Goal: Use online tool/utility: Utilize a website feature to perform a specific function

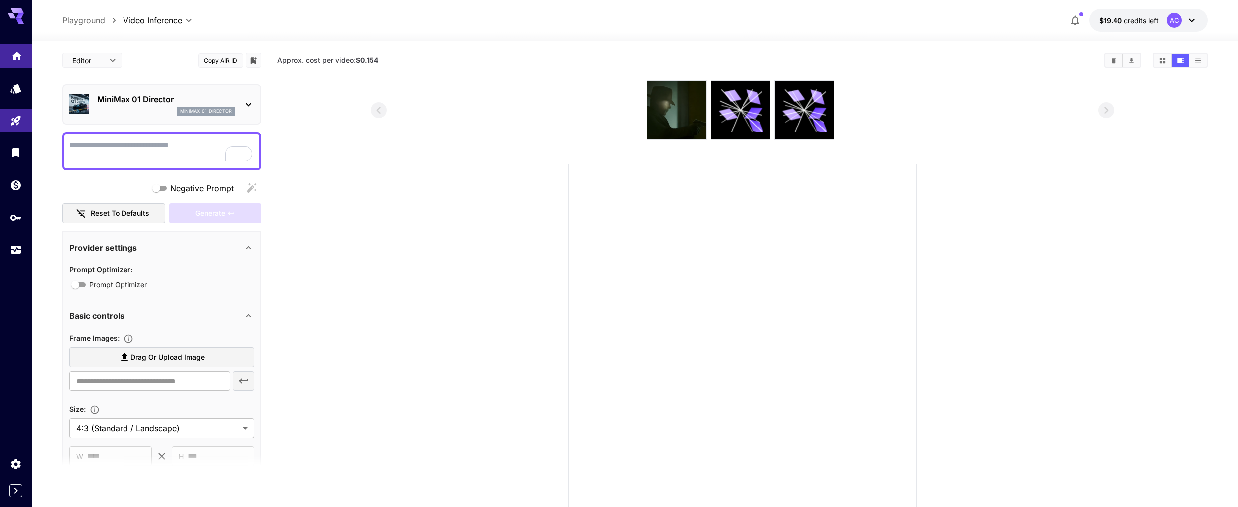
click at [17, 57] on icon "Home" at bounding box center [17, 53] width 12 height 12
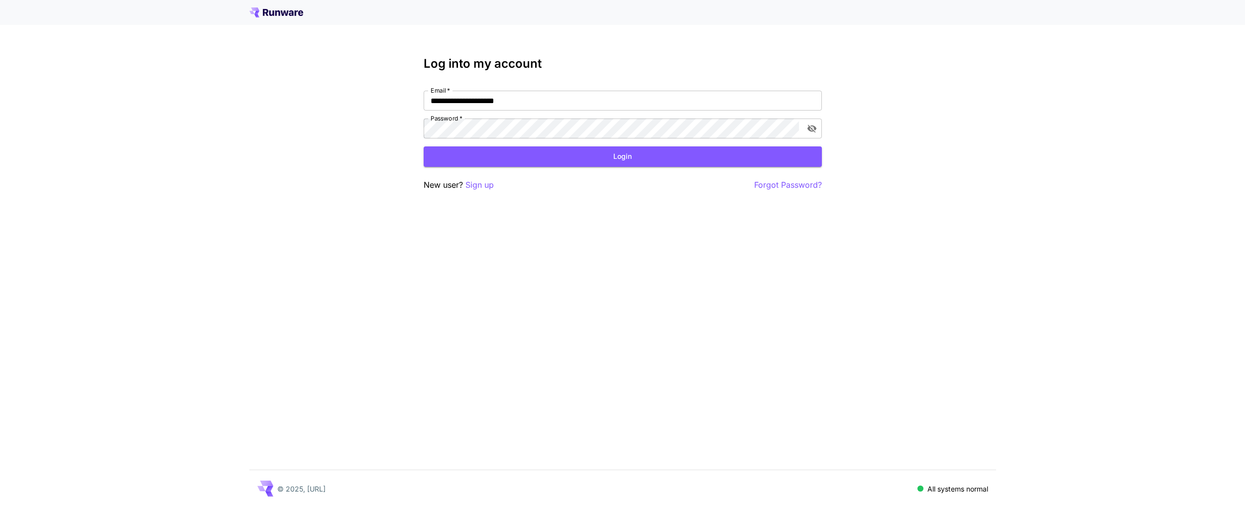
click at [580, 171] on div "**********" at bounding box center [623, 124] width 398 height 134
click at [590, 157] on button "Login" at bounding box center [623, 156] width 398 height 20
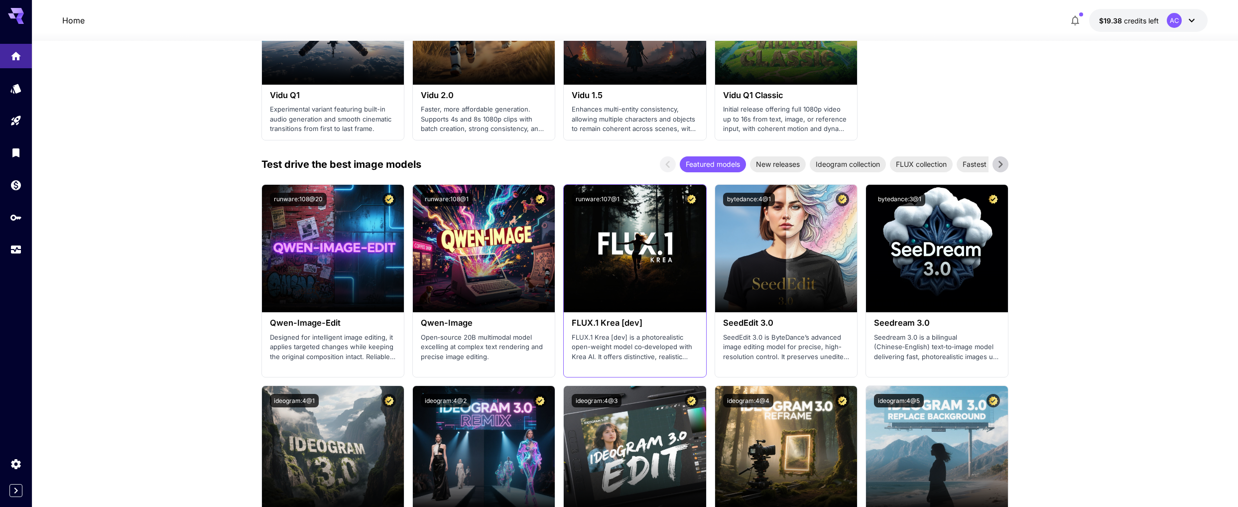
scroll to position [964, 0]
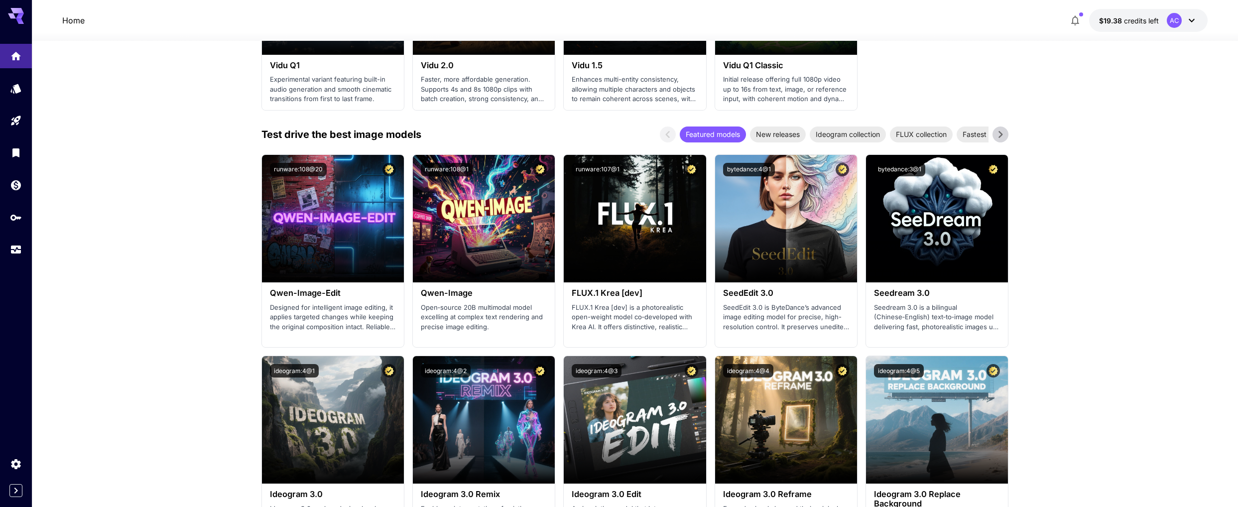
click at [1005, 138] on icon at bounding box center [1000, 134] width 15 height 15
click at [1005, 137] on icon at bounding box center [1000, 134] width 15 height 15
click at [822, 137] on span "Realism masters" at bounding box center [815, 134] width 65 height 10
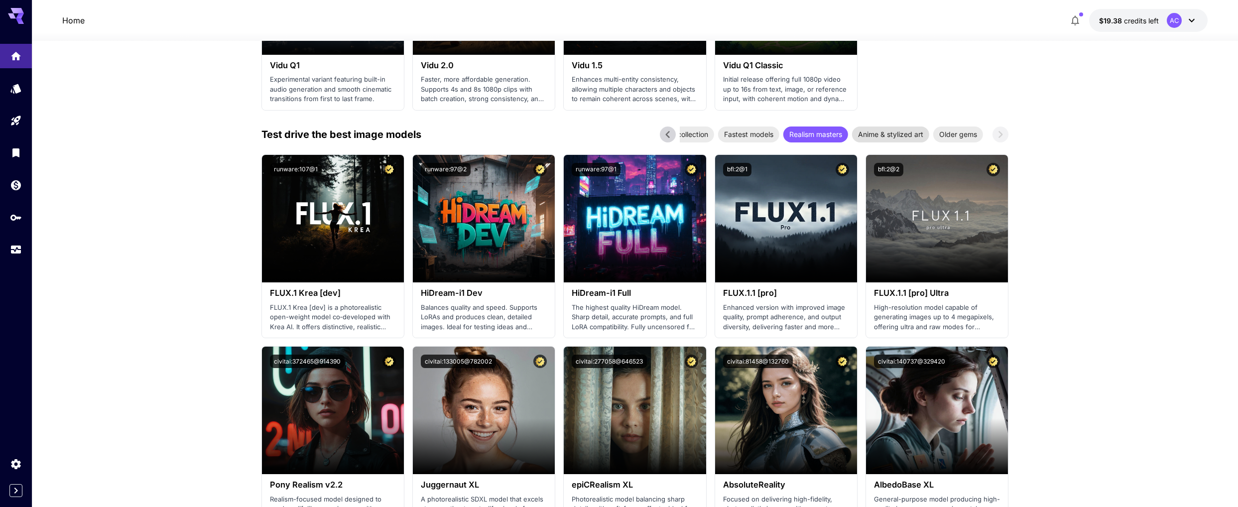
click at [883, 134] on span "Anime & stylized art" at bounding box center [890, 134] width 77 height 10
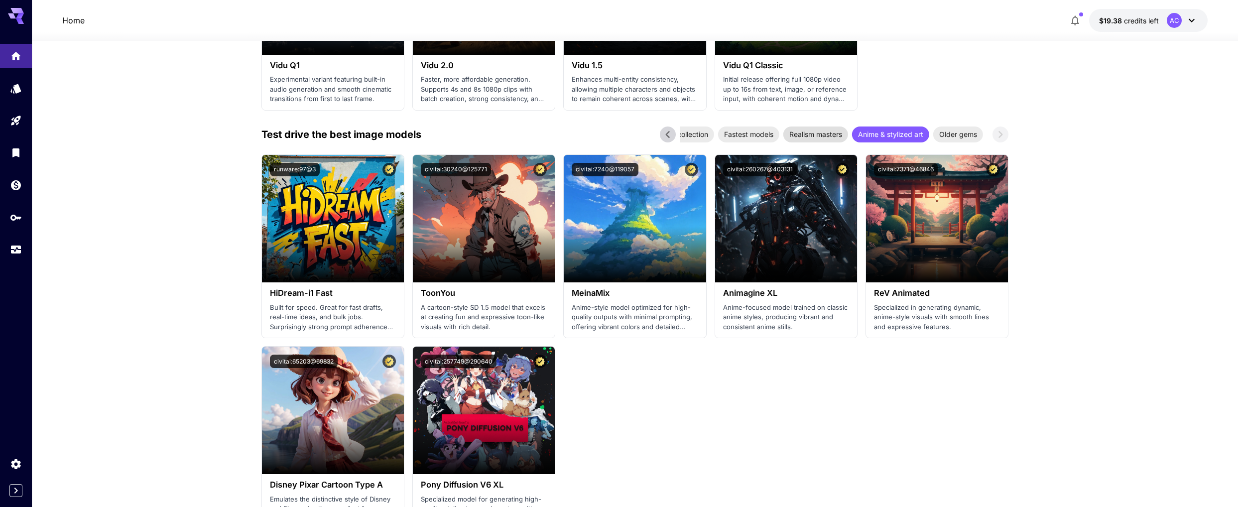
click at [831, 134] on span "Realism masters" at bounding box center [815, 134] width 65 height 10
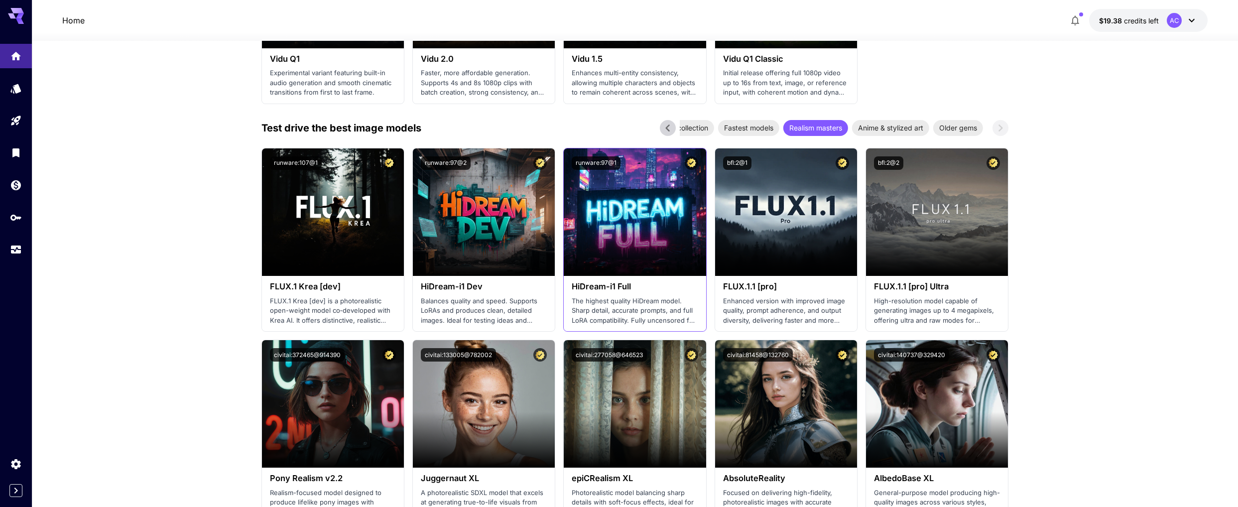
scroll to position [988, 0]
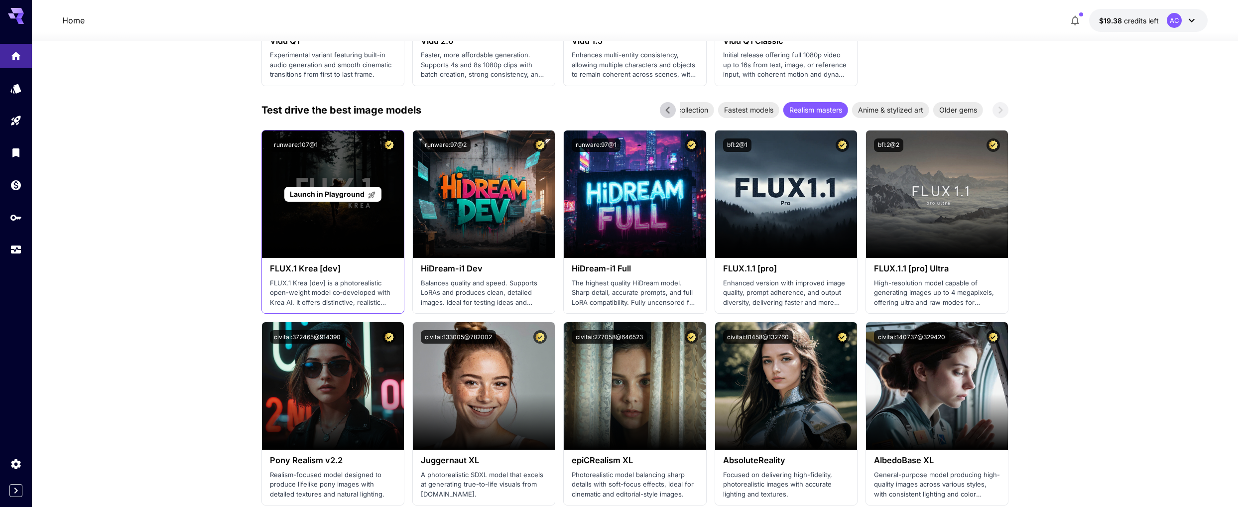
click at [347, 248] on div "Launch in Playground" at bounding box center [333, 193] width 142 height 127
click at [323, 195] on span "Launch in Playground" at bounding box center [327, 194] width 75 height 8
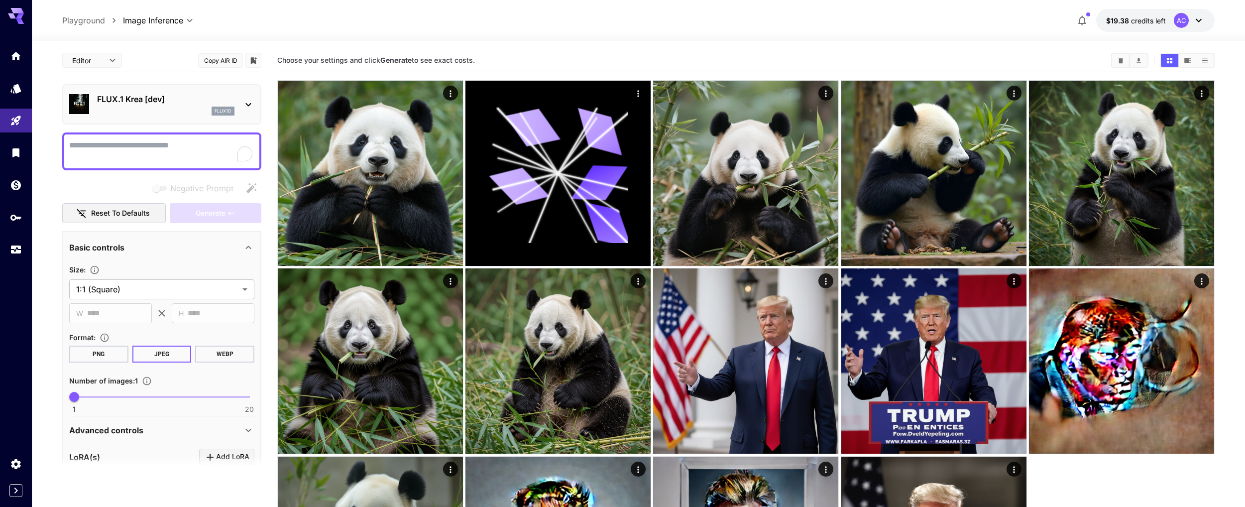
type input "*******"
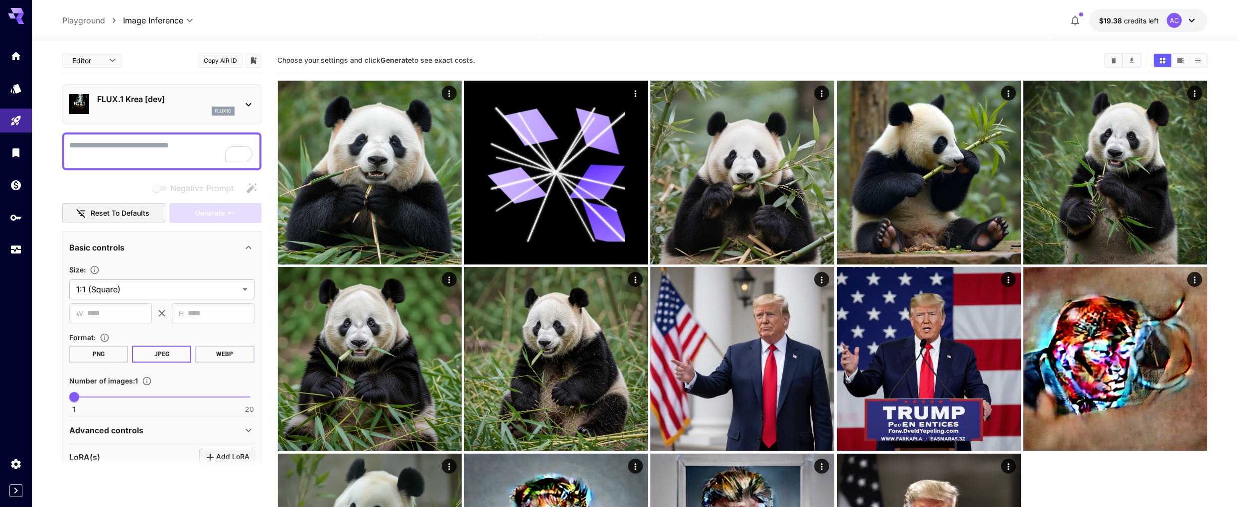
click at [142, 153] on textarea "Negative Prompt" at bounding box center [161, 151] width 185 height 24
type textarea "*"
type textarea "**********"
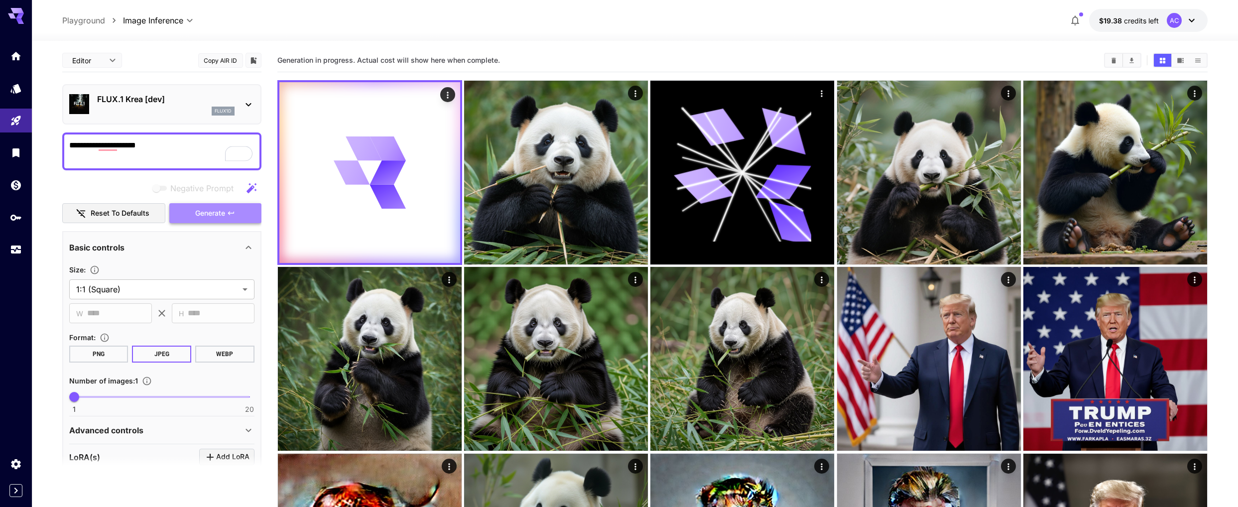
click at [213, 213] on span "Generate" at bounding box center [210, 213] width 30 height 12
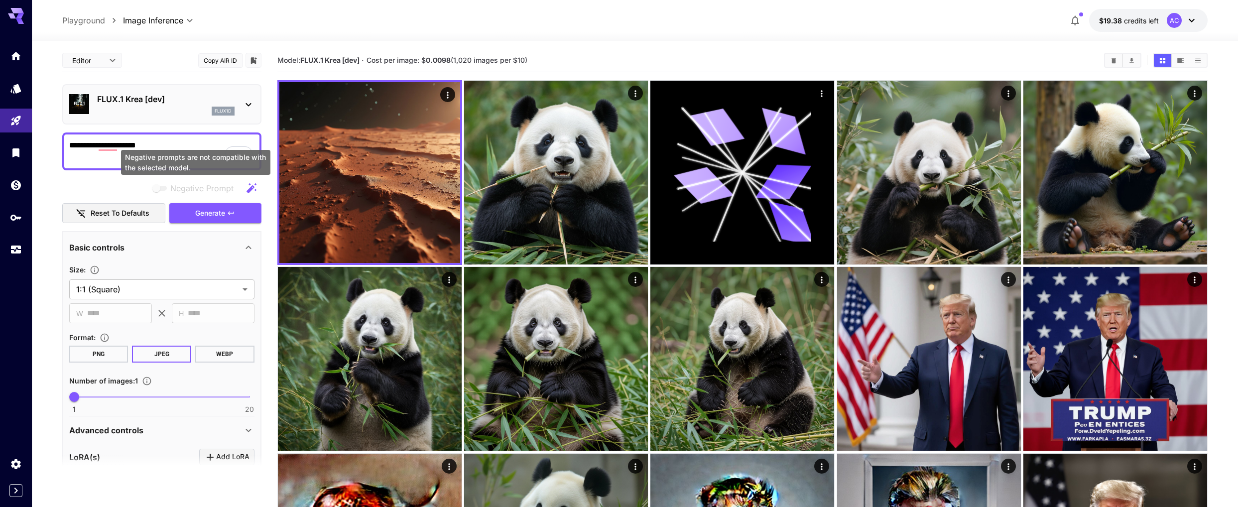
click at [144, 156] on div "Negative prompts are not compatible with the selected model." at bounding box center [195, 162] width 149 height 25
click at [142, 157] on textarea "**********" at bounding box center [161, 151] width 185 height 24
click at [18, 83] on icon "Models" at bounding box center [17, 86] width 12 height 12
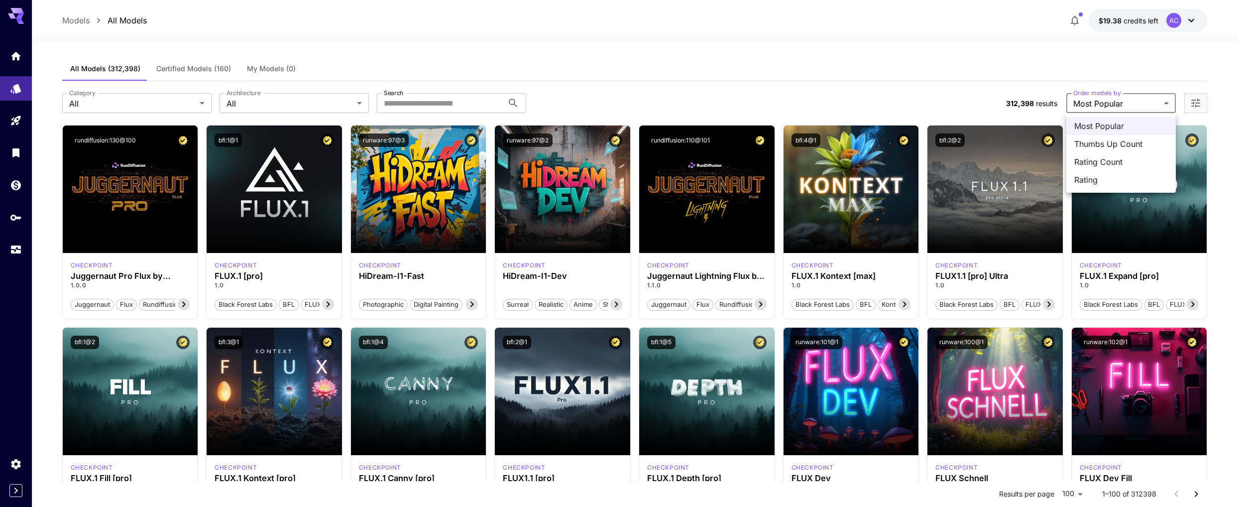
click at [1121, 107] on div at bounding box center [622, 253] width 1245 height 507
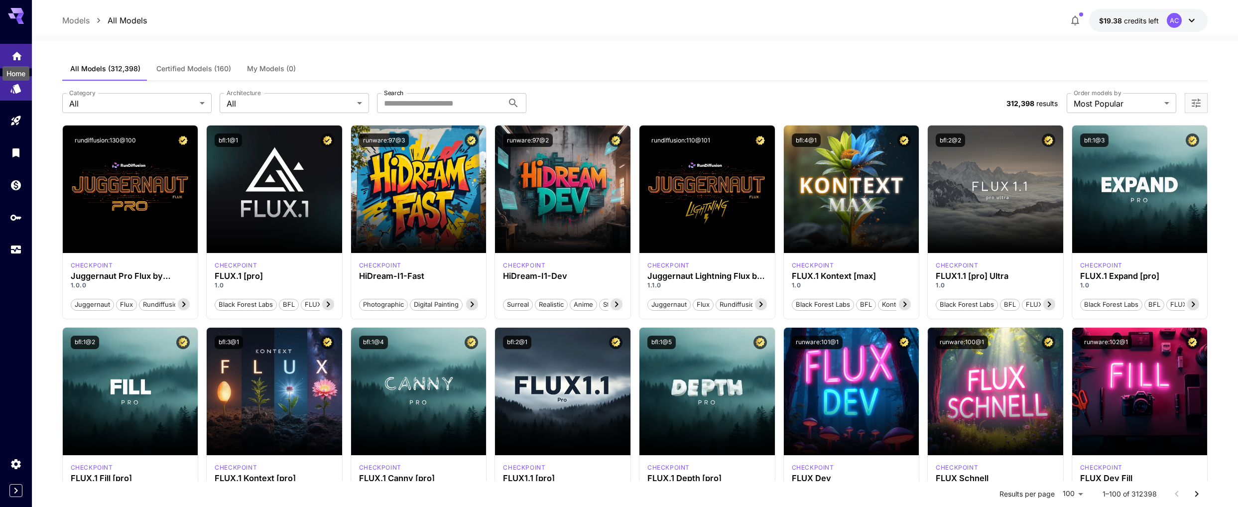
click at [17, 53] on icon "Home" at bounding box center [17, 53] width 10 height 8
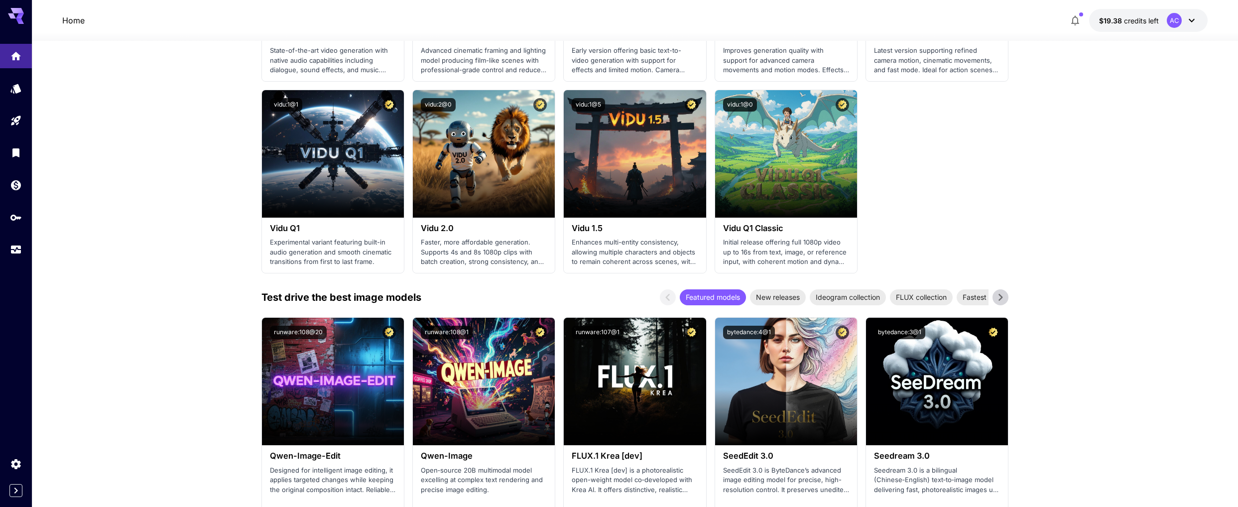
scroll to position [814, 0]
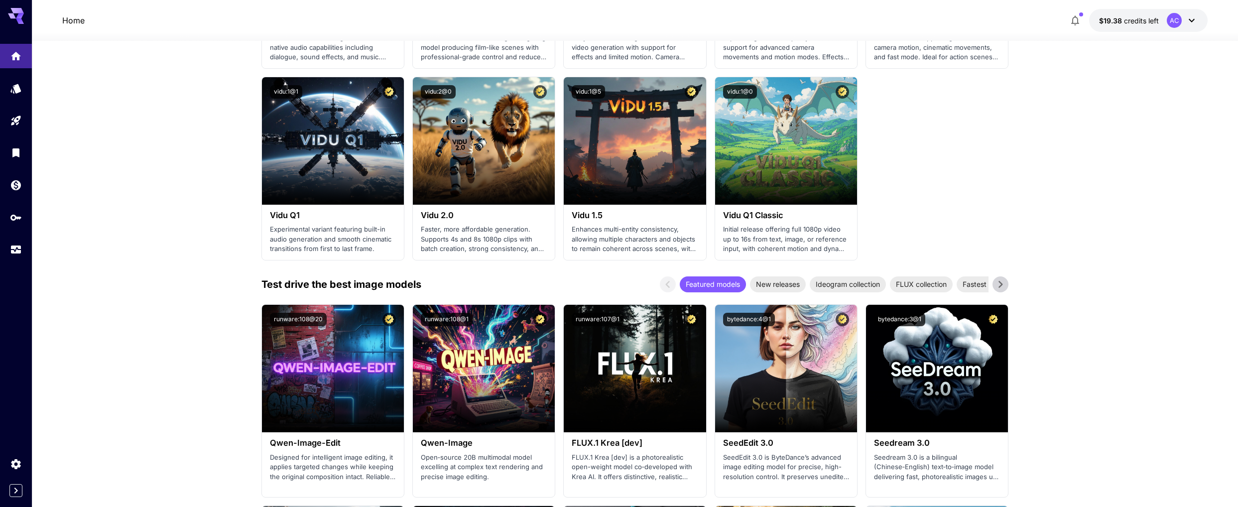
click at [1003, 285] on icon at bounding box center [1000, 284] width 15 height 15
click at [975, 285] on span "Realism masters" at bounding box center [982, 284] width 65 height 10
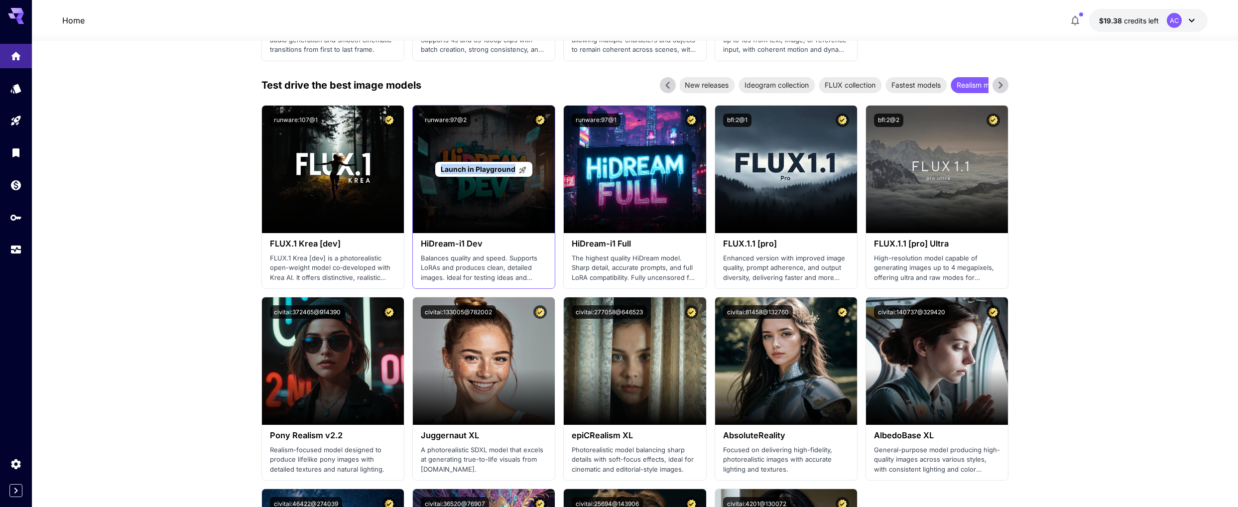
scroll to position [1109, 0]
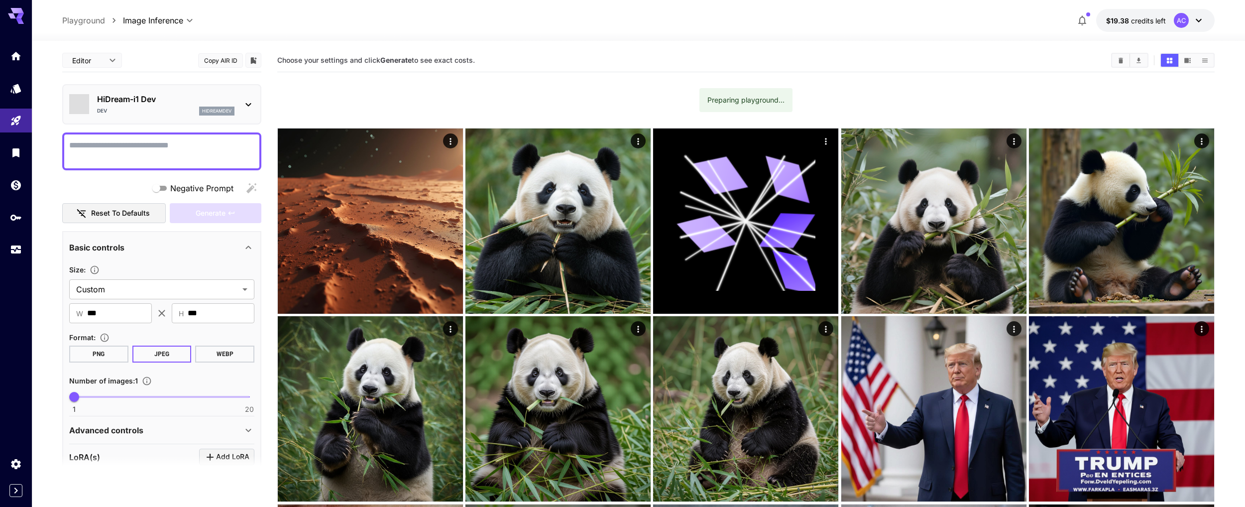
type input "*******"
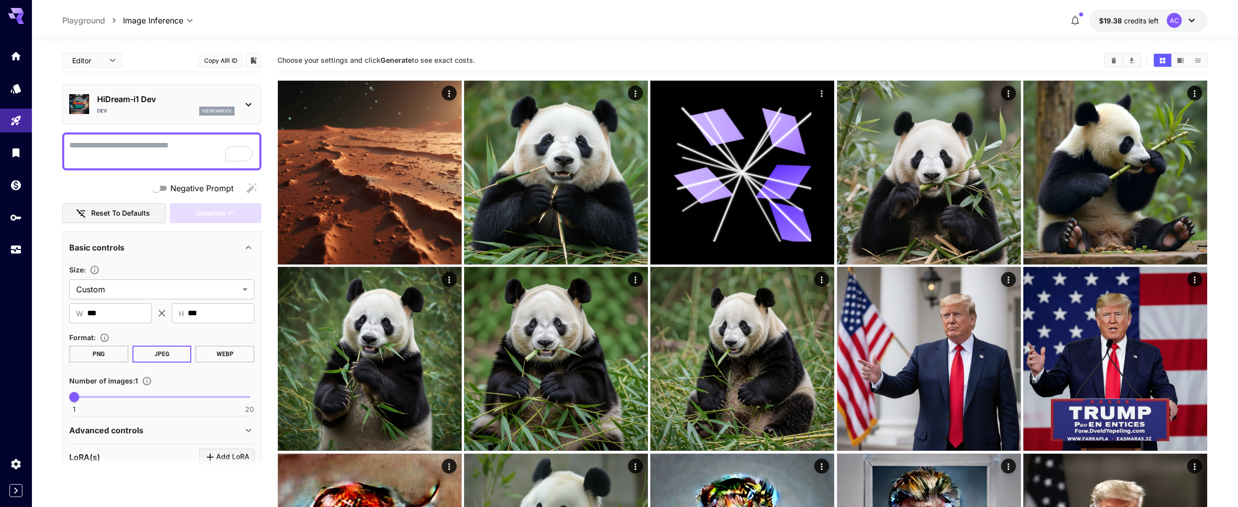
click at [122, 149] on textarea "Negative Prompt" at bounding box center [161, 151] width 185 height 24
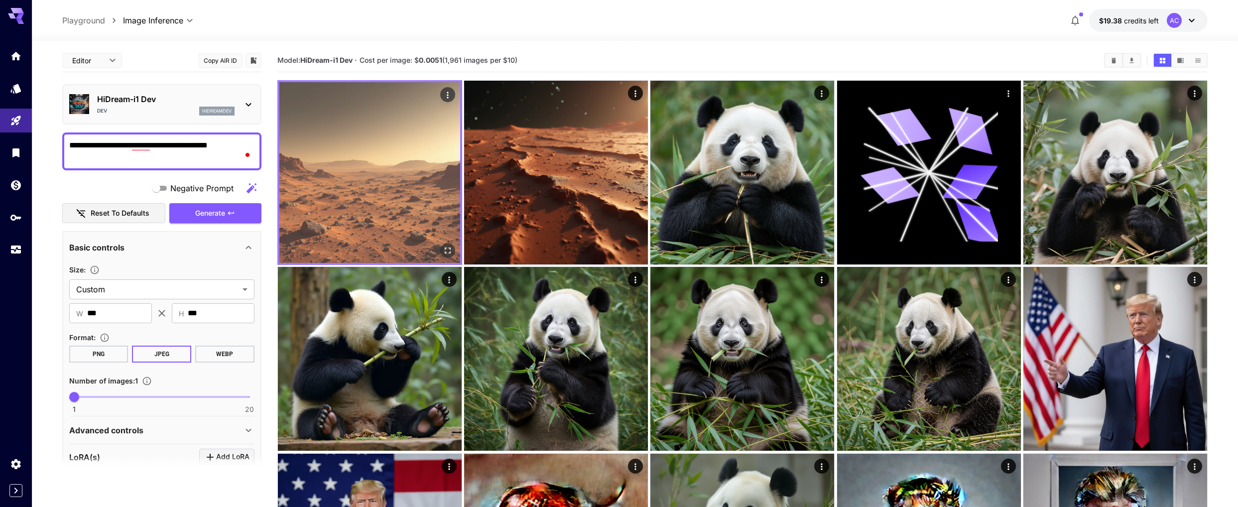
type textarea "**********"
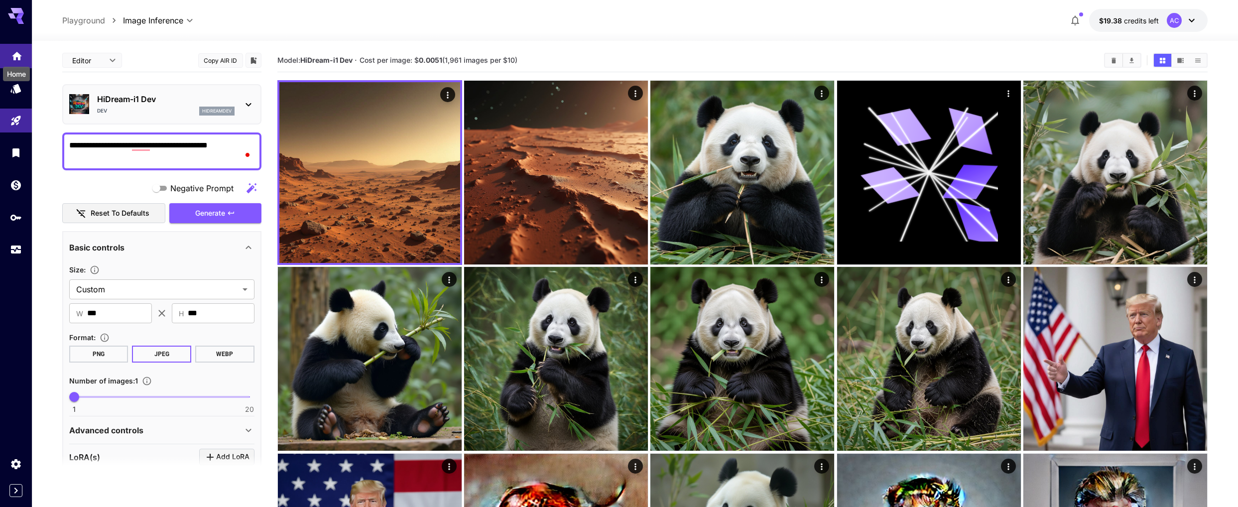
click at [14, 53] on icon "Home" at bounding box center [17, 55] width 10 height 8
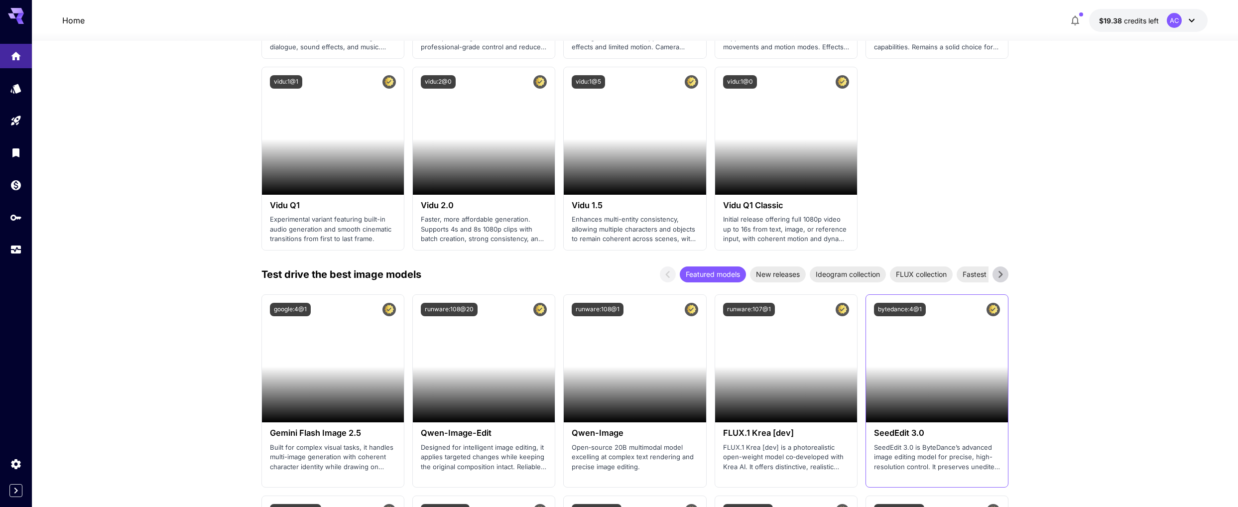
scroll to position [986, 0]
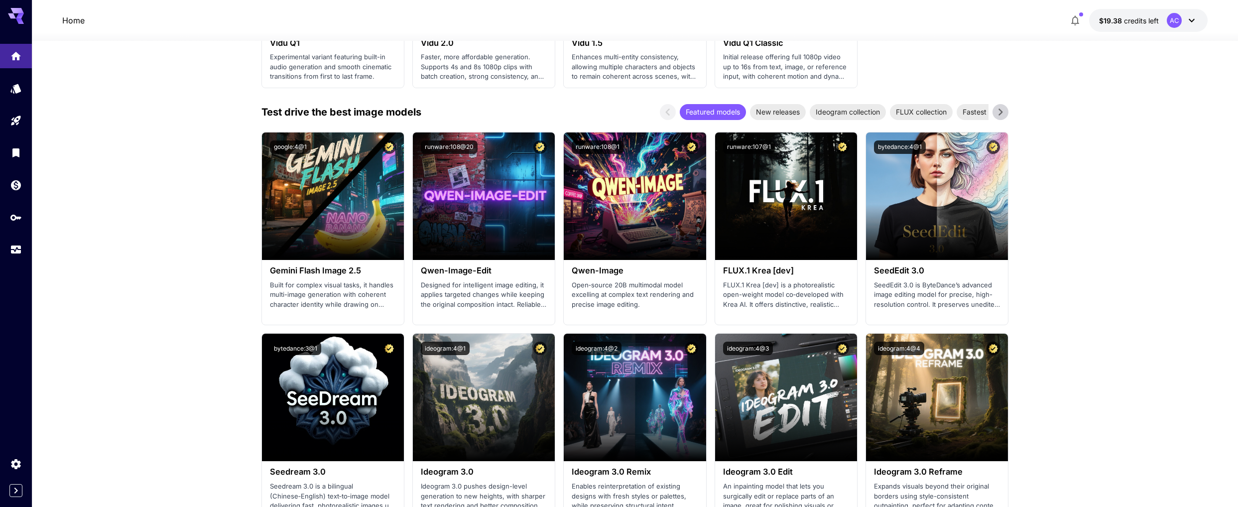
click at [998, 108] on icon at bounding box center [1000, 112] width 15 height 15
click at [998, 110] on icon at bounding box center [1000, 112] width 15 height 15
click at [916, 110] on span "Realism masters" at bounding box center [922, 112] width 65 height 10
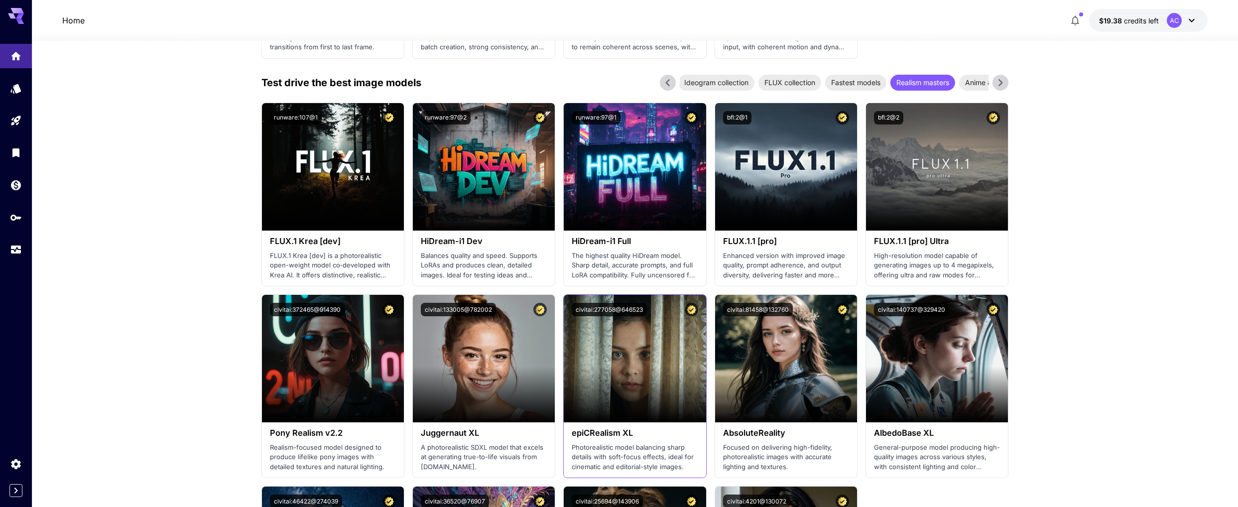
scroll to position [1104, 0]
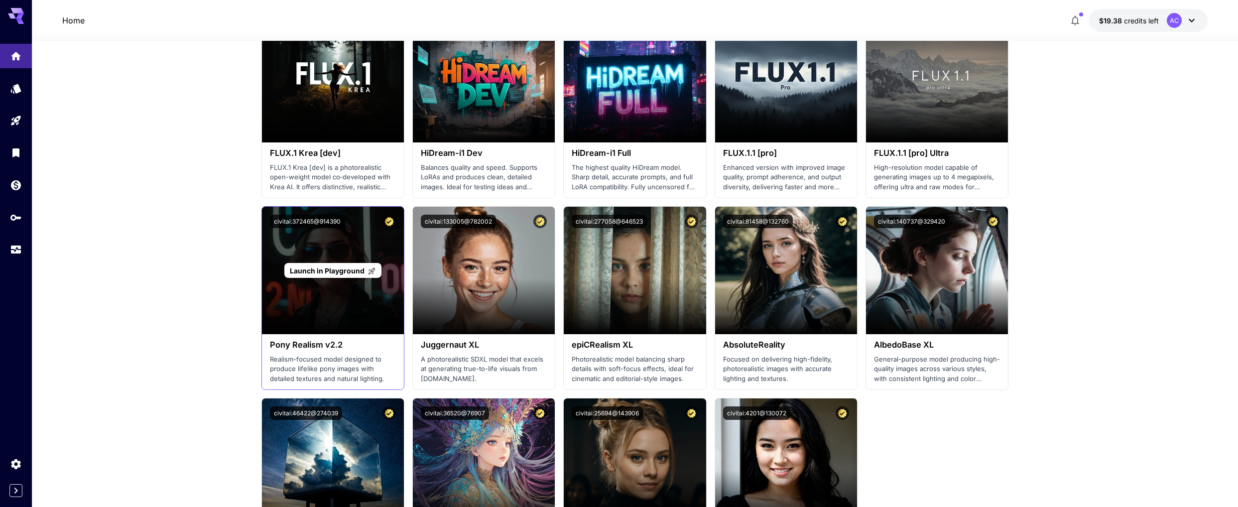
click at [328, 273] on span "Launch in Playground" at bounding box center [327, 270] width 75 height 8
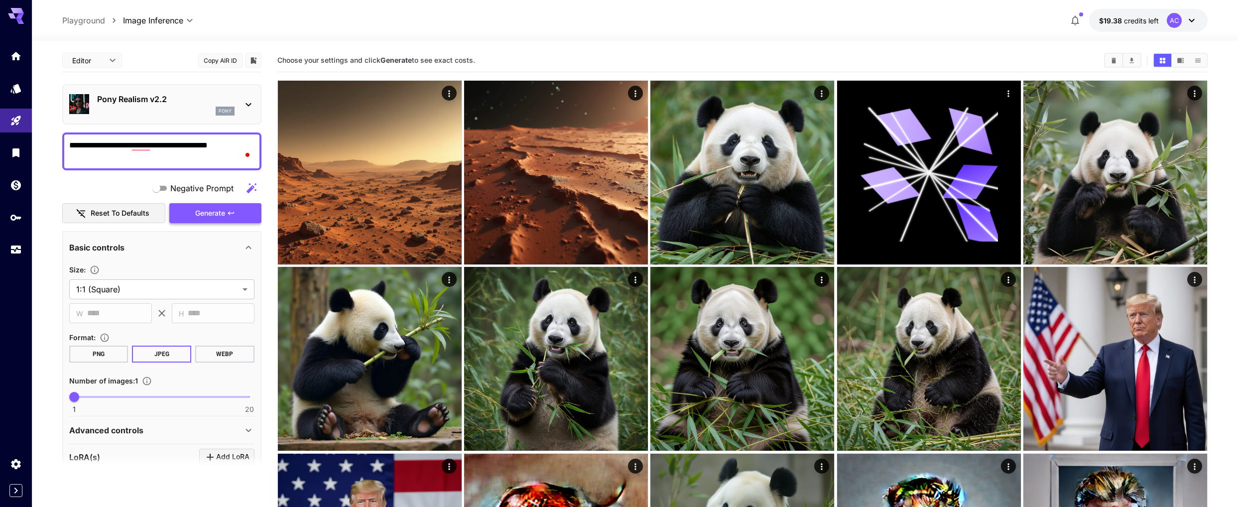
click at [214, 216] on span "Generate" at bounding box center [210, 213] width 30 height 12
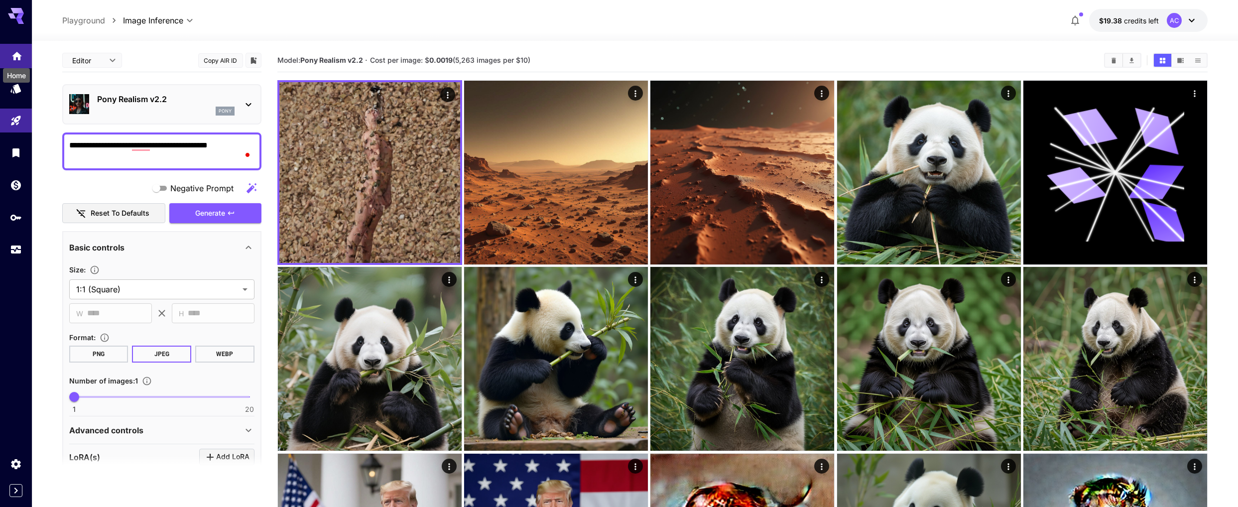
click at [21, 58] on icon "Home" at bounding box center [17, 53] width 12 height 12
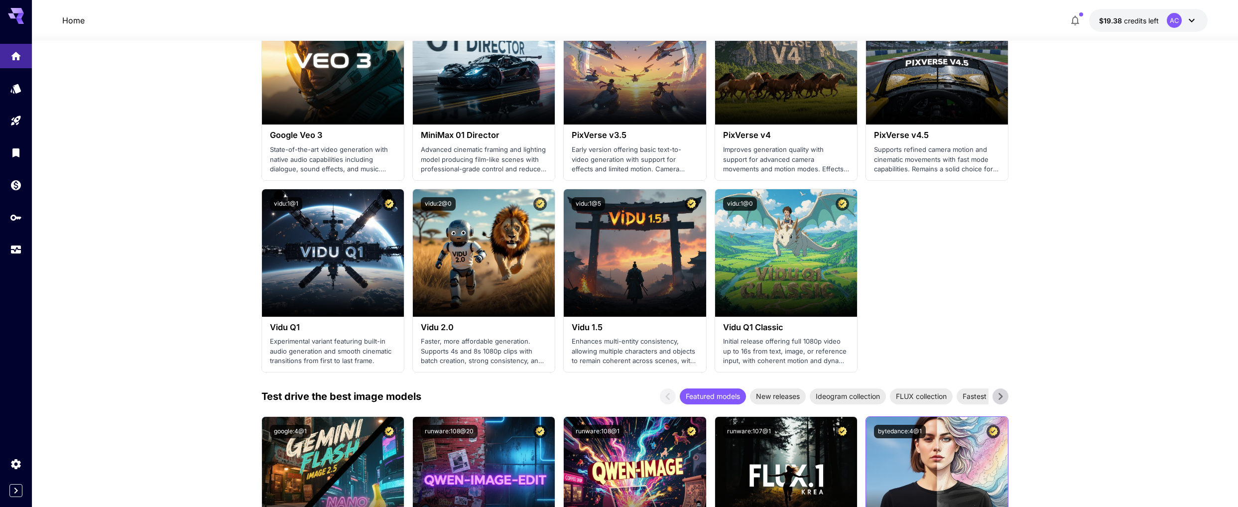
scroll to position [817, 0]
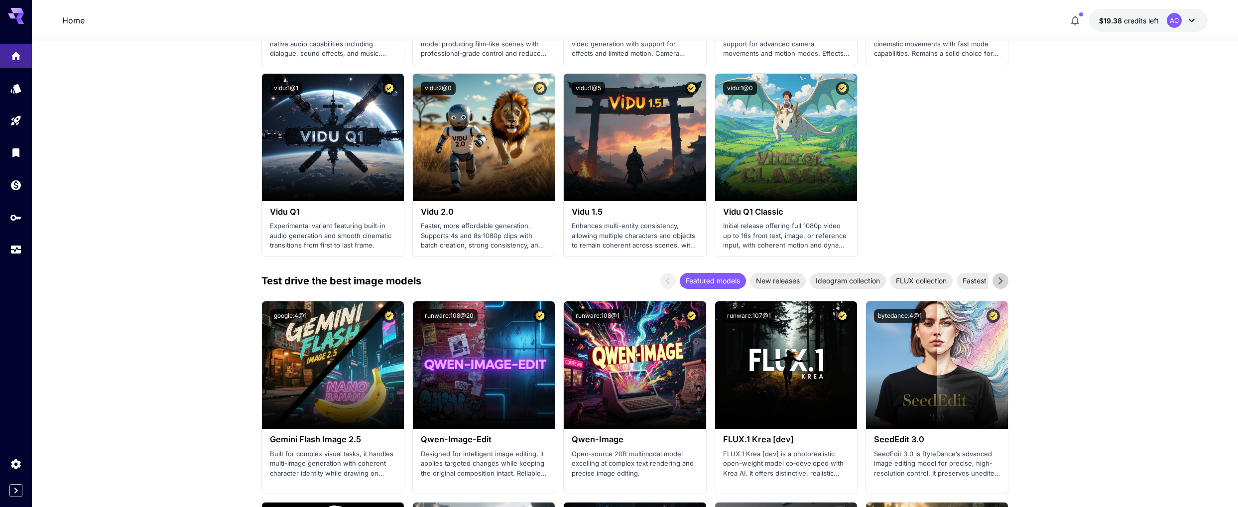
click at [1002, 278] on icon at bounding box center [1000, 280] width 15 height 15
click at [1001, 283] on icon at bounding box center [1000, 280] width 15 height 15
click at [927, 281] on span "Realism masters" at bounding box center [922, 280] width 65 height 10
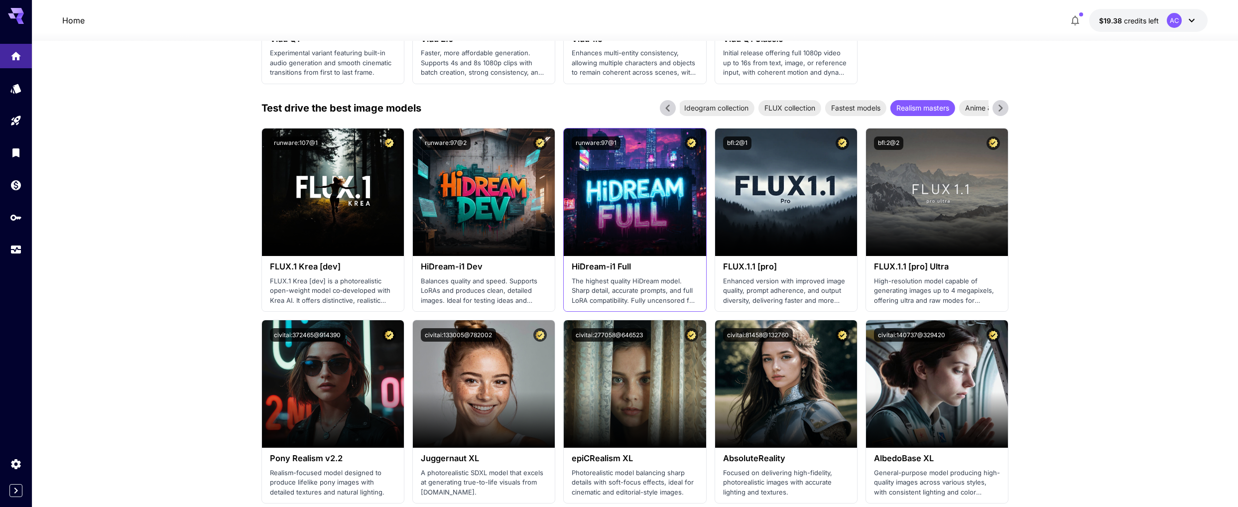
scroll to position [1071, 0]
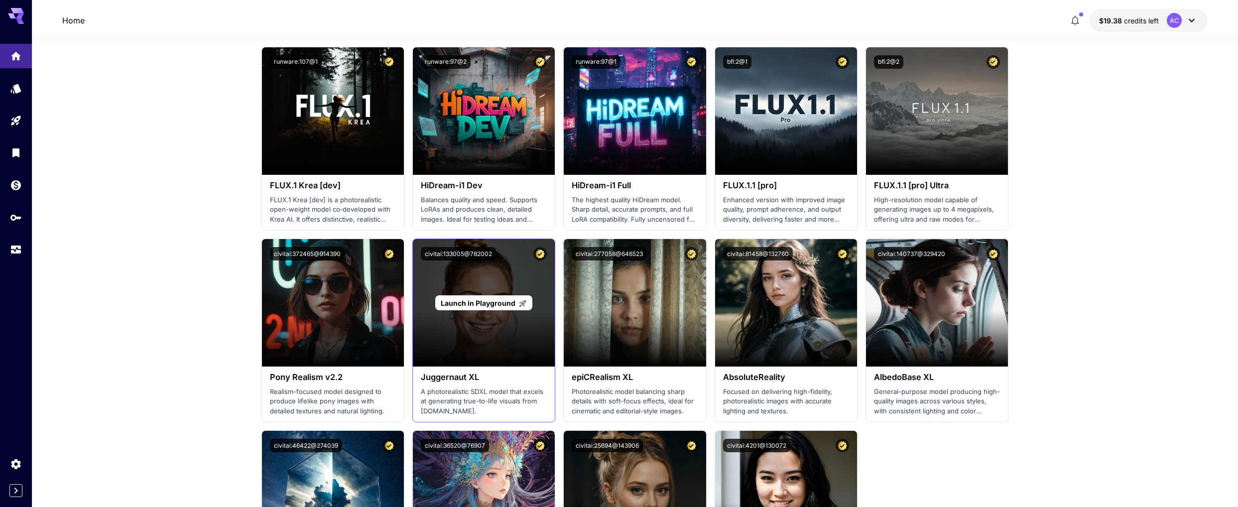
click at [483, 323] on div "Launch in Playground" at bounding box center [484, 302] width 142 height 127
click at [483, 304] on span "Launch in Playground" at bounding box center [478, 303] width 75 height 8
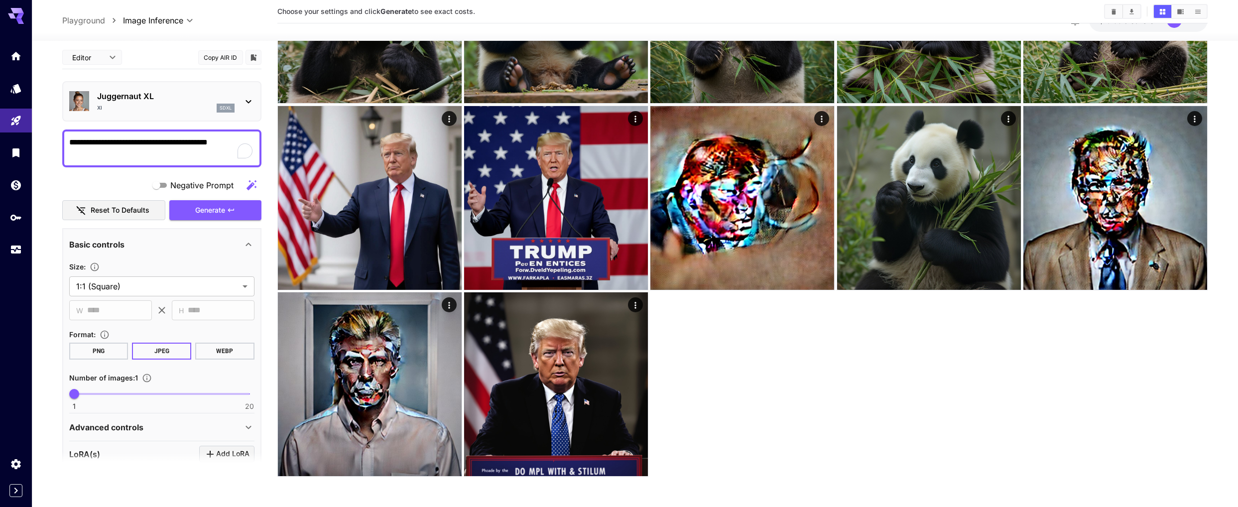
scroll to position [347, 0]
click at [224, 216] on button "Generate" at bounding box center [215, 210] width 92 height 20
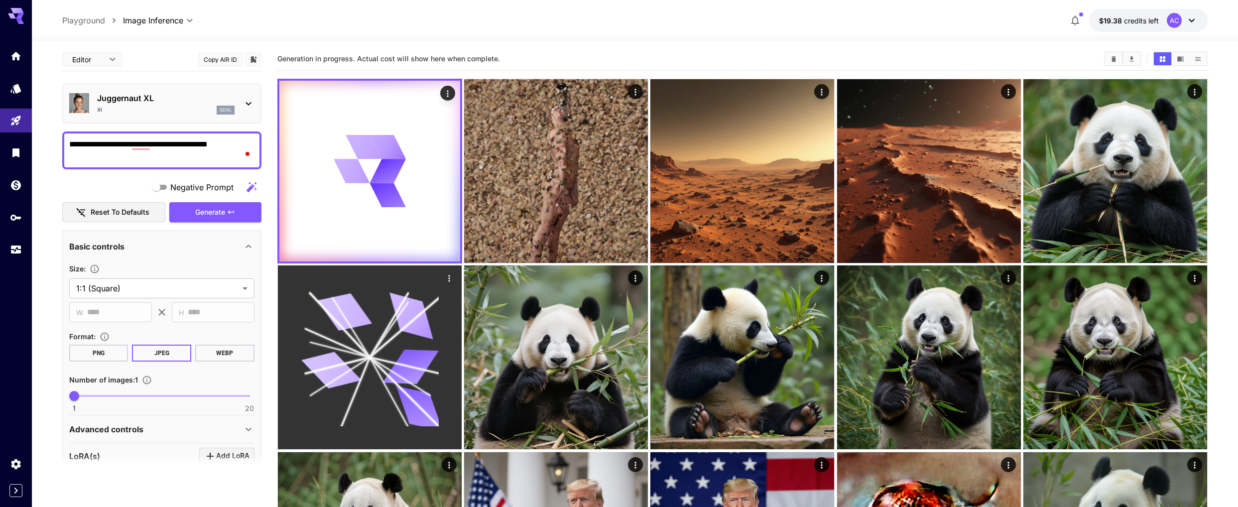
scroll to position [0, 0]
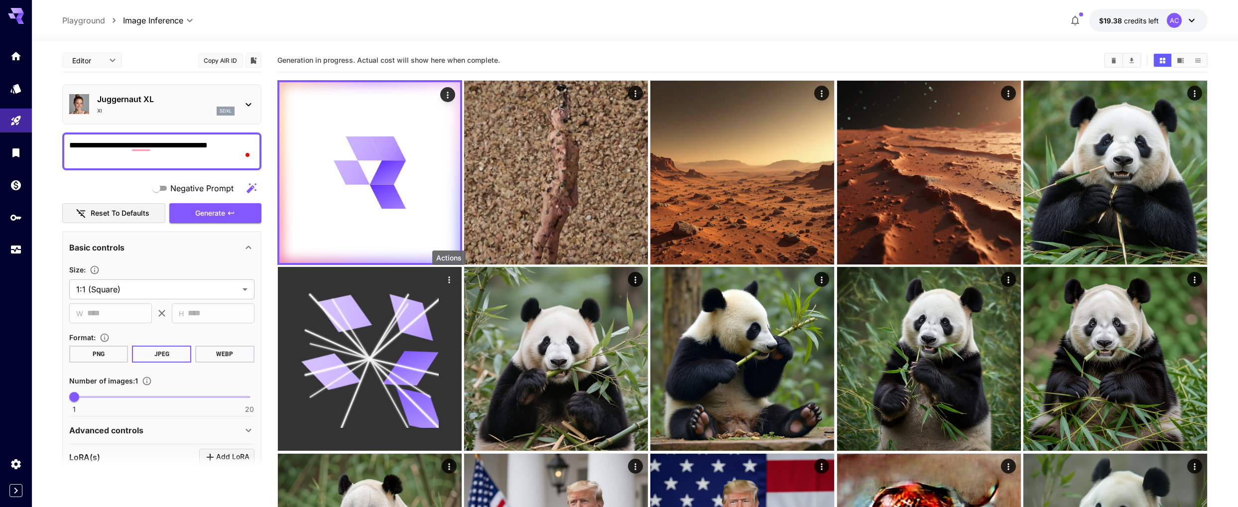
click at [450, 280] on icon "Actions" at bounding box center [448, 280] width 1 height 6
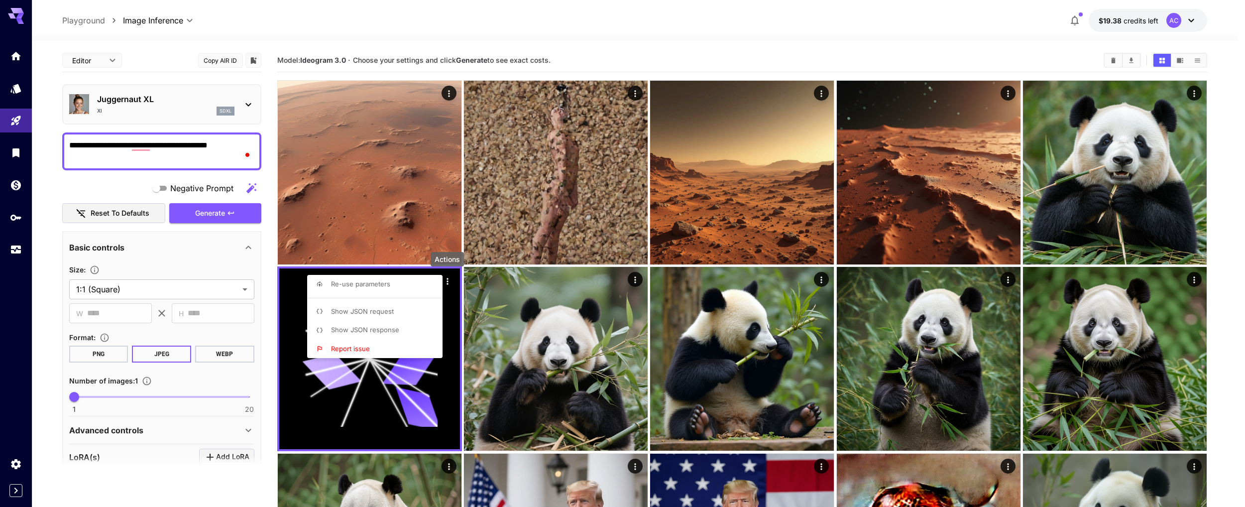
click at [433, 146] on div at bounding box center [622, 253] width 1245 height 507
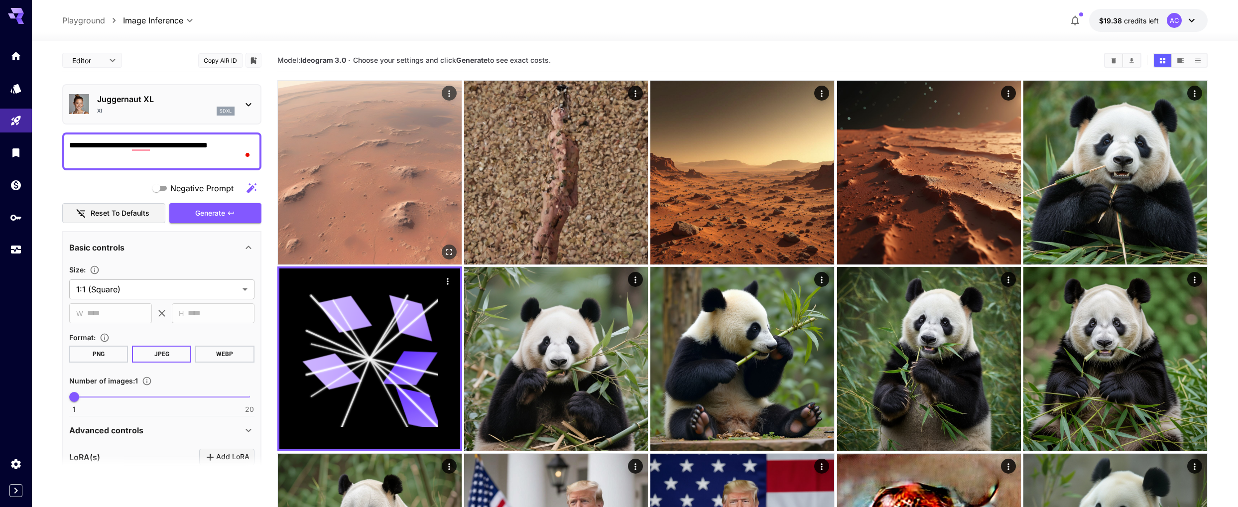
click at [312, 166] on img at bounding box center [370, 173] width 184 height 184
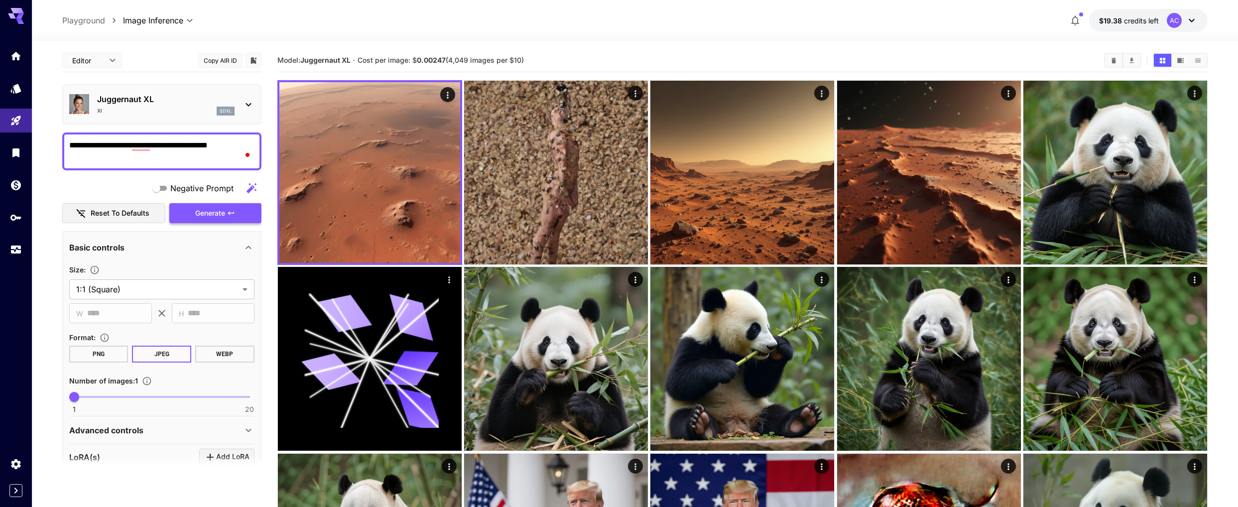
click at [226, 215] on button "Generate" at bounding box center [215, 213] width 92 height 20
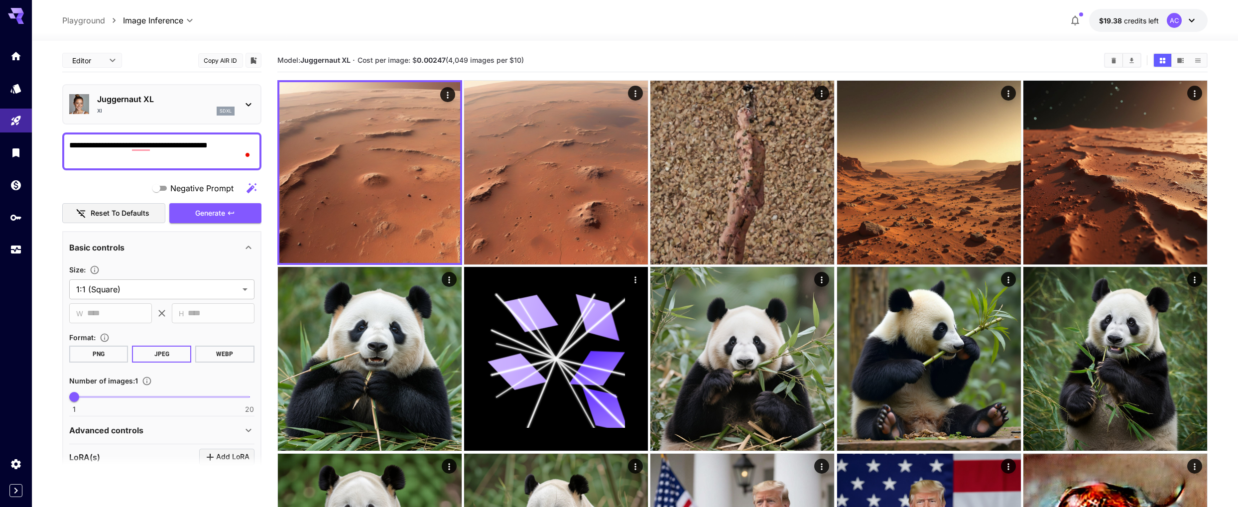
click at [161, 144] on textarea "**********" at bounding box center [161, 151] width 185 height 24
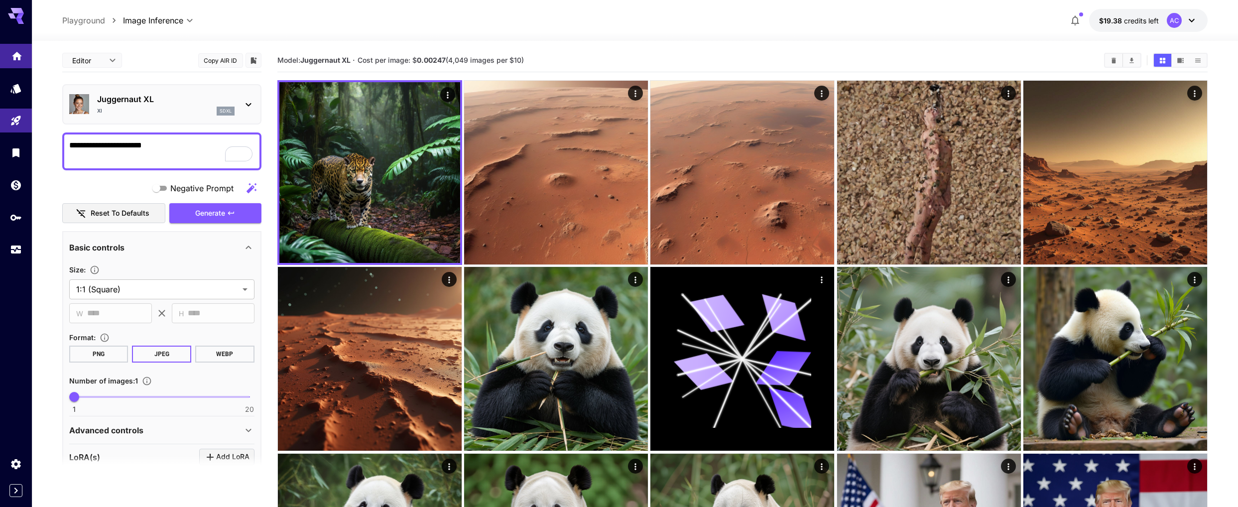
type textarea "**********"
click at [21, 61] on link at bounding box center [16, 56] width 32 height 24
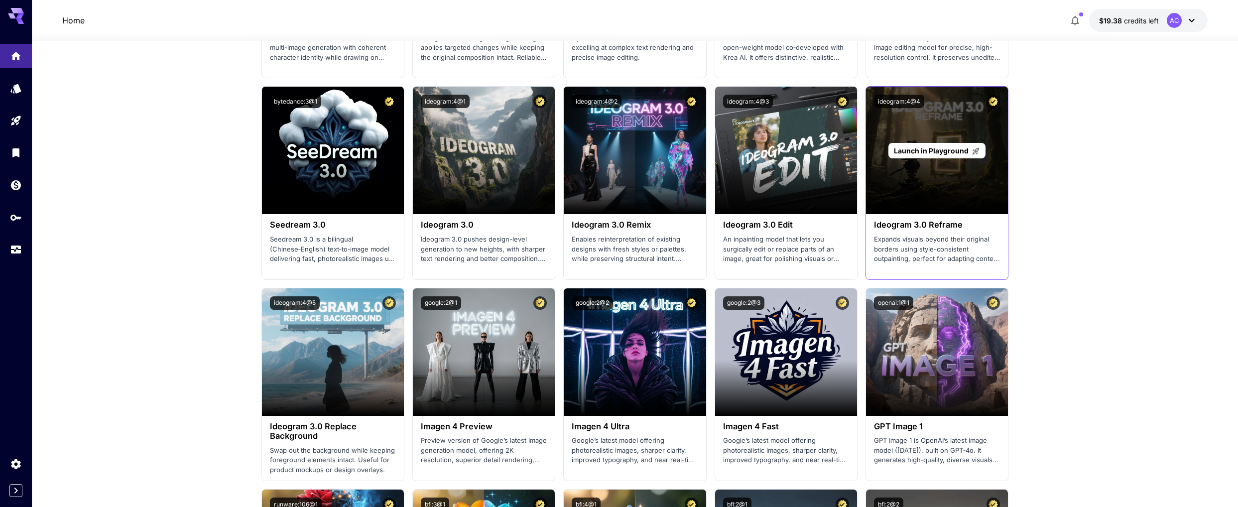
scroll to position [991, 0]
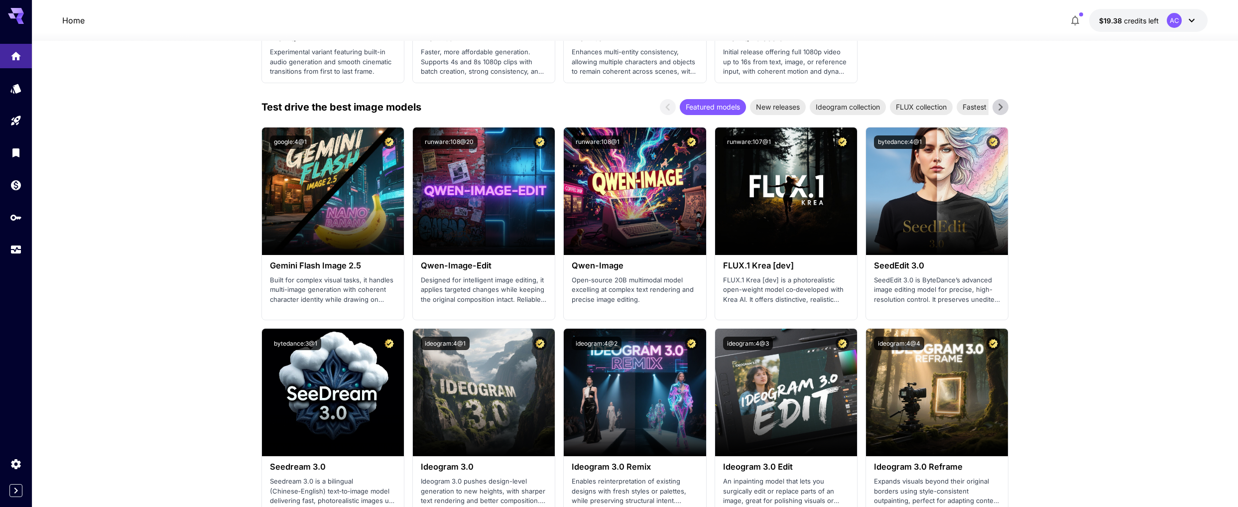
click at [1004, 108] on icon at bounding box center [1000, 107] width 15 height 15
click at [937, 110] on span "Realism masters" at bounding box center [922, 107] width 65 height 10
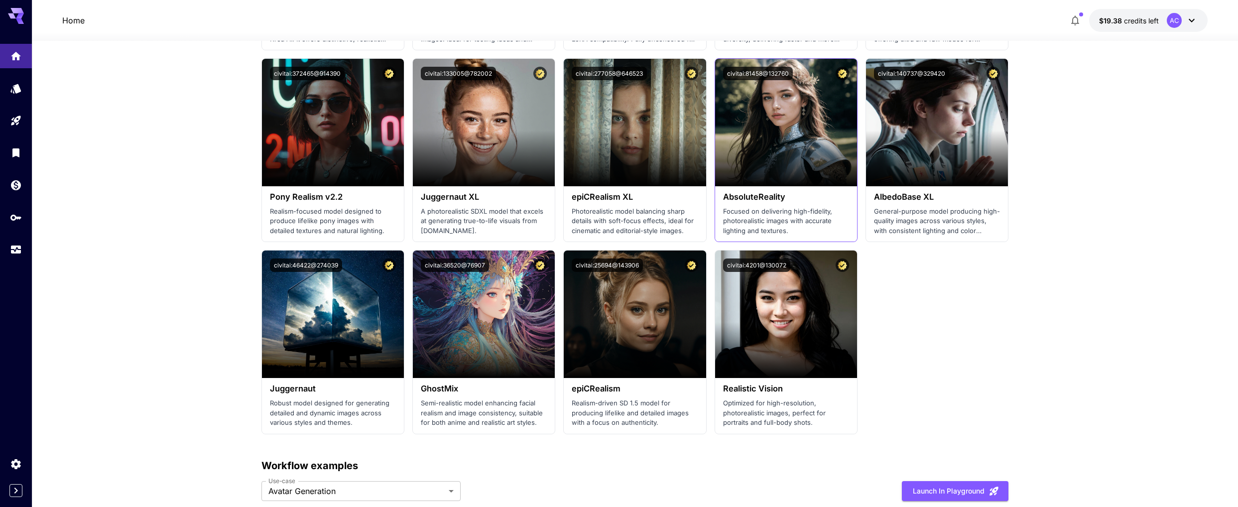
scroll to position [1047, 0]
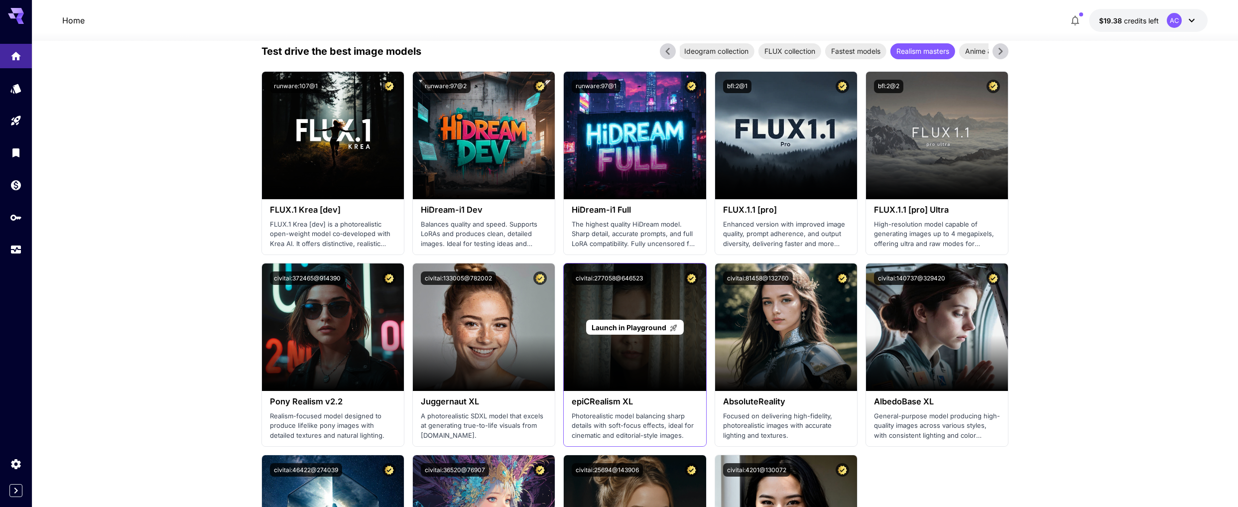
click at [647, 325] on span "Launch in Playground" at bounding box center [628, 327] width 75 height 8
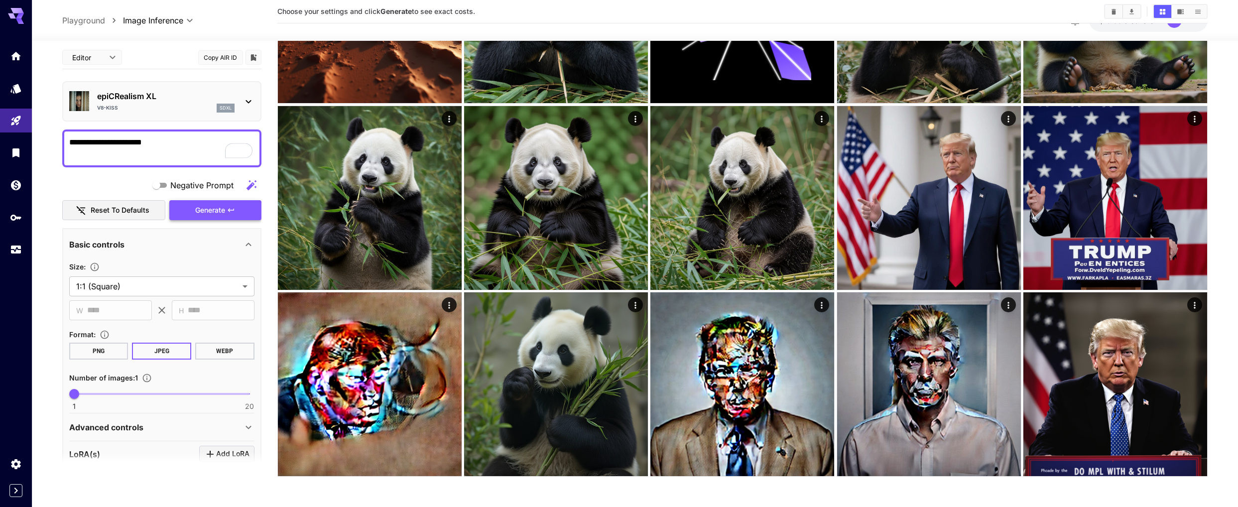
click at [222, 213] on span "Generate" at bounding box center [210, 210] width 30 height 12
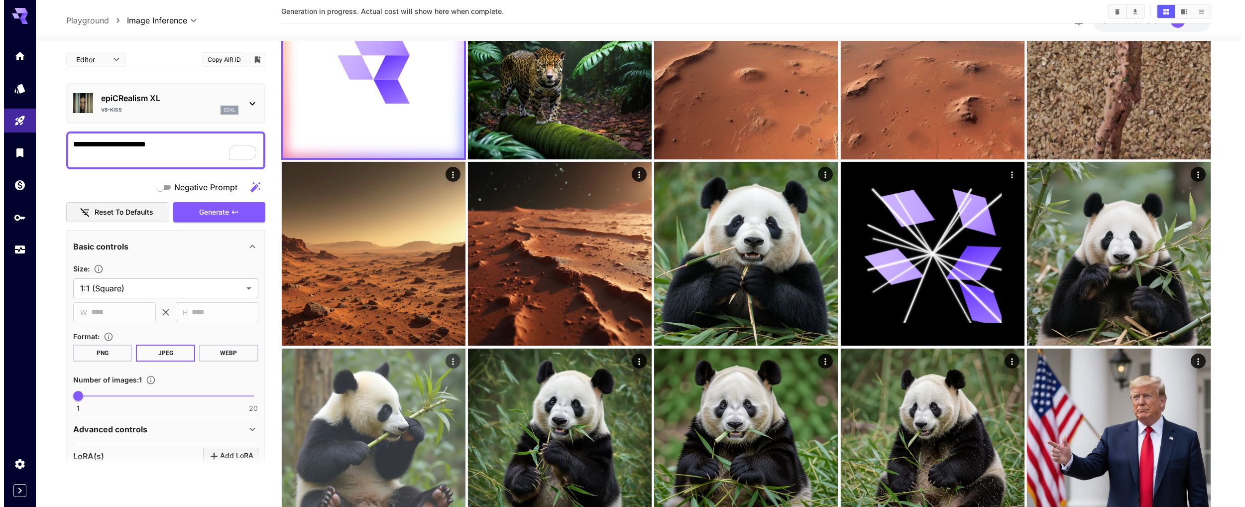
scroll to position [0, 0]
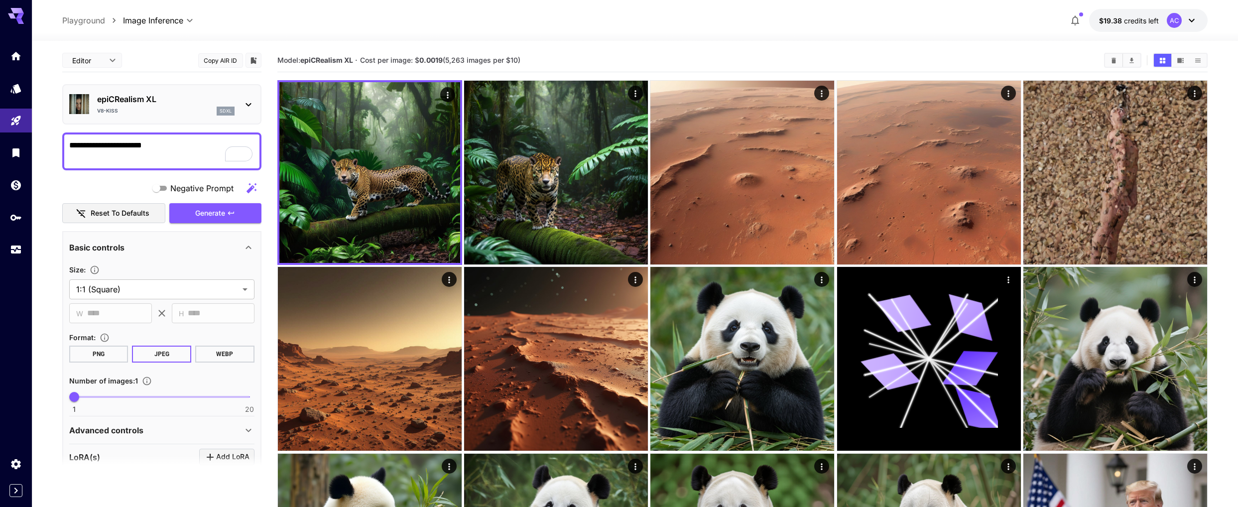
click at [245, 110] on icon at bounding box center [248, 105] width 12 height 12
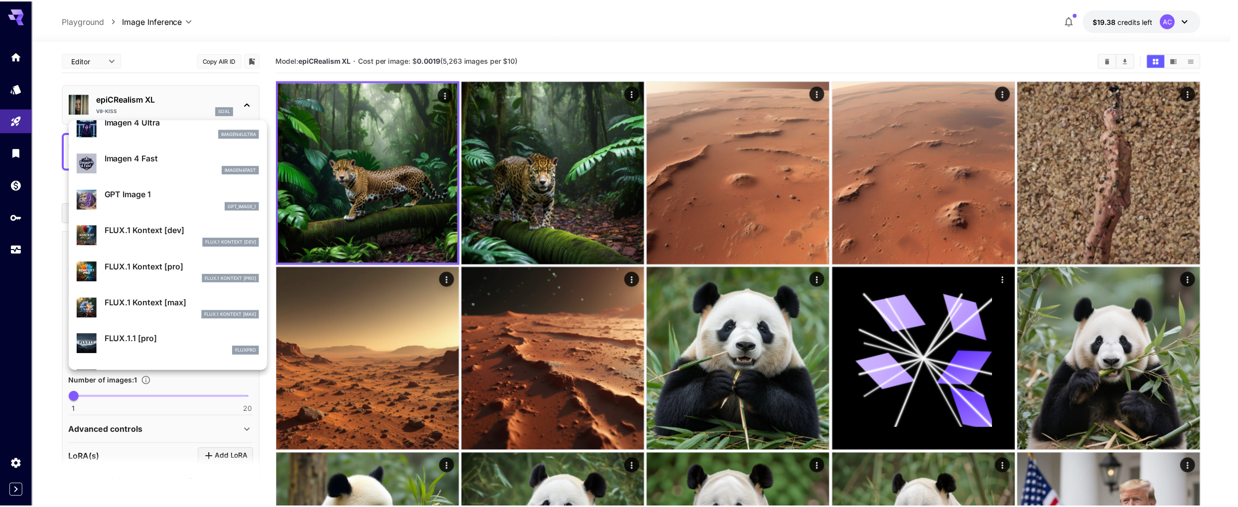
scroll to position [531, 0]
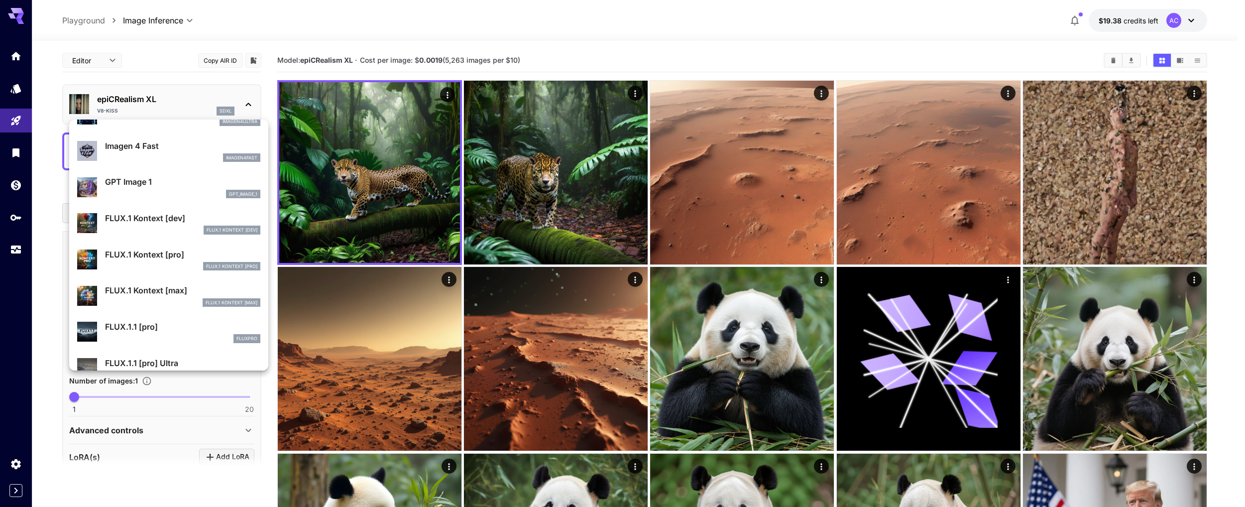
drag, startPoint x: 22, startPoint y: 58, endPoint x: 17, endPoint y: 56, distance: 5.6
click at [21, 58] on div at bounding box center [622, 253] width 1245 height 507
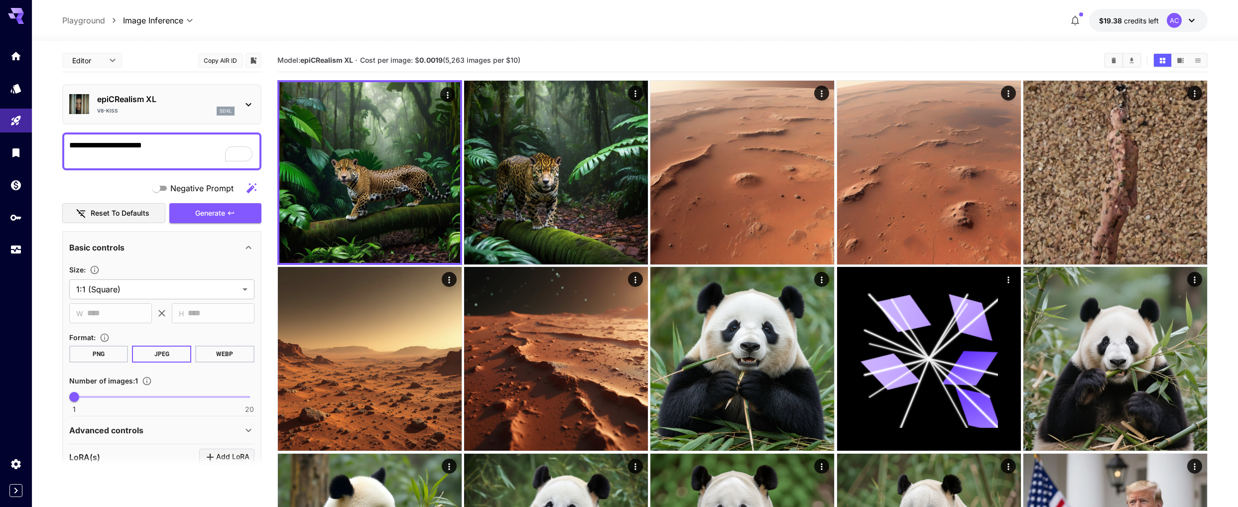
click at [12, 57] on div "Featured Search Imagen 4 Ultra imagen4ultra Imagen 4 Fast imagen4fast GPT Image…" at bounding box center [99, 149] width 199 height 299
click at [11, 58] on icon "Home" at bounding box center [17, 53] width 12 height 12
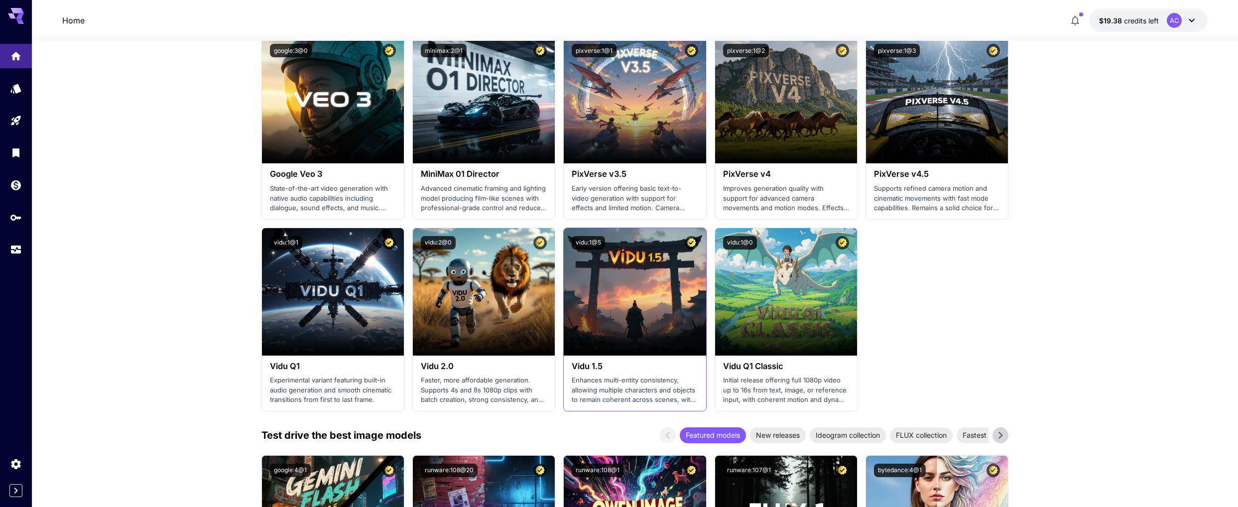
scroll to position [811, 0]
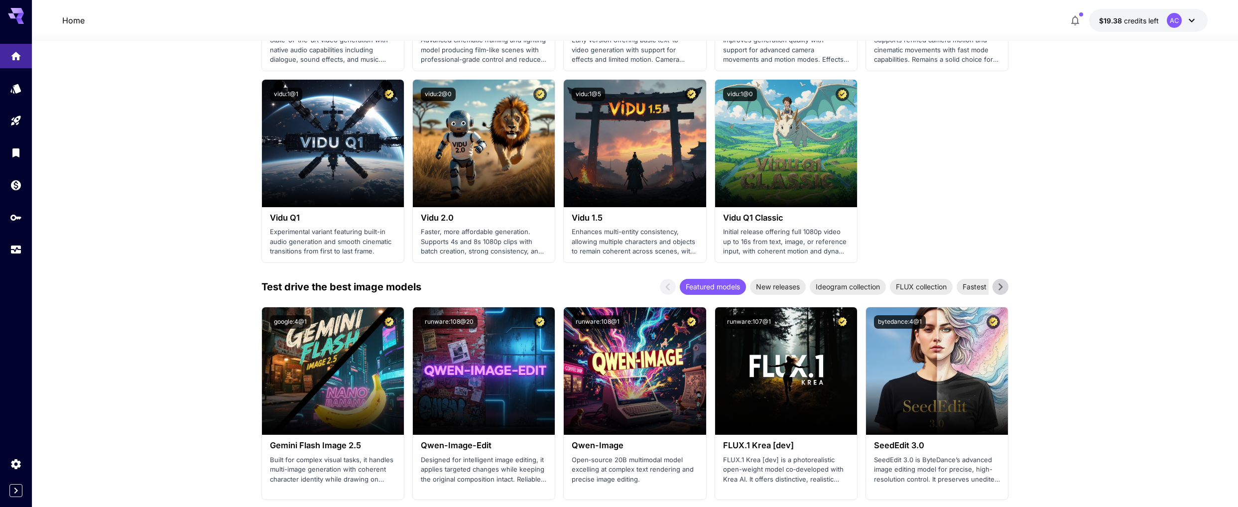
click at [1001, 285] on icon at bounding box center [1000, 286] width 15 height 15
click at [977, 289] on span "Realism masters" at bounding box center [982, 286] width 65 height 10
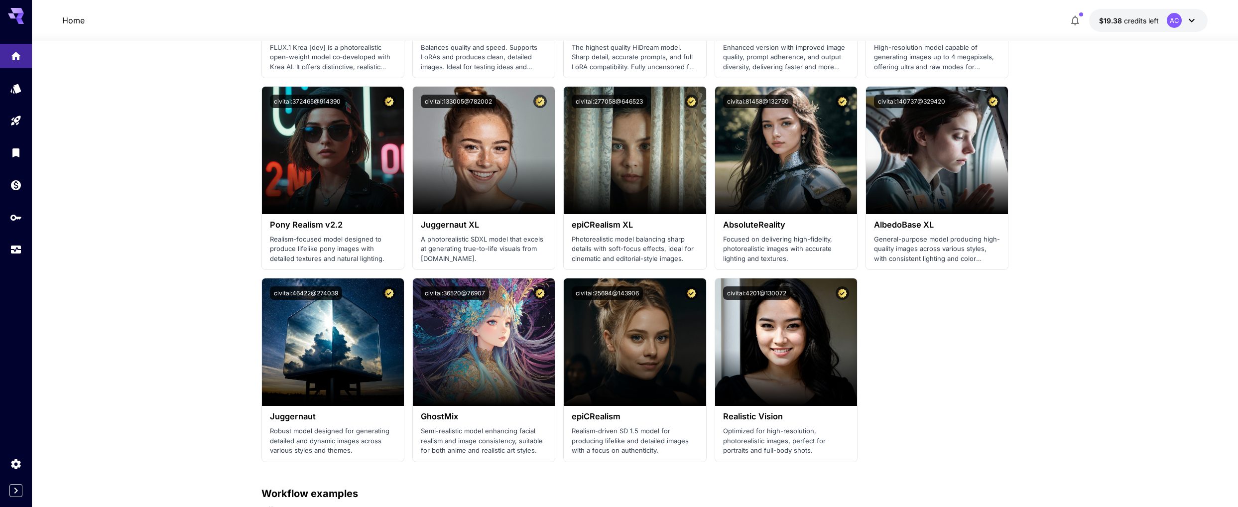
scroll to position [1032, 0]
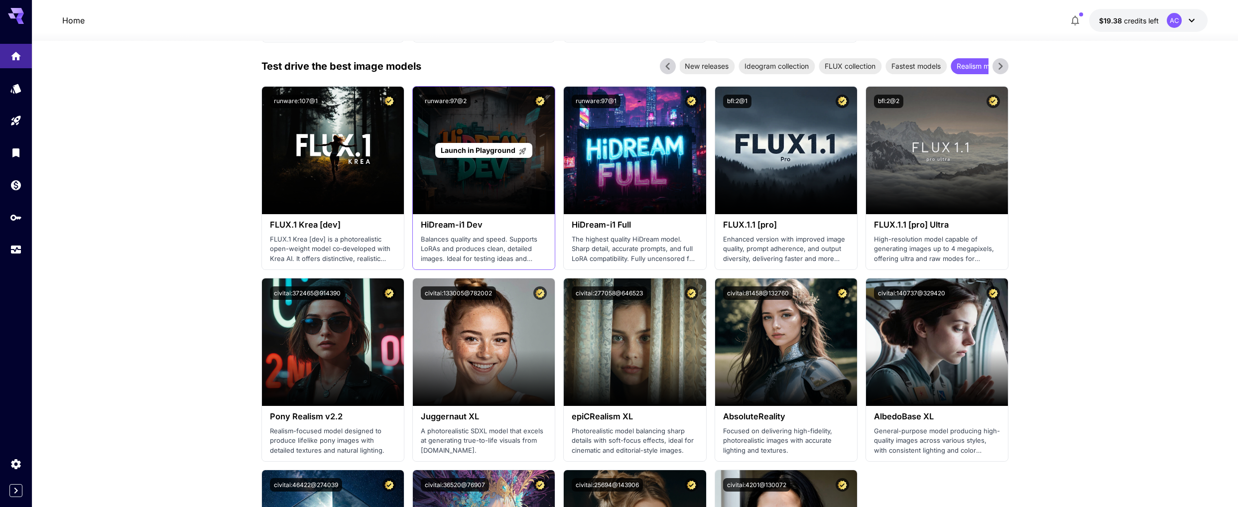
click at [463, 131] on div "Launch in Playground" at bounding box center [484, 150] width 142 height 127
click at [471, 147] on span "Launch in Playground" at bounding box center [478, 150] width 75 height 8
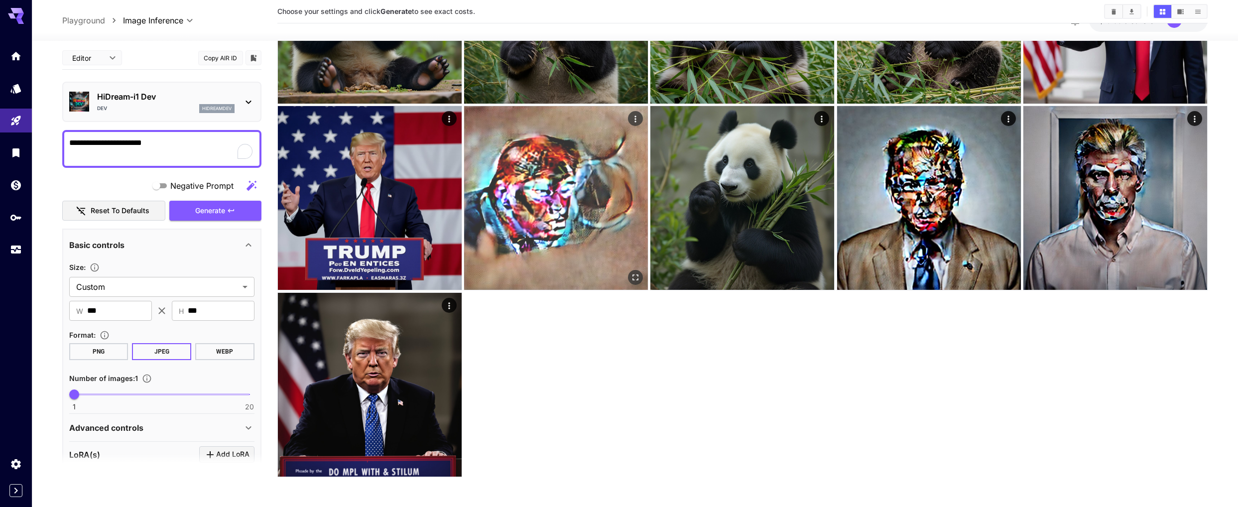
scroll to position [534, 0]
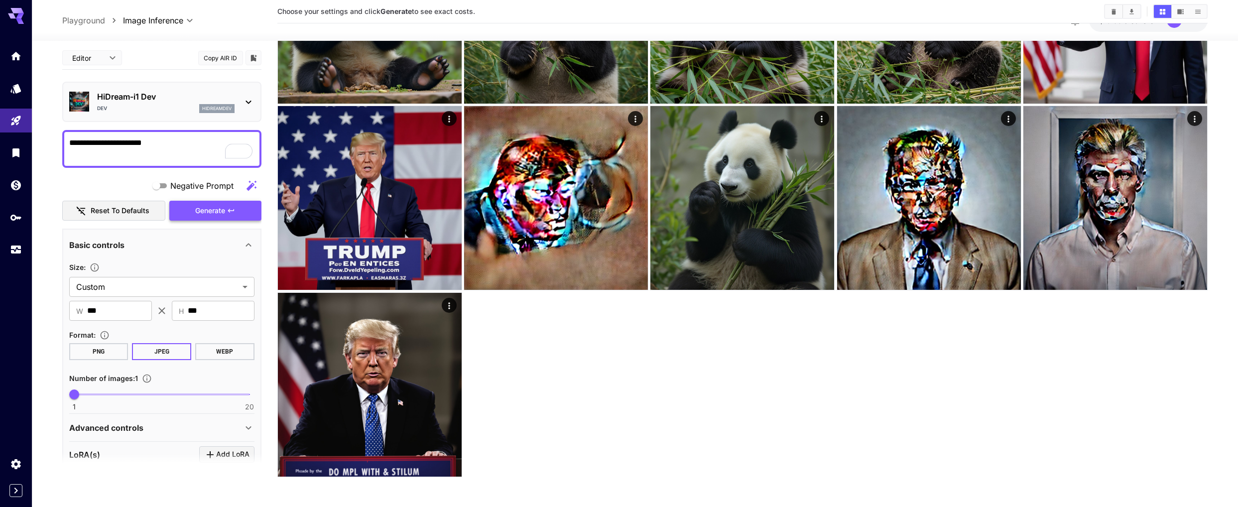
click at [230, 210] on icon "button" at bounding box center [231, 210] width 6 height 3
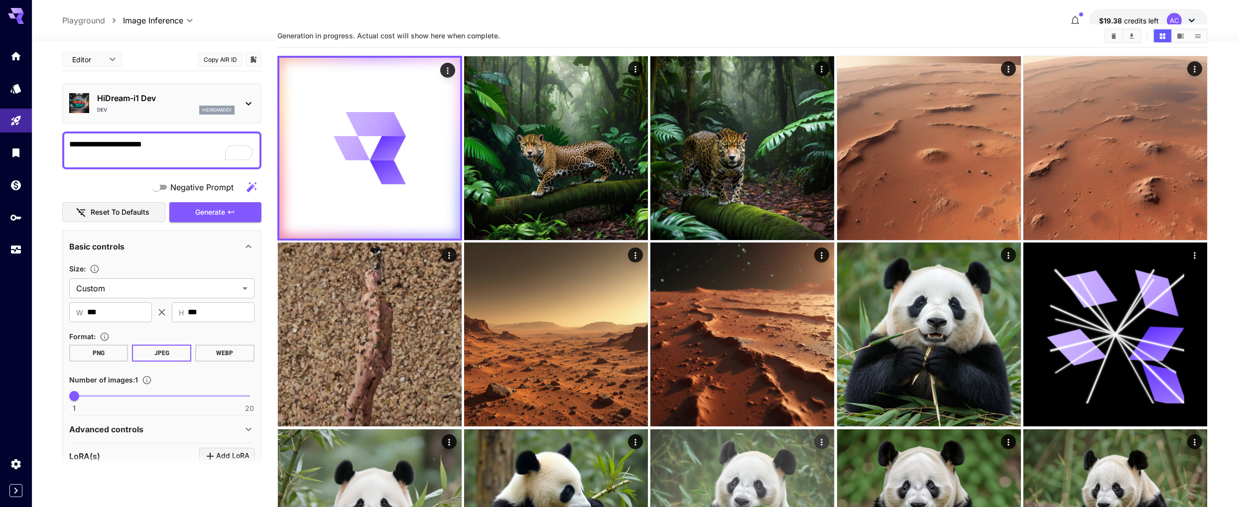
scroll to position [0, 0]
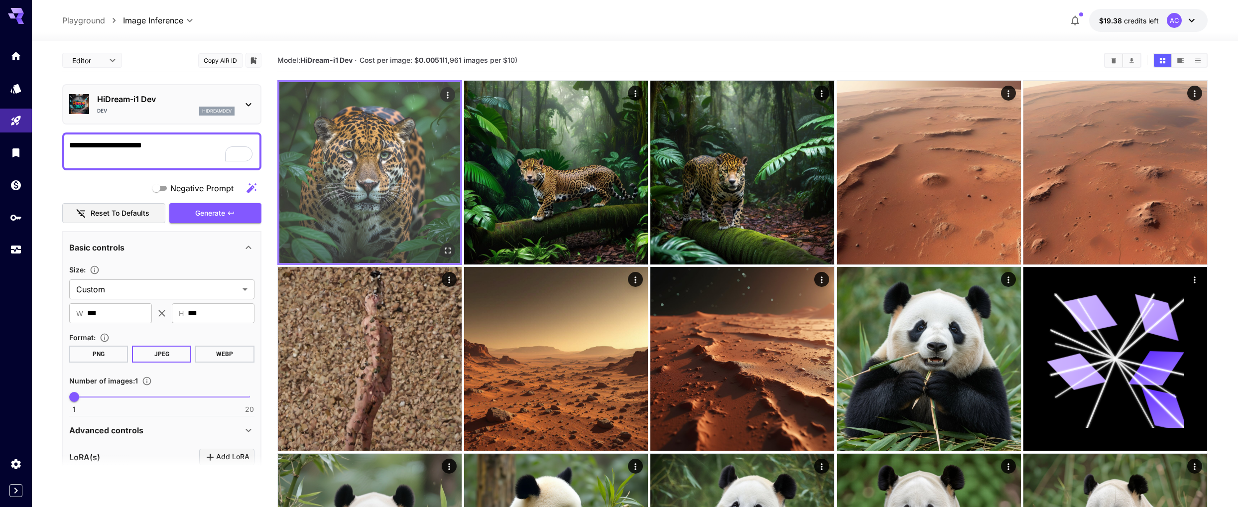
click at [378, 154] on img at bounding box center [369, 172] width 181 height 181
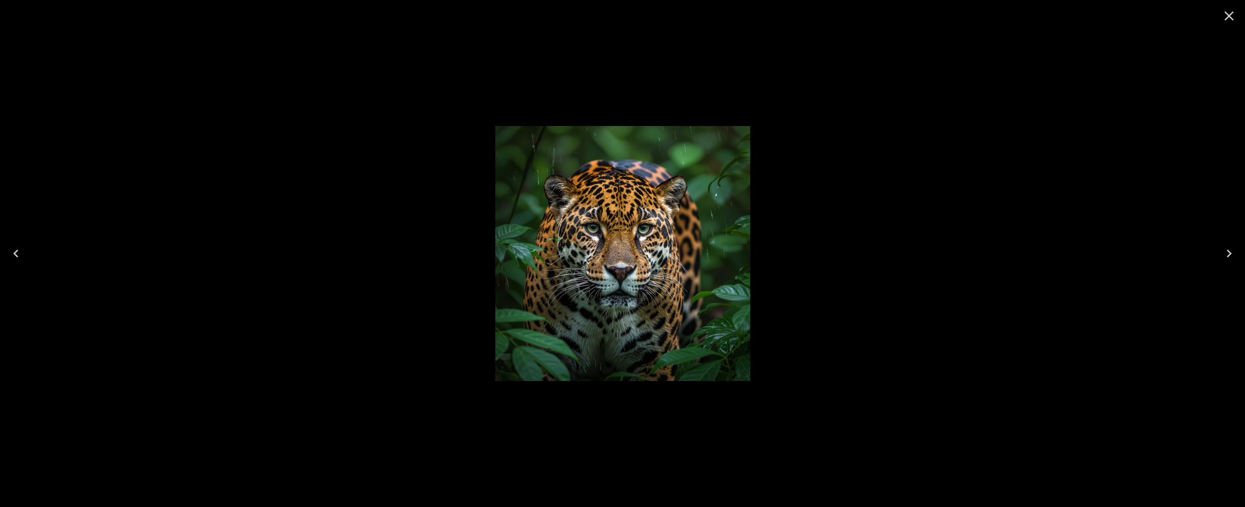
click at [1230, 15] on icon "Close" at bounding box center [1229, 15] width 9 height 9
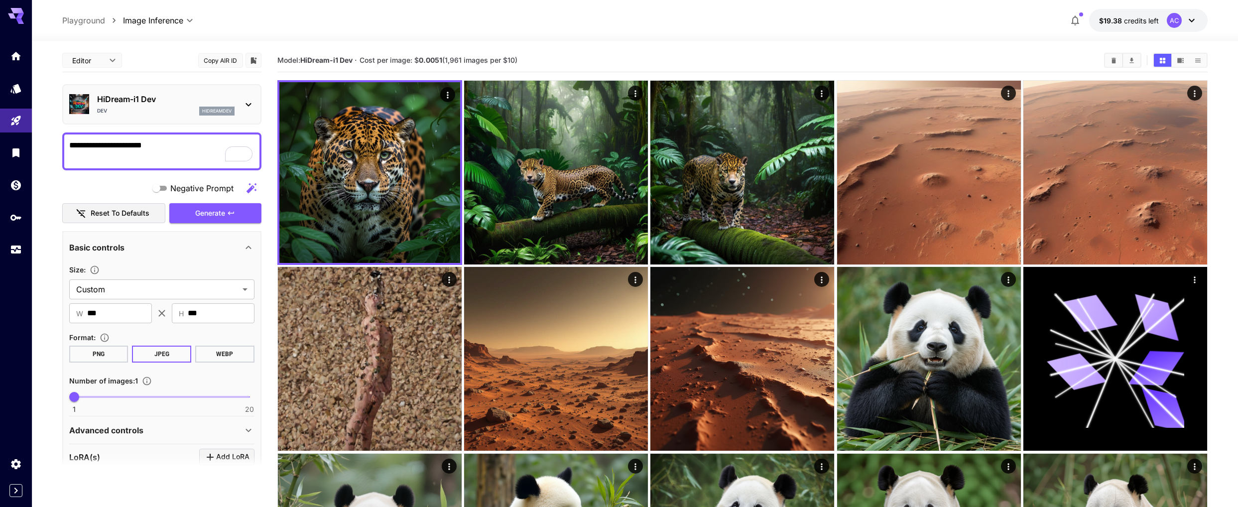
click at [223, 110] on p "hidreamdev" at bounding box center [216, 111] width 29 height 7
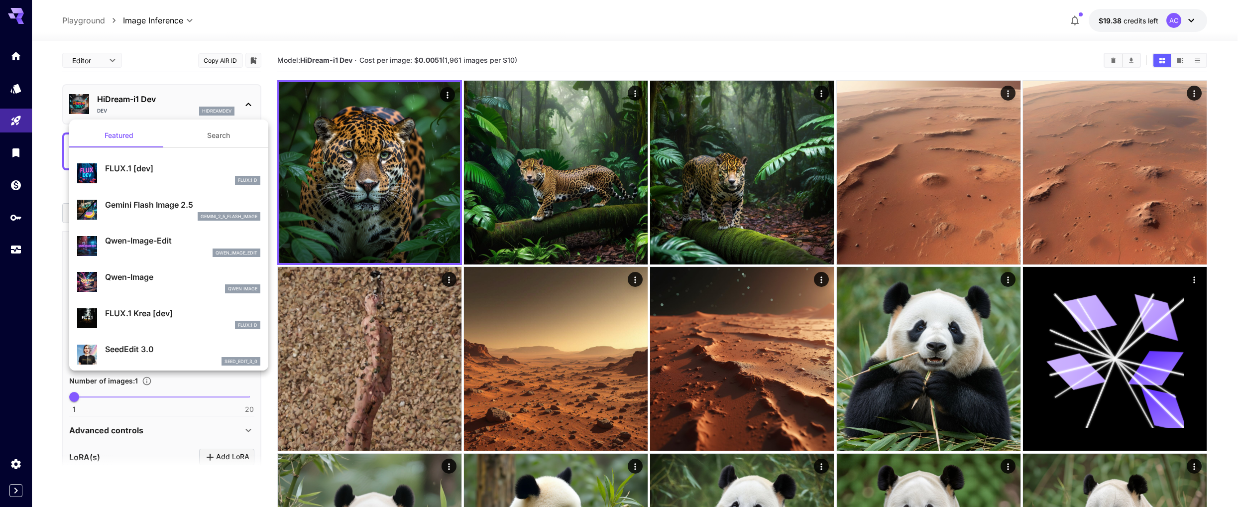
click at [139, 98] on div at bounding box center [622, 253] width 1245 height 507
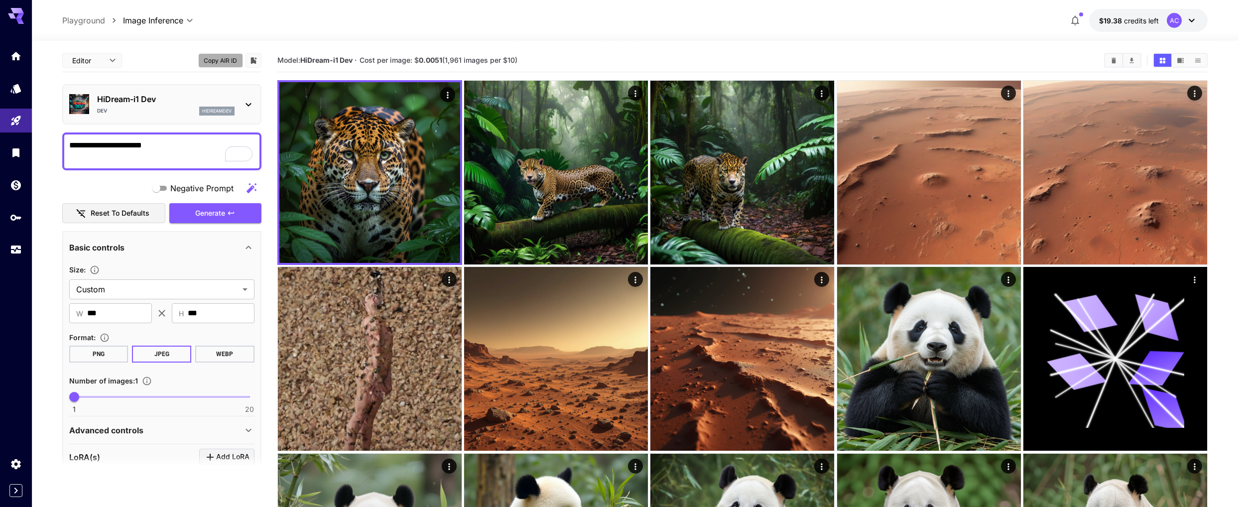
click at [220, 61] on button "Copy AIR ID" at bounding box center [220, 60] width 45 height 14
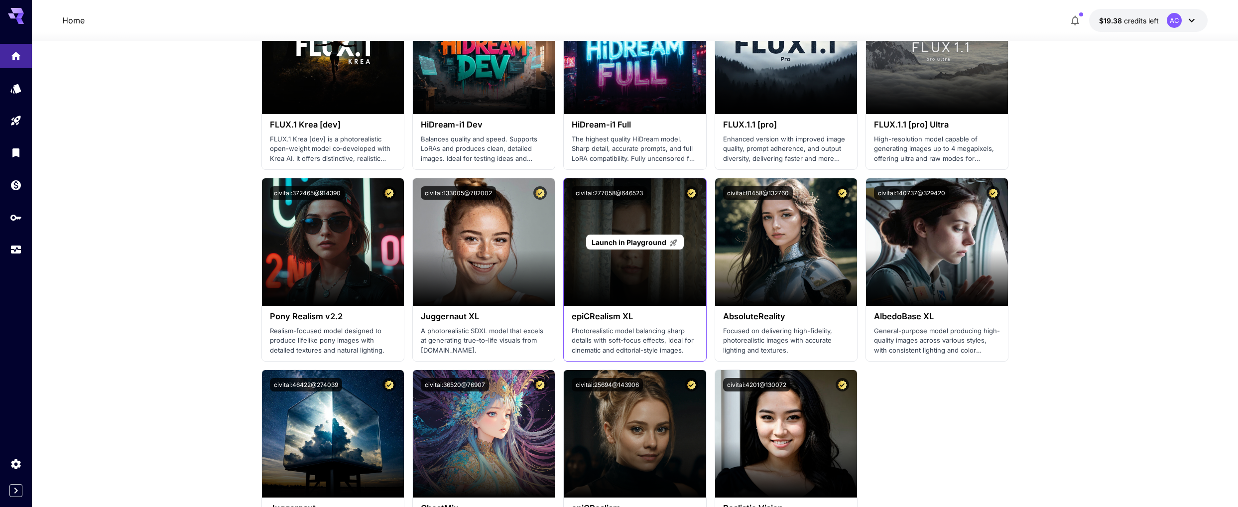
scroll to position [1271, 0]
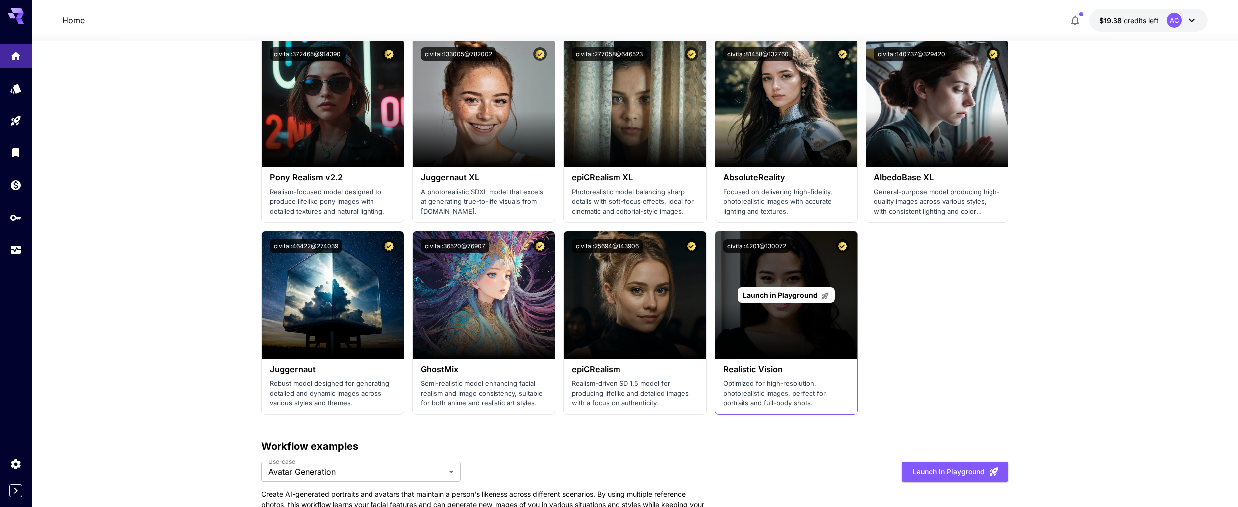
click at [778, 295] on span "Launch in Playground" at bounding box center [780, 295] width 75 height 8
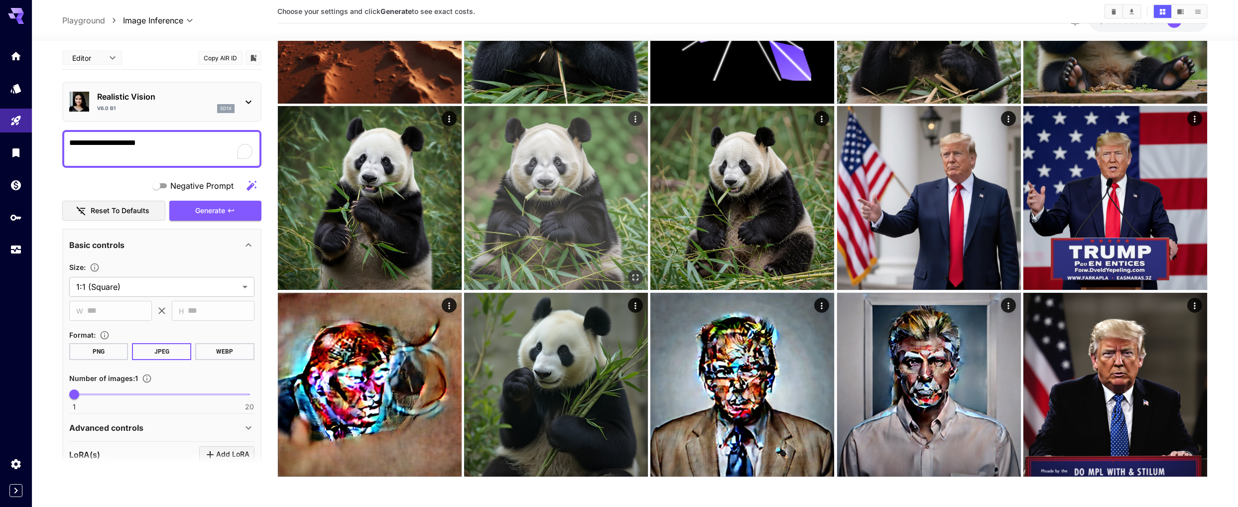
scroll to position [161, 0]
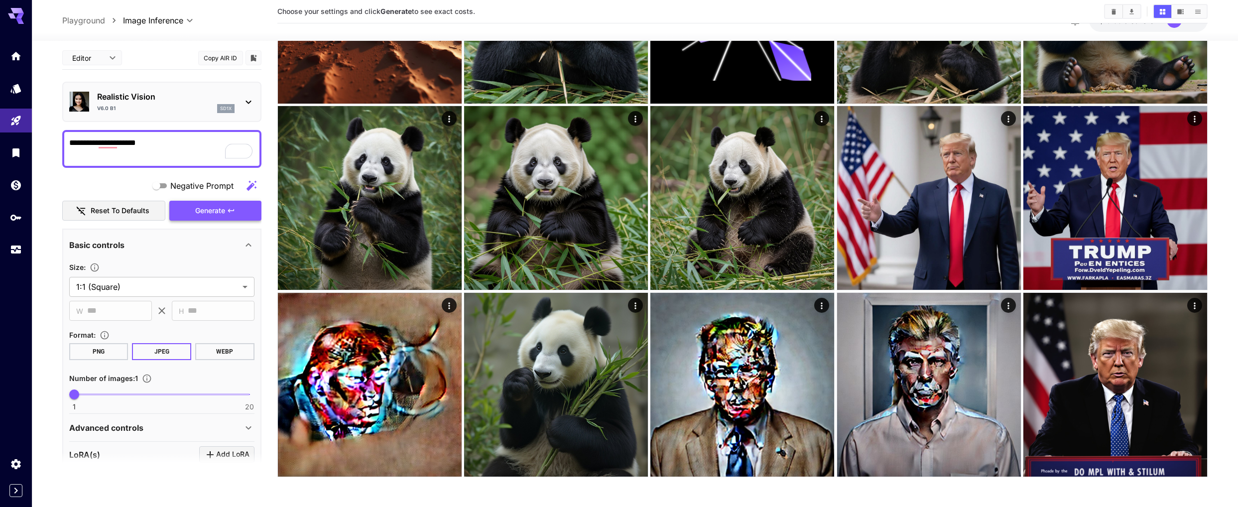
click at [227, 213] on button "Generate" at bounding box center [215, 210] width 92 height 20
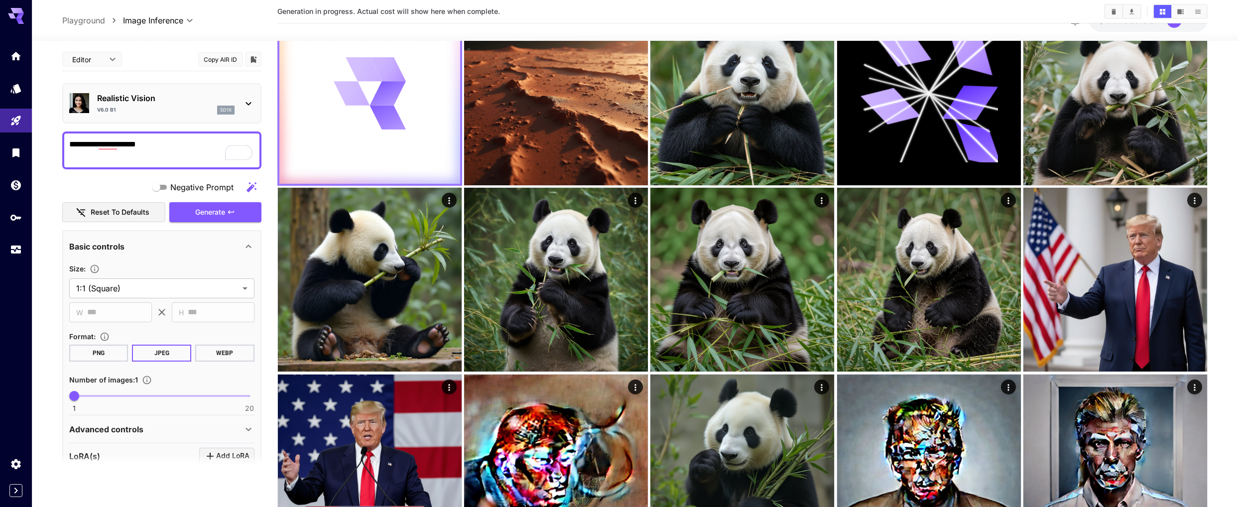
scroll to position [0, 0]
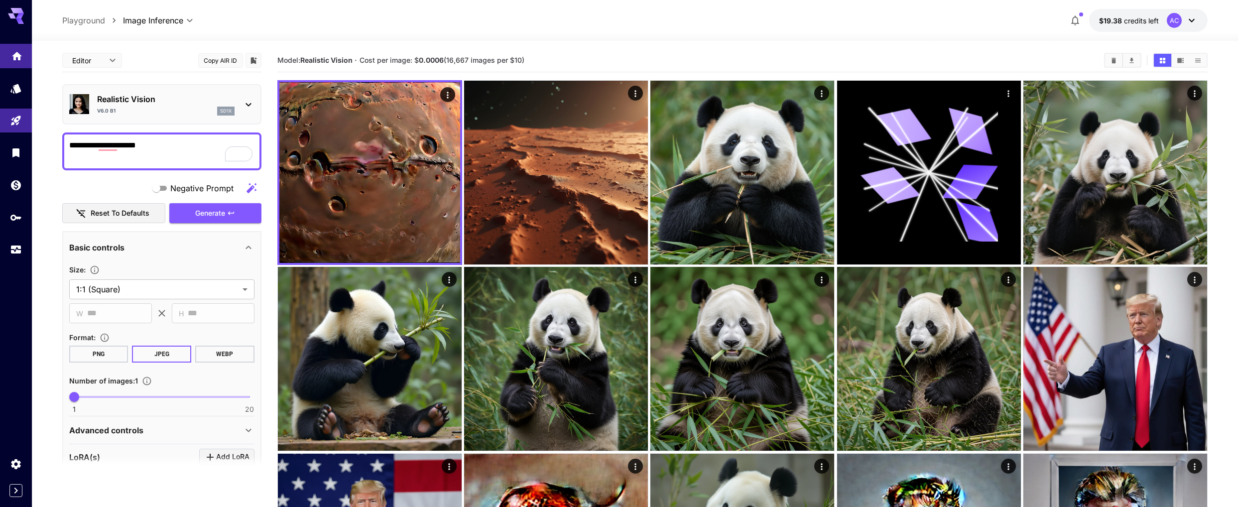
click at [8, 53] on link at bounding box center [16, 56] width 32 height 24
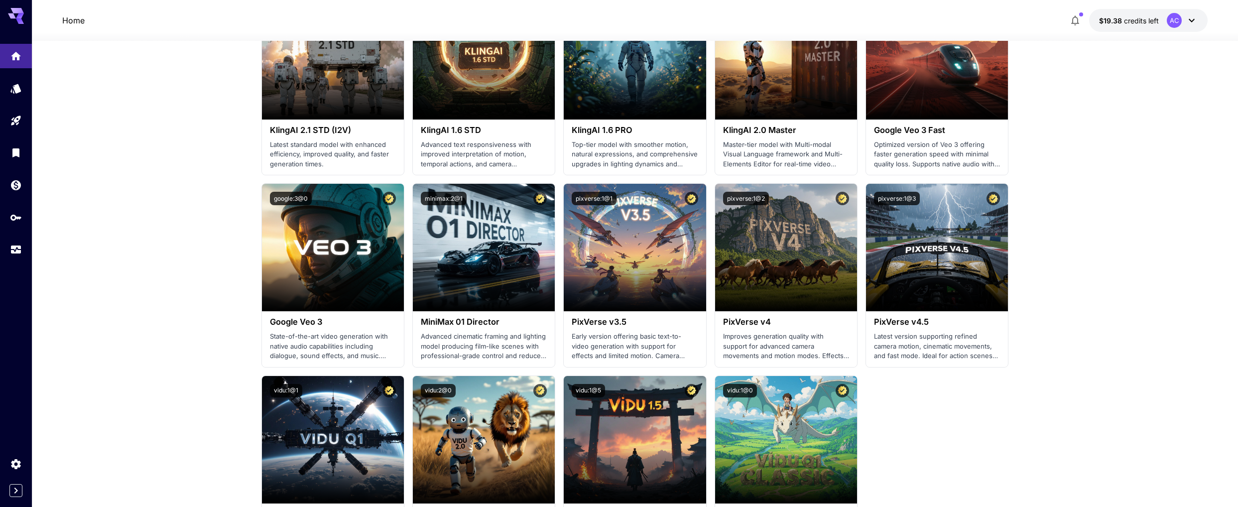
scroll to position [816, 0]
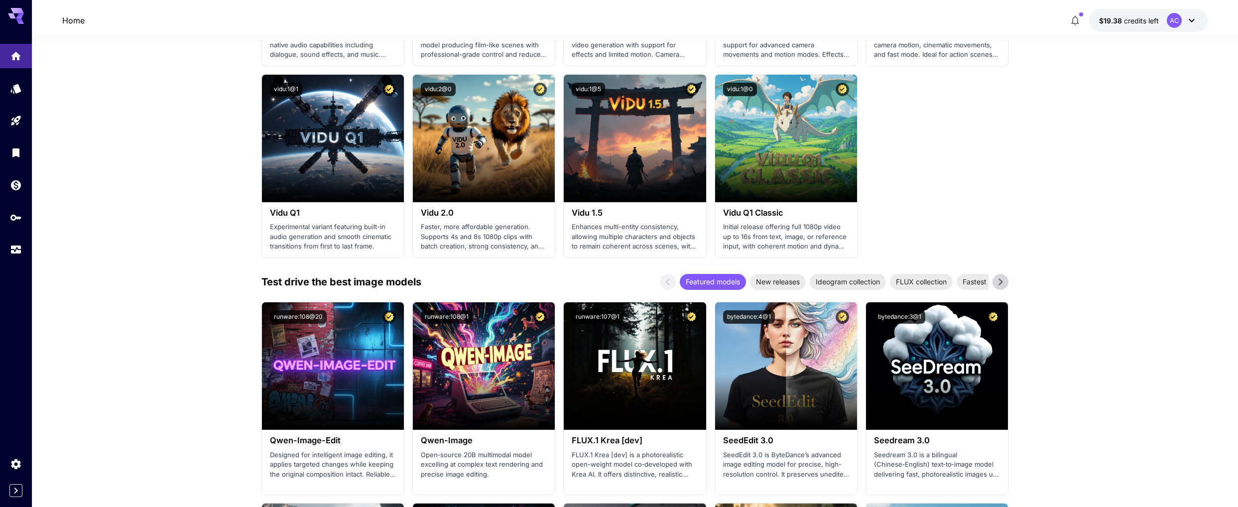
click at [1000, 284] on icon at bounding box center [1000, 281] width 15 height 15
click at [972, 282] on span "Realism masters" at bounding box center [982, 281] width 65 height 10
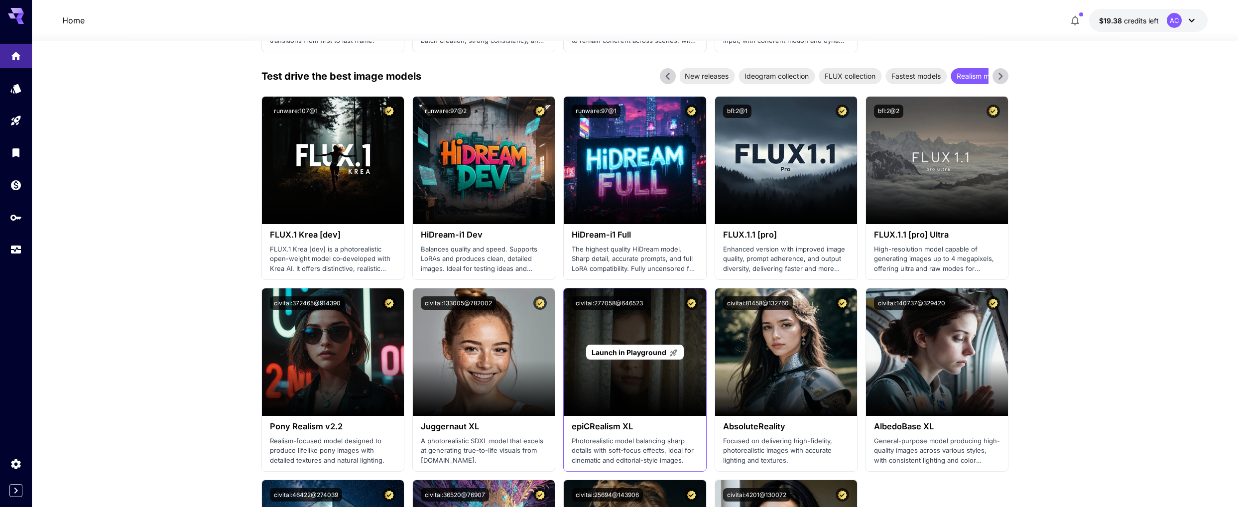
scroll to position [1073, 0]
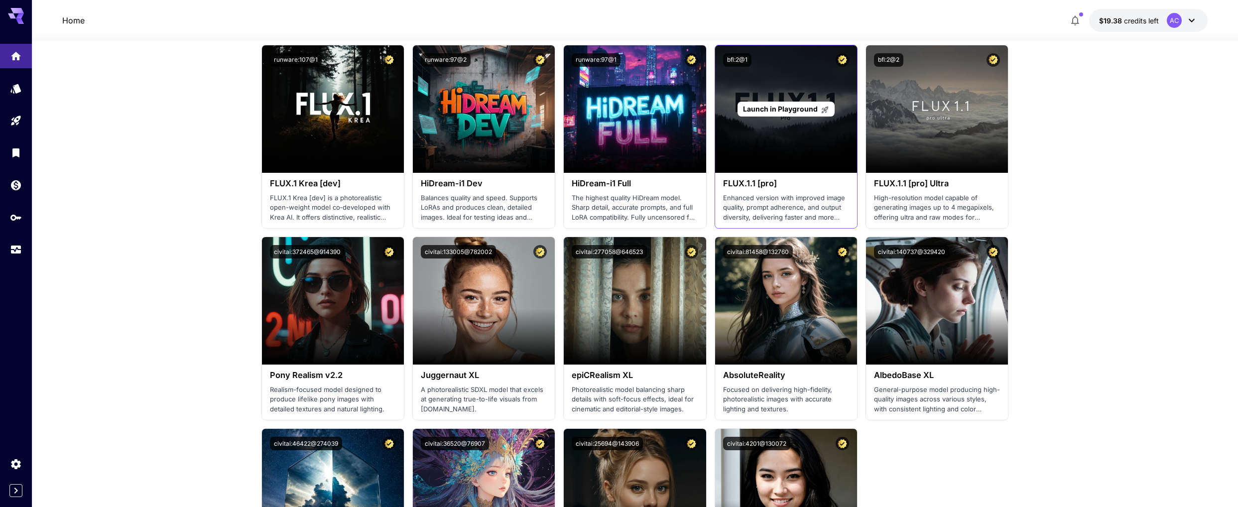
click at [789, 127] on div "Launch in Playground" at bounding box center [786, 108] width 142 height 127
click at [789, 112] on span "Launch in Playground" at bounding box center [780, 109] width 75 height 8
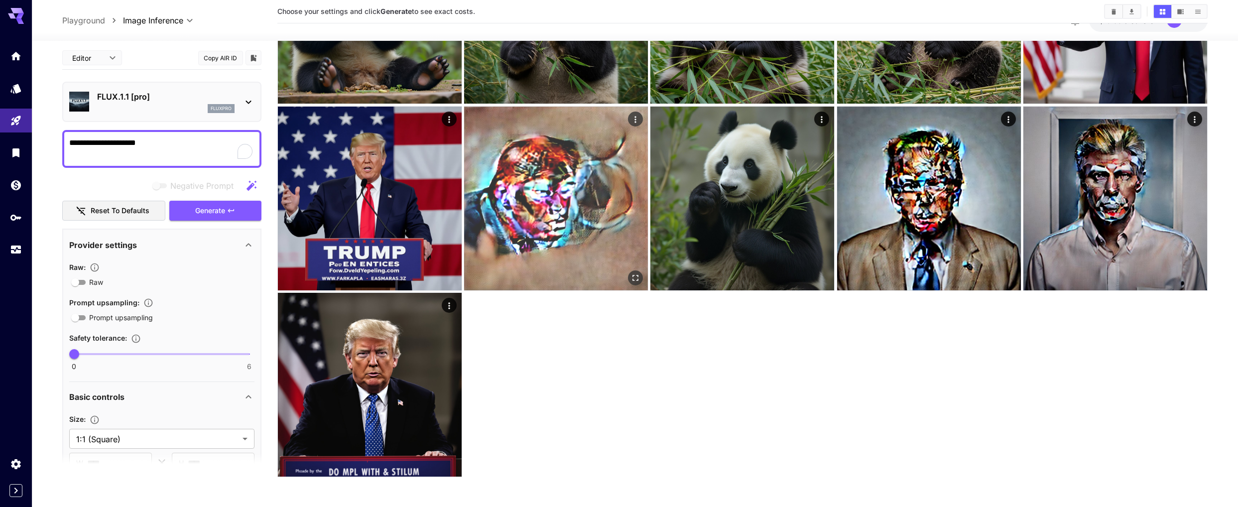
scroll to position [347, 0]
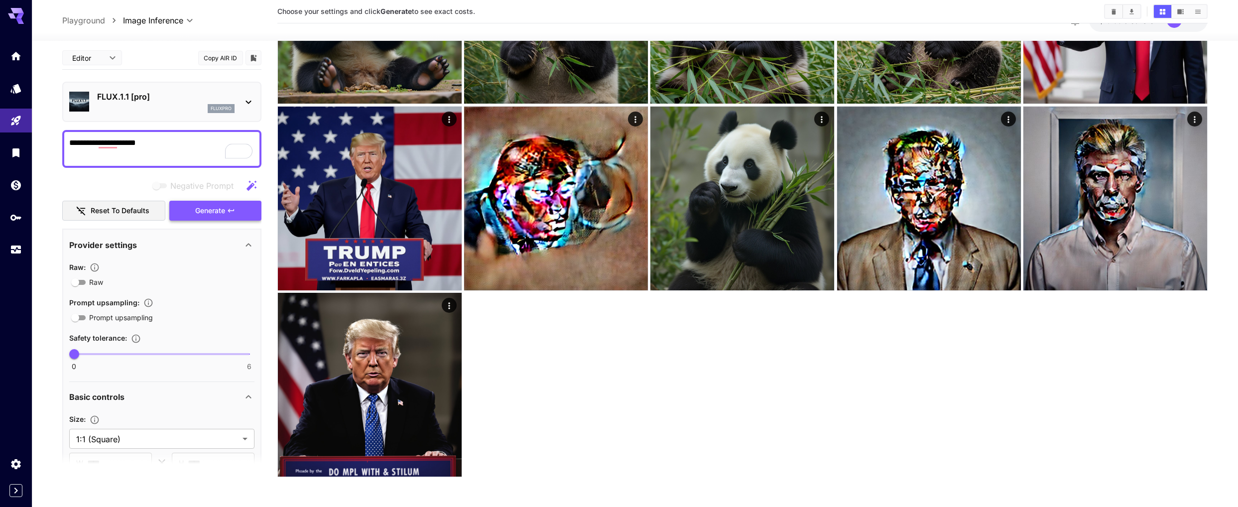
click at [204, 212] on span "Generate" at bounding box center [210, 211] width 30 height 12
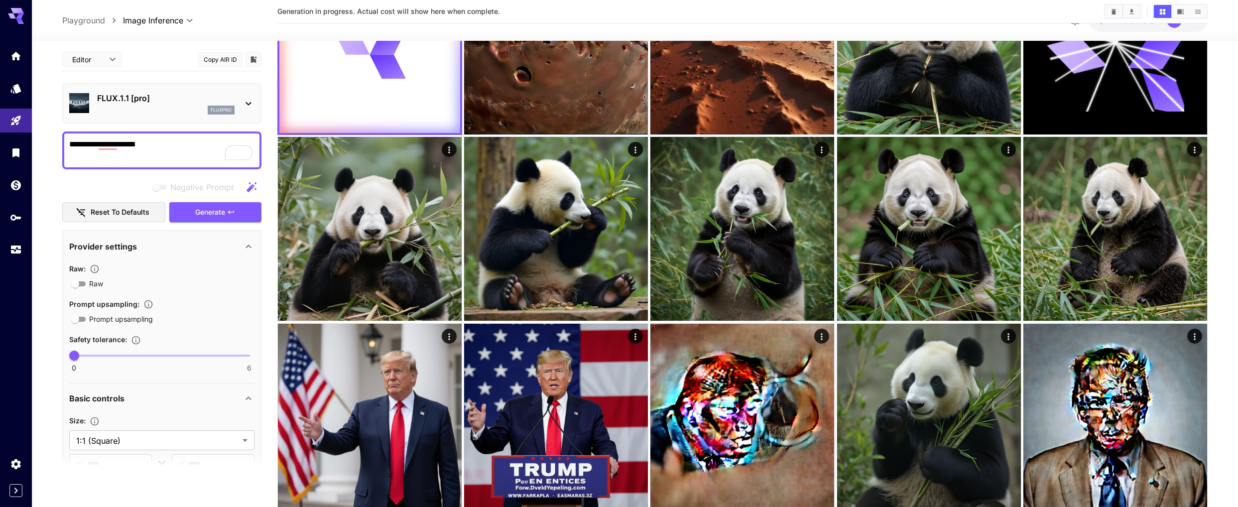
scroll to position [0, 0]
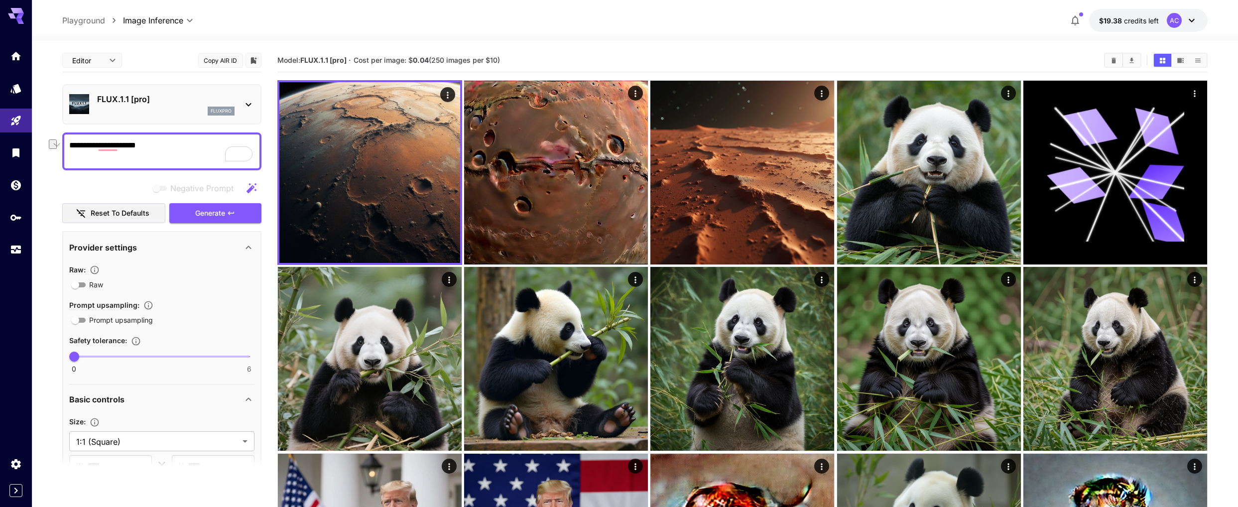
drag, startPoint x: 186, startPoint y: 146, endPoint x: 64, endPoint y: 138, distance: 122.7
click at [64, 138] on div "**********" at bounding box center [161, 151] width 199 height 38
type textarea "******"
drag, startPoint x: 142, startPoint y: 147, endPoint x: 40, endPoint y: 139, distance: 101.8
click at [40, 139] on section "**********" at bounding box center [635, 447] width 1206 height 813
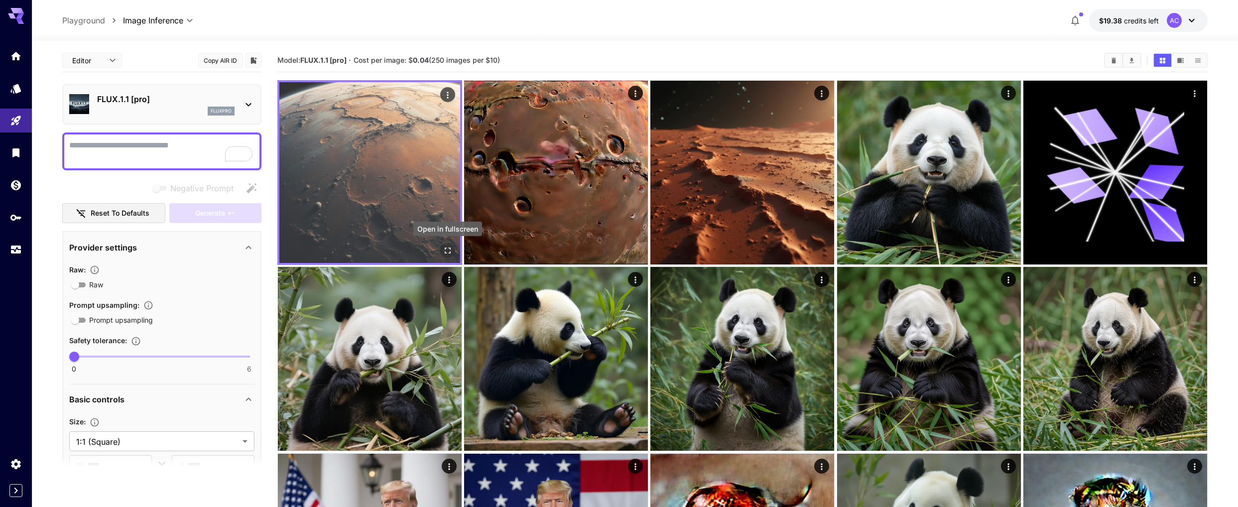
click at [449, 249] on icon "Open in fullscreen" at bounding box center [448, 250] width 10 height 10
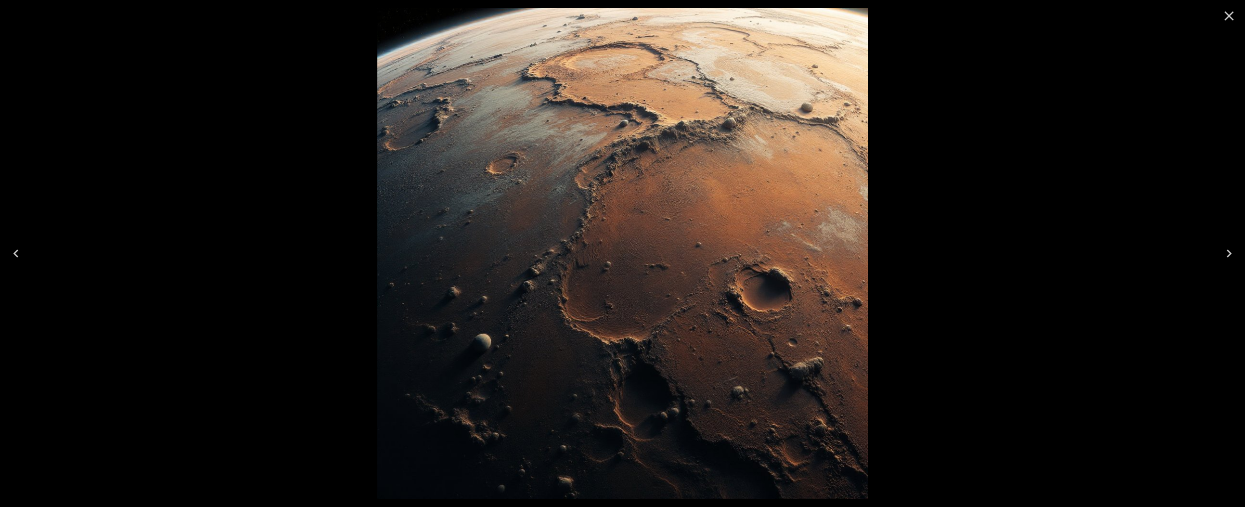
click at [1229, 15] on icon "Close" at bounding box center [1229, 15] width 9 height 9
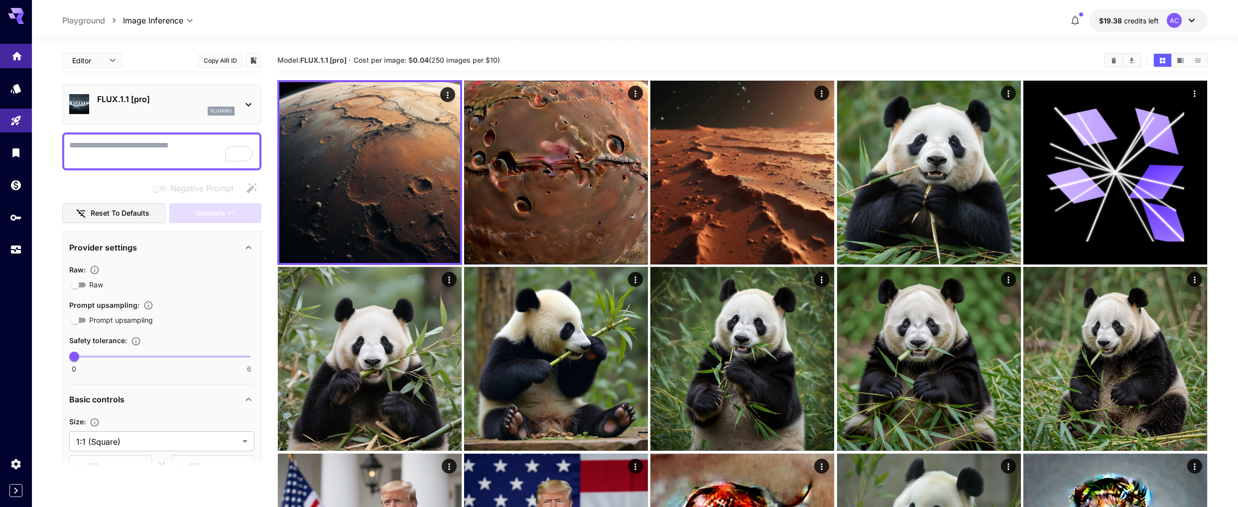
click at [11, 59] on icon "Home" at bounding box center [17, 53] width 12 height 12
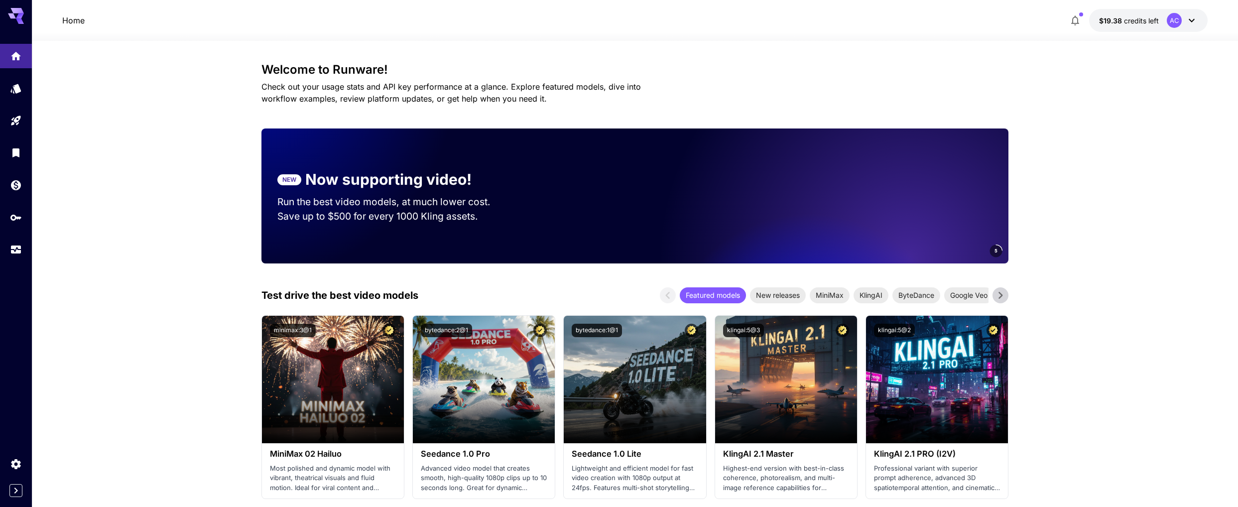
click at [1001, 297] on icon at bounding box center [1000, 295] width 15 height 15
click at [1002, 297] on icon at bounding box center [1000, 295] width 15 height 15
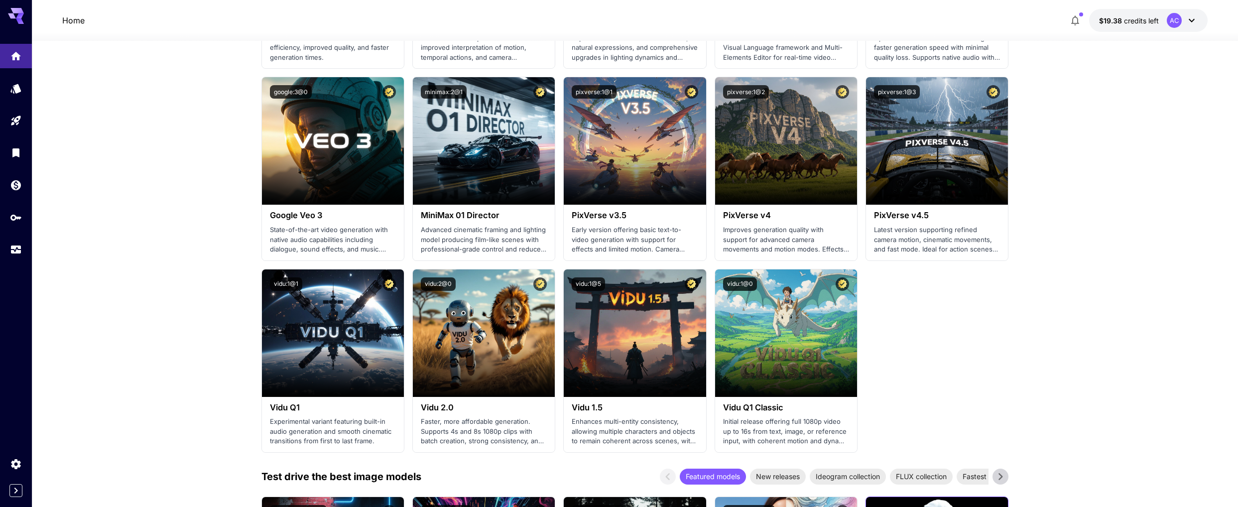
scroll to position [946, 0]
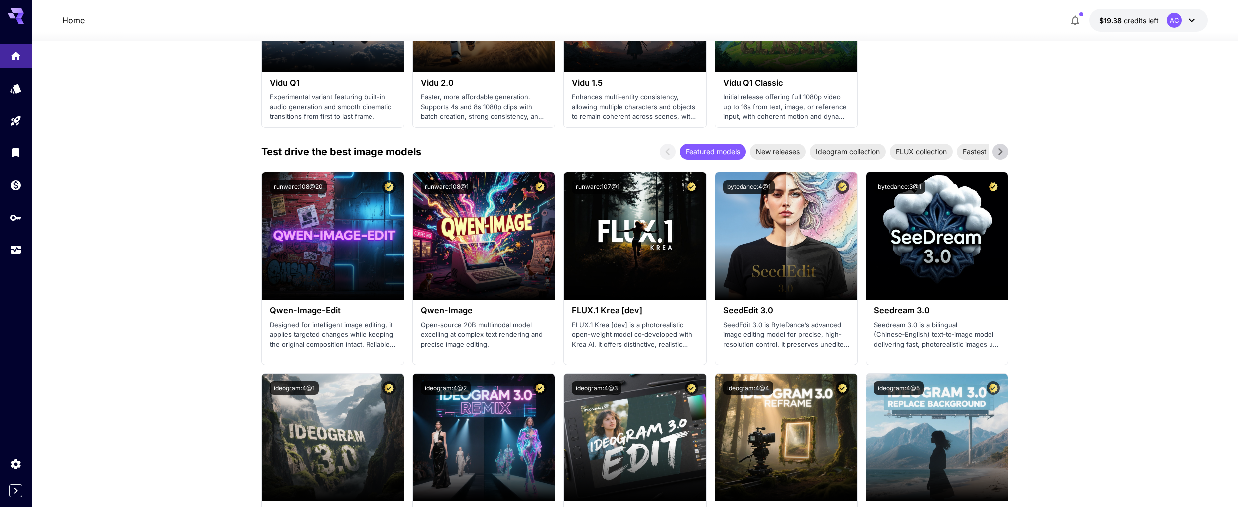
click at [1003, 154] on icon at bounding box center [1000, 151] width 15 height 15
click at [962, 151] on span "Realism masters" at bounding box center [982, 151] width 65 height 10
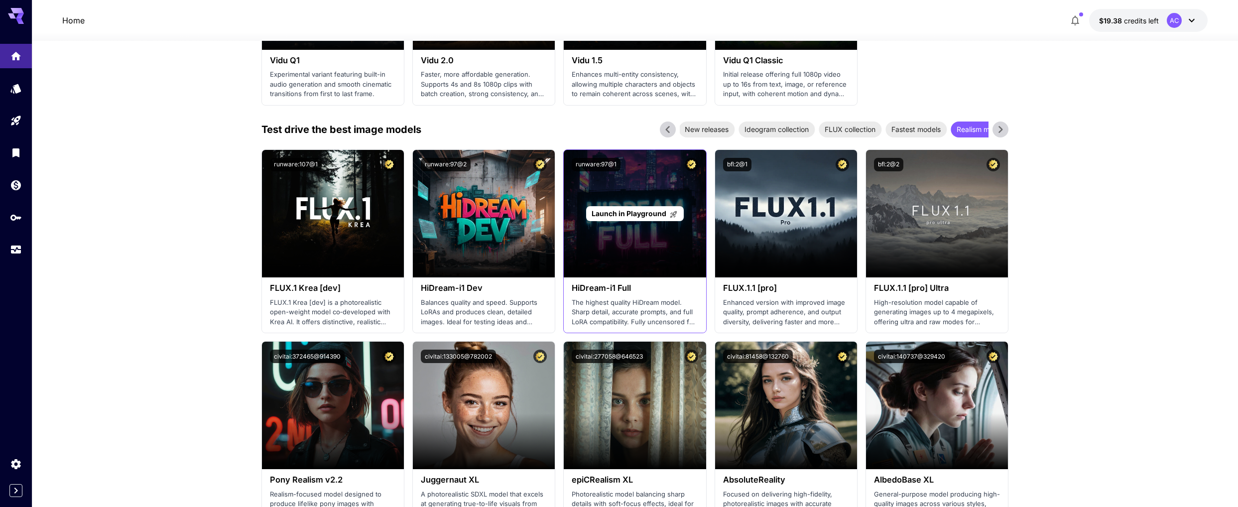
scroll to position [1006, 0]
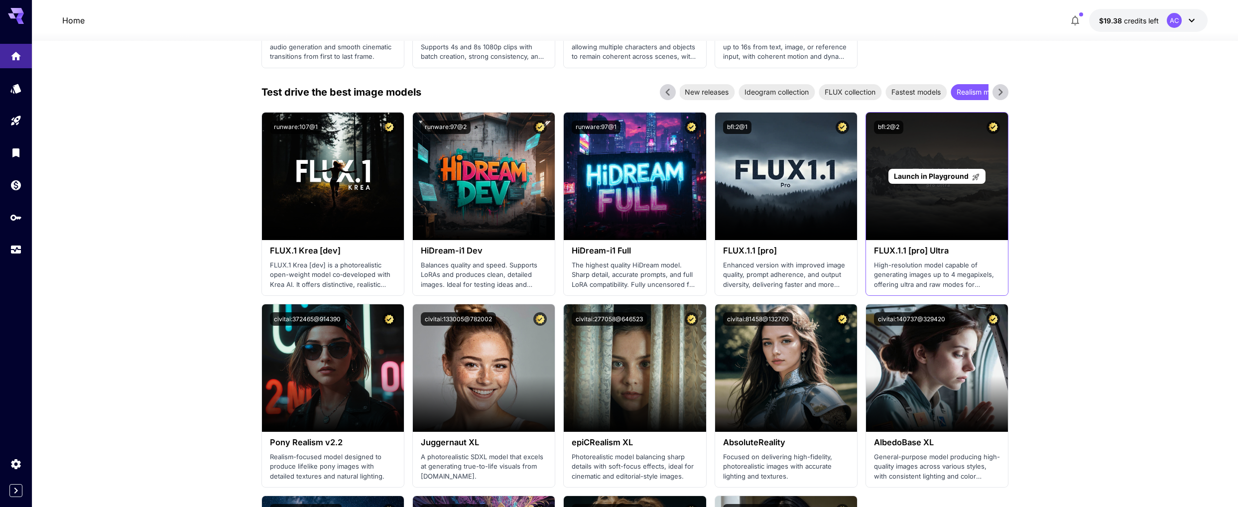
click at [930, 180] on span "Launch in Playground" at bounding box center [931, 176] width 75 height 8
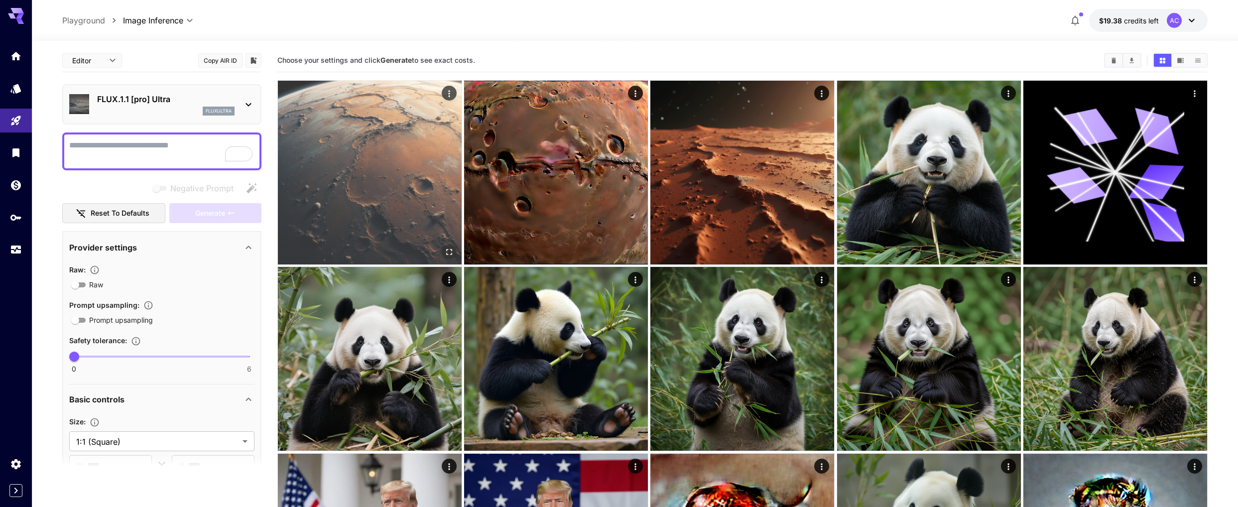
click at [313, 210] on img at bounding box center [370, 173] width 184 height 184
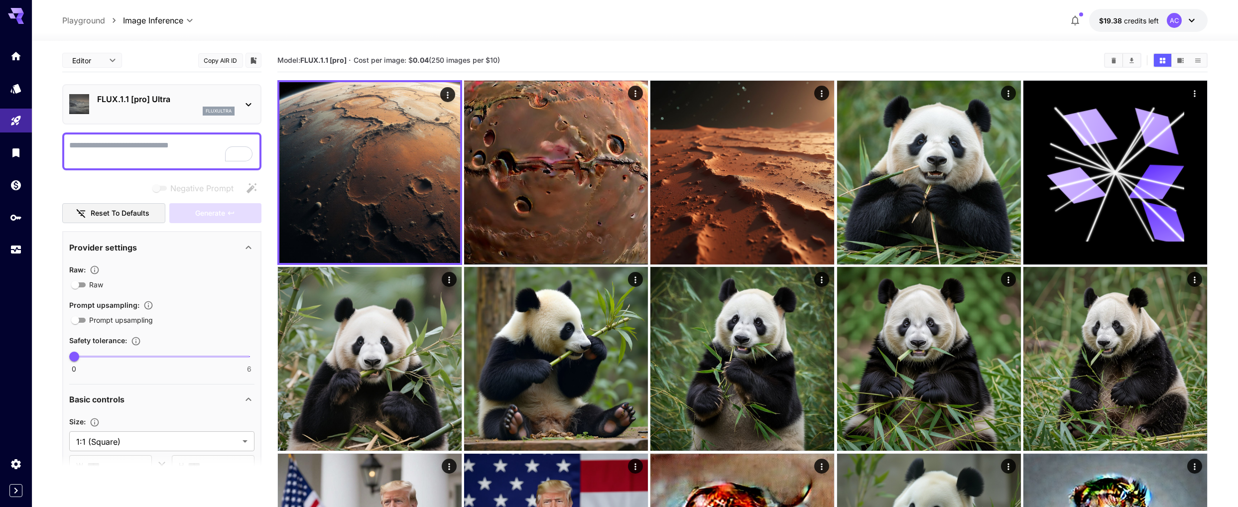
click at [203, 154] on textarea "Negative Prompt" at bounding box center [161, 151] width 185 height 24
type textarea "*"
type textarea "**********"
click at [225, 202] on div "Negative Prompt Reset to defaults Generate" at bounding box center [161, 200] width 199 height 45
click at [220, 211] on span "Generate" at bounding box center [210, 213] width 30 height 12
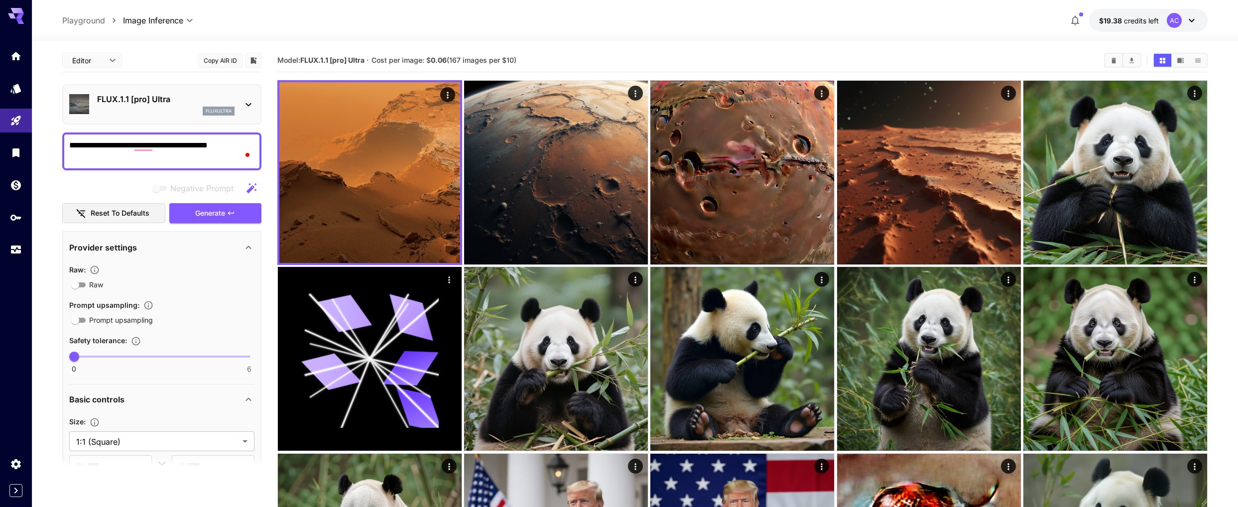
drag, startPoint x: 17, startPoint y: 60, endPoint x: 71, endPoint y: 101, distance: 66.8
click at [17, 60] on link at bounding box center [16, 56] width 32 height 24
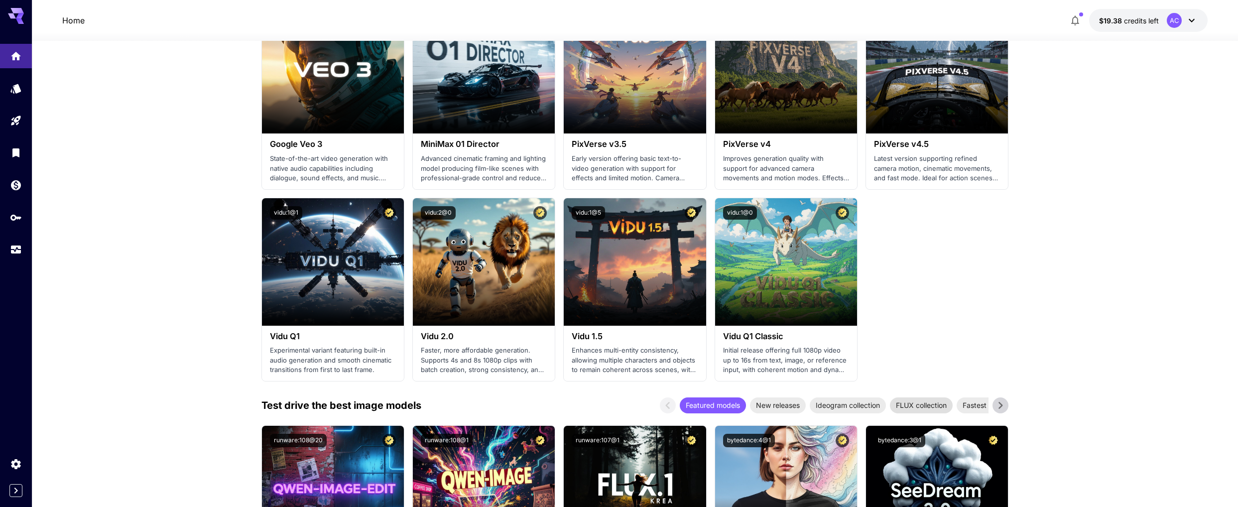
scroll to position [724, 0]
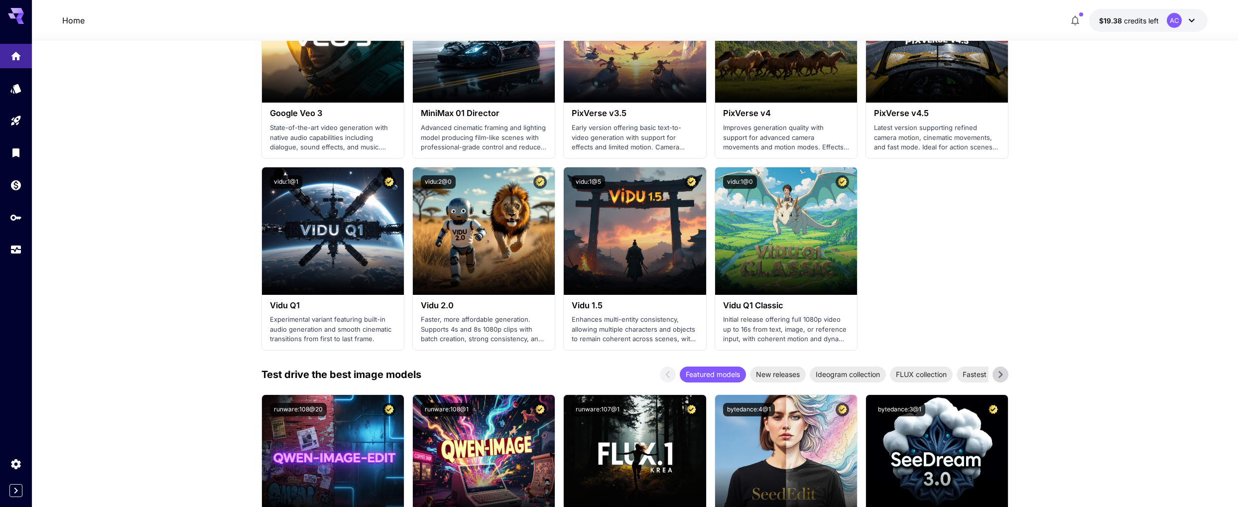
click at [998, 370] on icon at bounding box center [1000, 374] width 15 height 15
click at [991, 373] on div "Featured models New releases Ideogram collection FLUX collection Fastest models…" at bounding box center [834, 374] width 348 height 16
click at [967, 378] on span "Realism masters" at bounding box center [982, 374] width 65 height 10
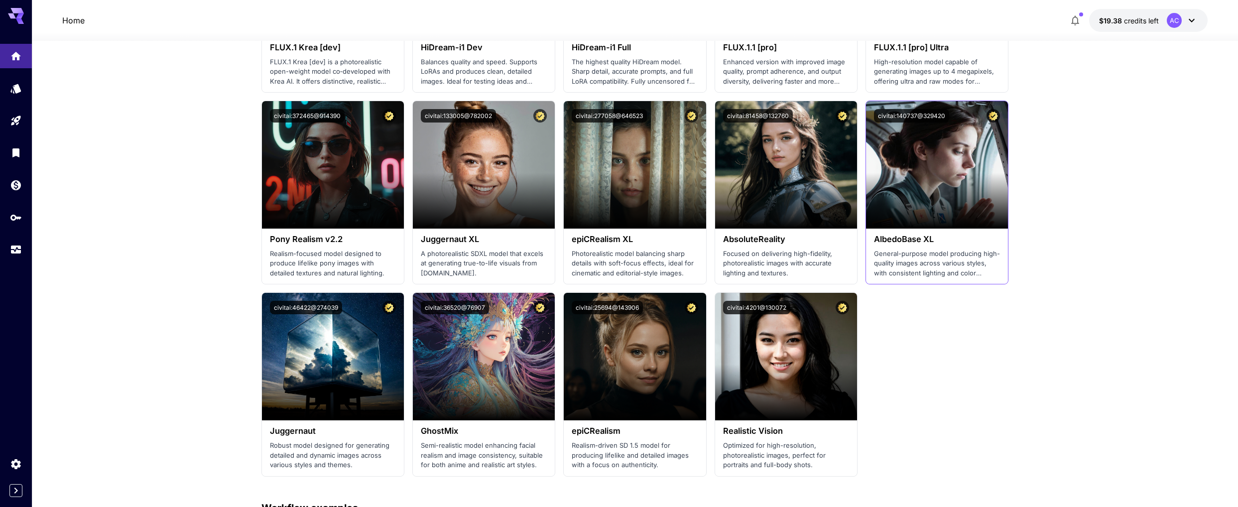
scroll to position [1261, 0]
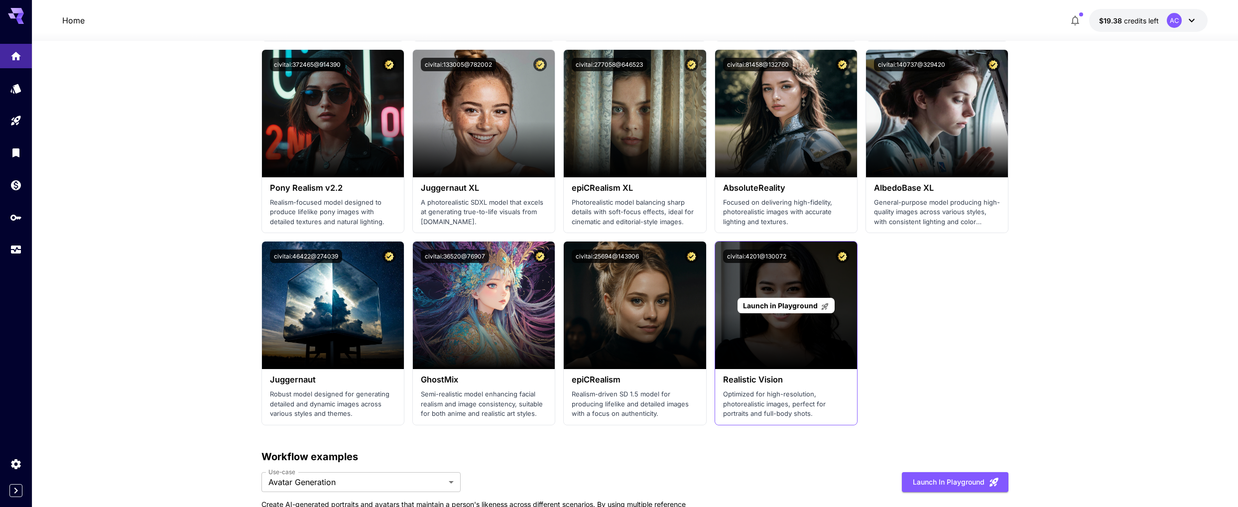
click at [789, 308] on span "Launch in Playground" at bounding box center [780, 305] width 75 height 8
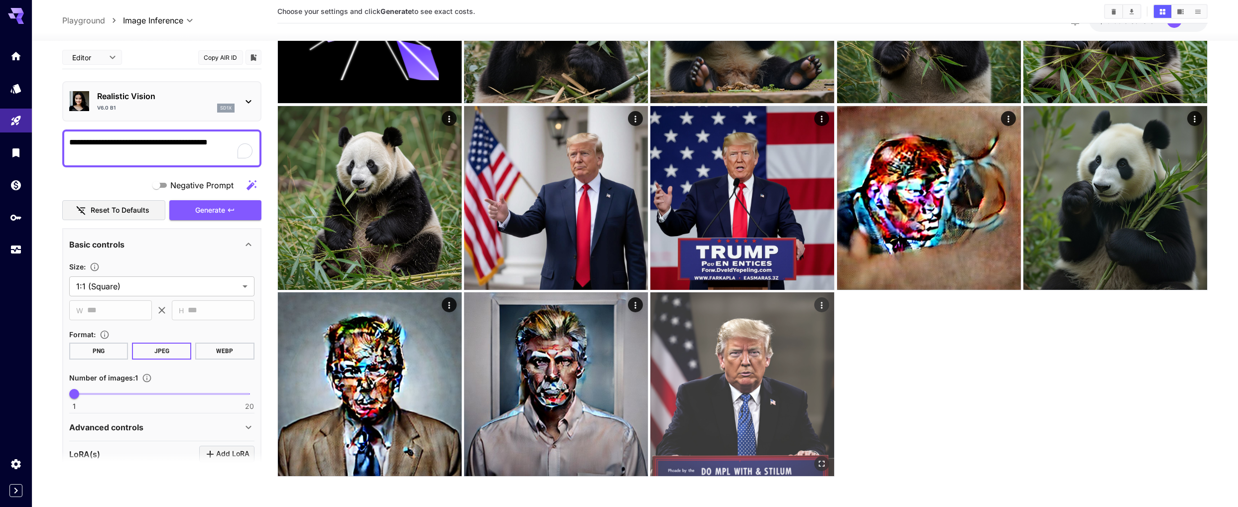
type input "*******"
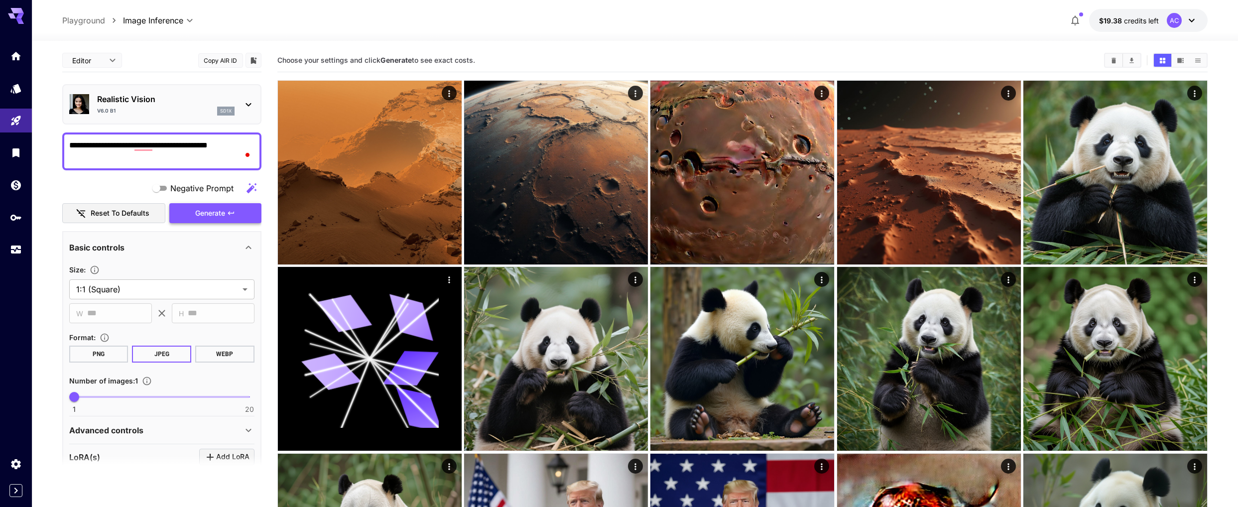
click at [211, 209] on span "Generate" at bounding box center [210, 213] width 30 height 12
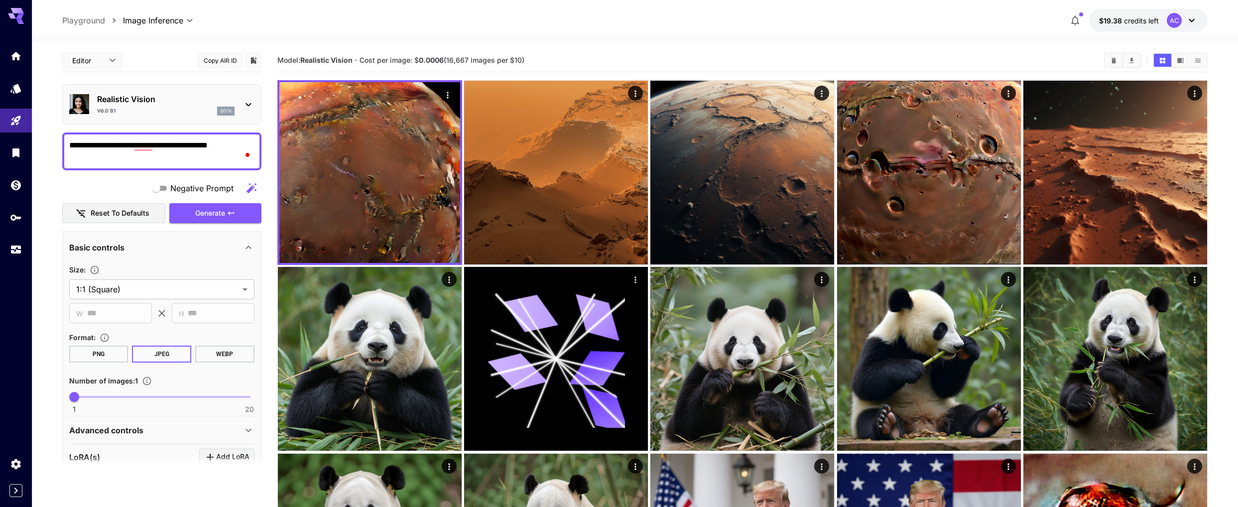
click at [146, 154] on textarea "**********" at bounding box center [161, 151] width 185 height 24
click at [146, 149] on textarea "**********" at bounding box center [161, 151] width 185 height 24
click at [145, 149] on textarea "**********" at bounding box center [161, 151] width 185 height 24
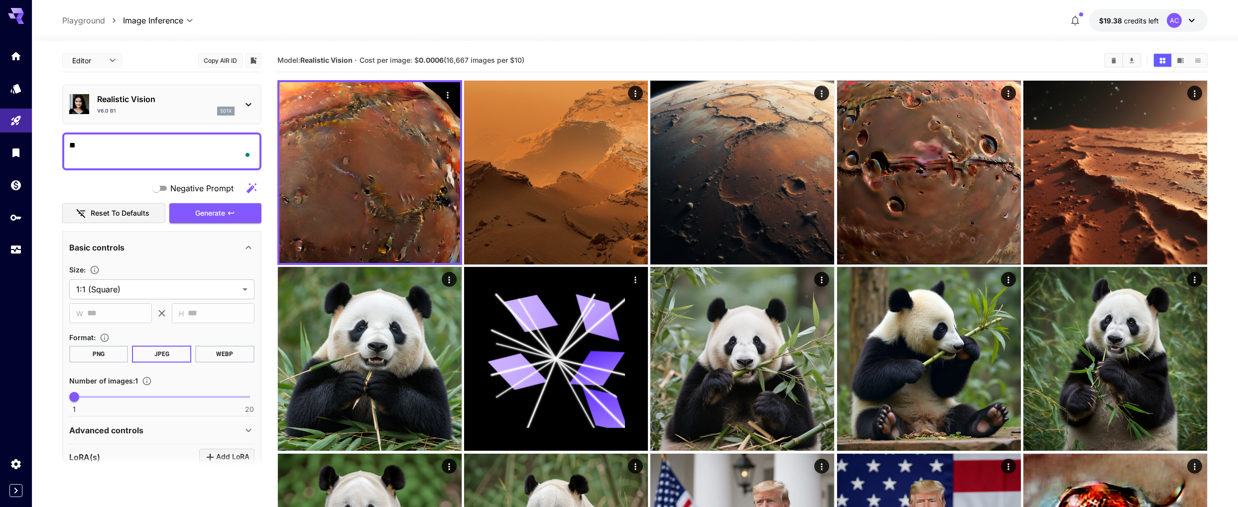
type textarea "*"
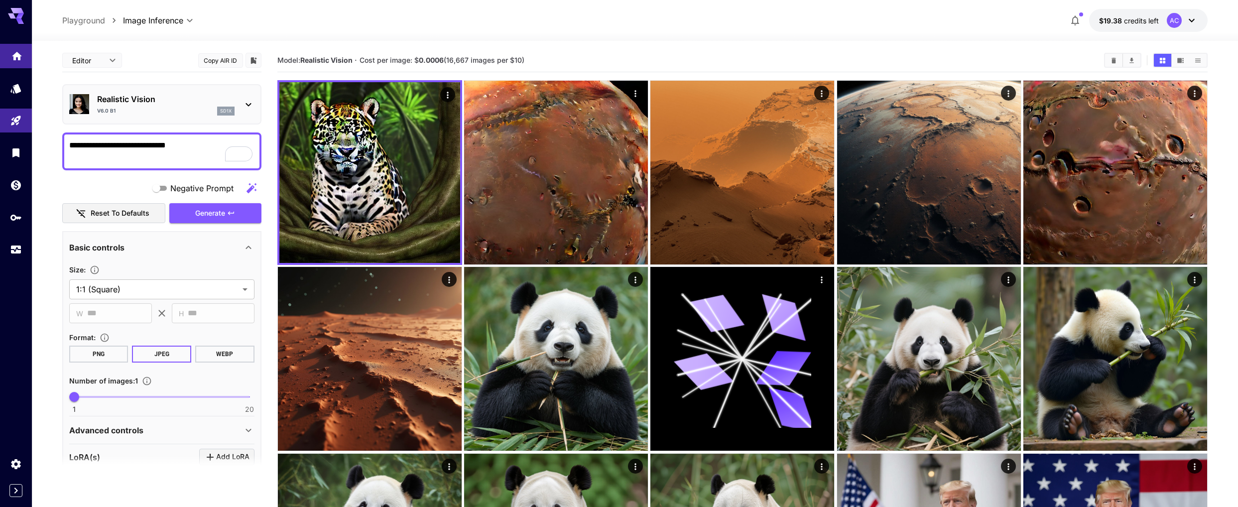
type textarea "**********"
click at [17, 57] on icon "Home" at bounding box center [17, 53] width 12 height 12
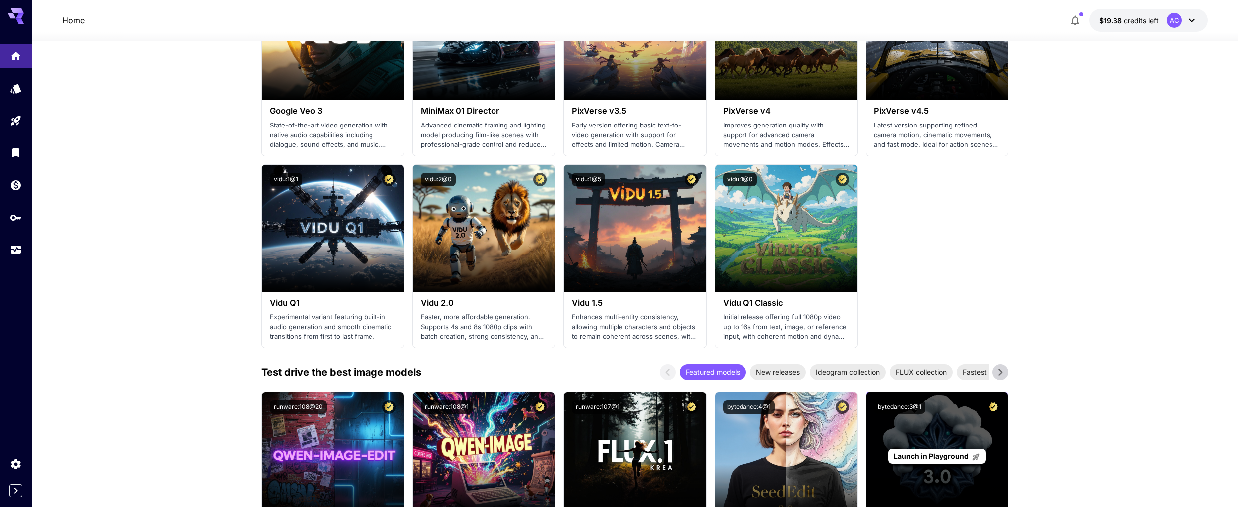
scroll to position [839, 0]
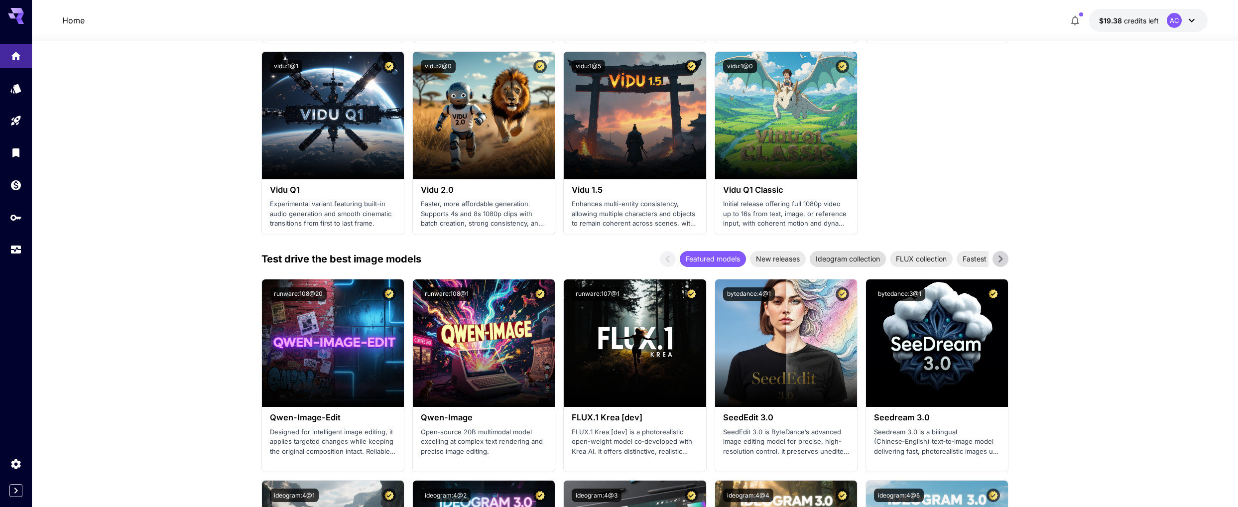
click at [864, 258] on span "Ideogram collection" at bounding box center [847, 258] width 76 height 10
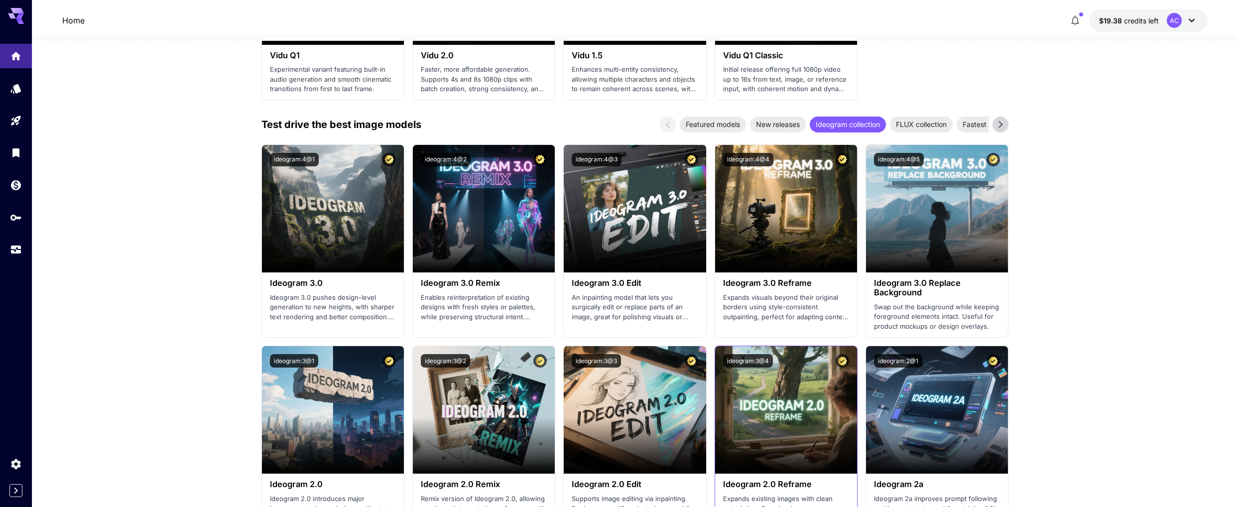
scroll to position [1141, 0]
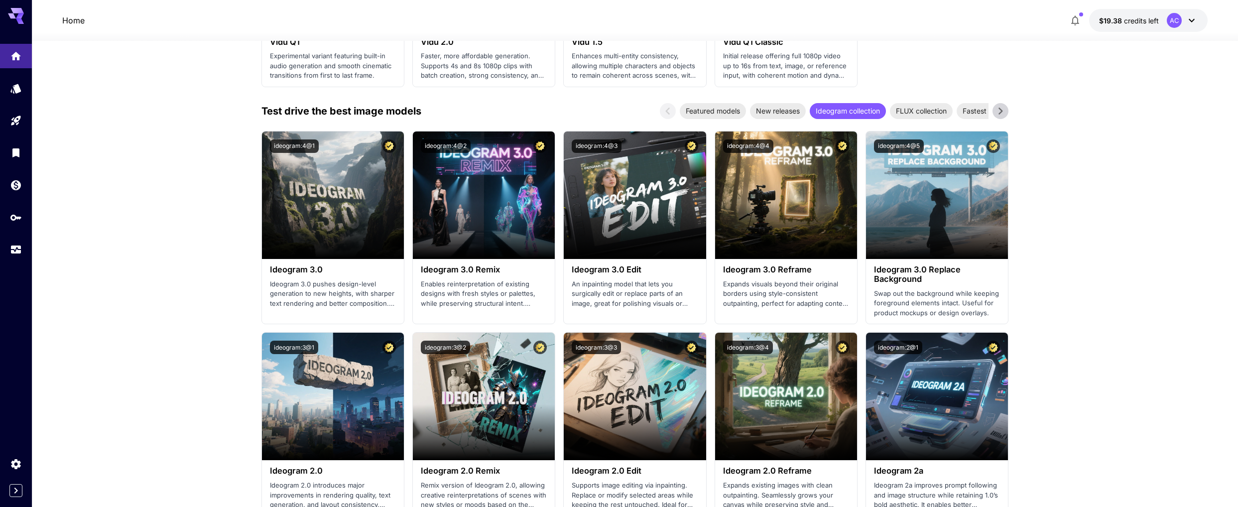
scroll to position [783, 0]
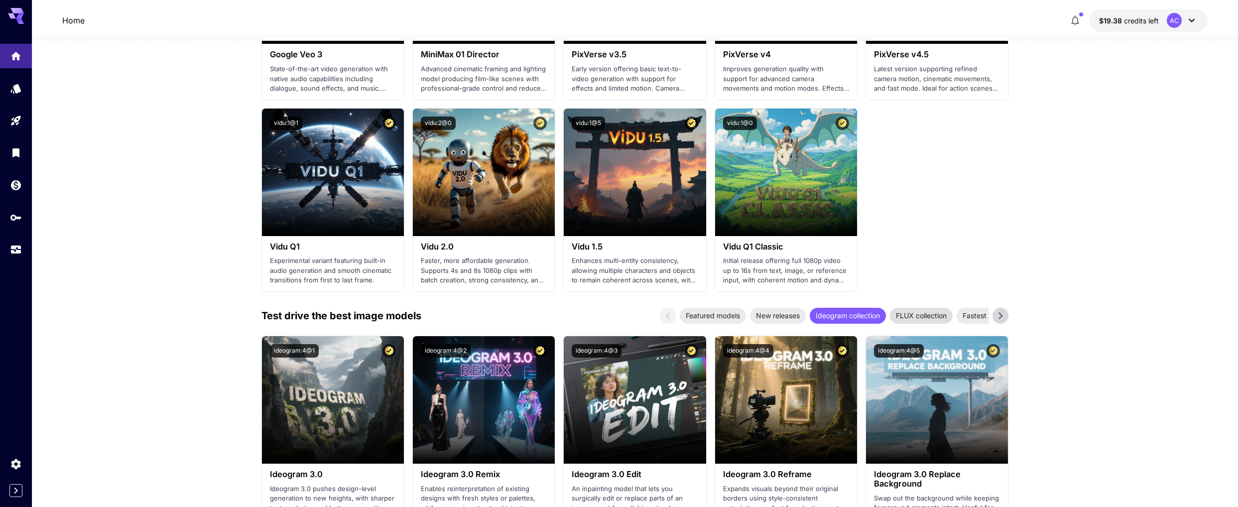
click at [940, 312] on span "FLUX collection" at bounding box center [921, 315] width 63 height 10
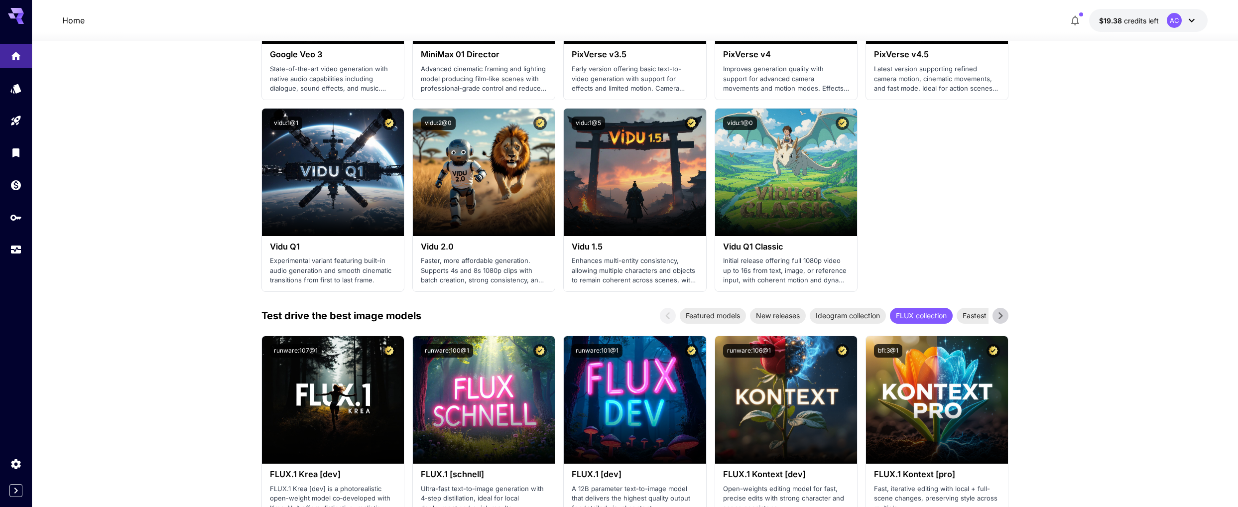
click at [1001, 317] on icon at bounding box center [1000, 315] width 4 height 7
click at [1001, 316] on icon at bounding box center [1000, 315] width 4 height 7
click at [930, 316] on span "Anime & stylized art" at bounding box center [916, 315] width 77 height 10
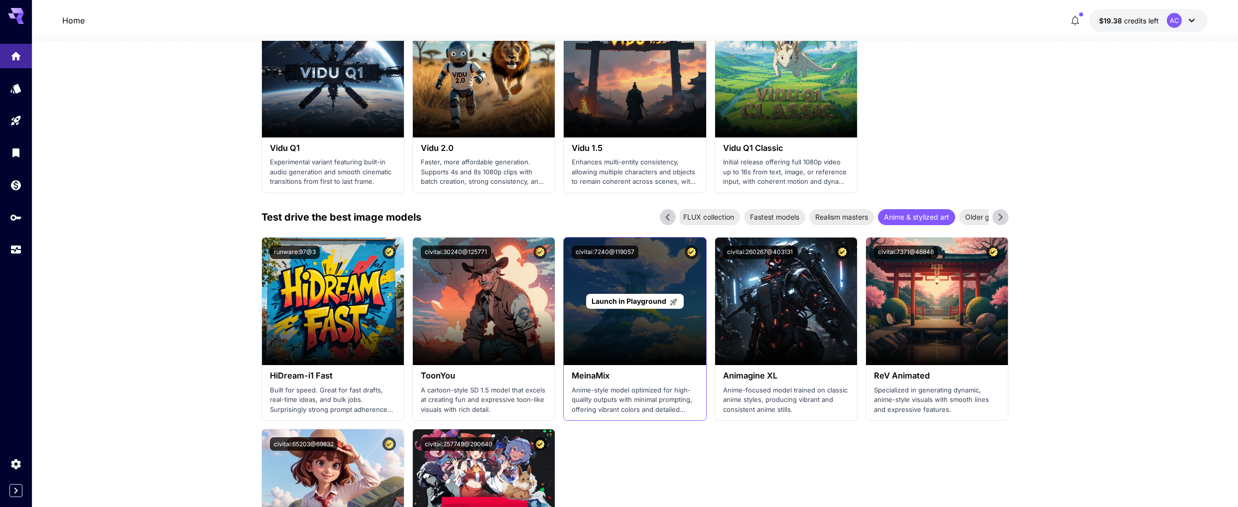
scroll to position [932, 0]
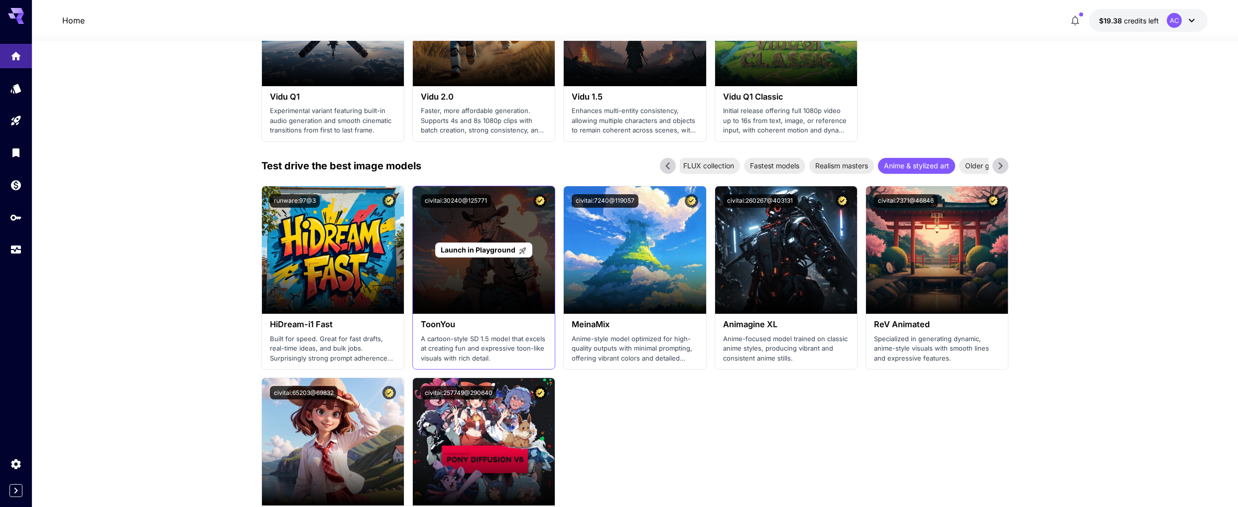
click at [485, 274] on div "Launch in Playground" at bounding box center [484, 249] width 142 height 127
click at [476, 247] on span "Launch in Playground" at bounding box center [478, 249] width 75 height 8
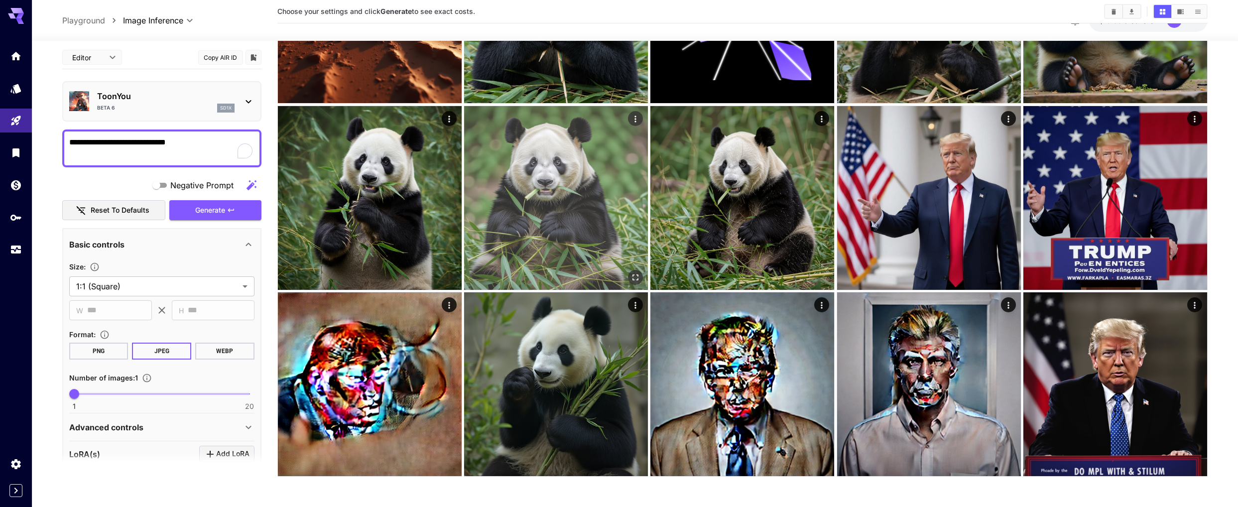
scroll to position [347, 0]
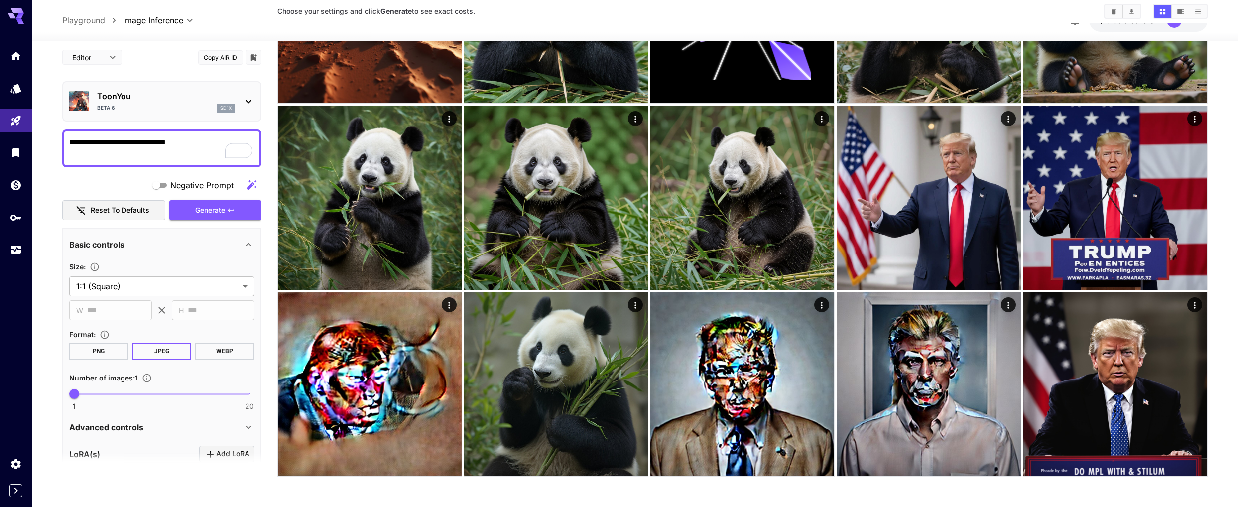
drag, startPoint x: 98, startPoint y: 142, endPoint x: 52, endPoint y: 133, distance: 46.7
click at [53, 133] on section "**********" at bounding box center [635, 99] width 1206 height 813
type textarea "**********"
click at [208, 213] on span "Generate" at bounding box center [210, 210] width 30 height 12
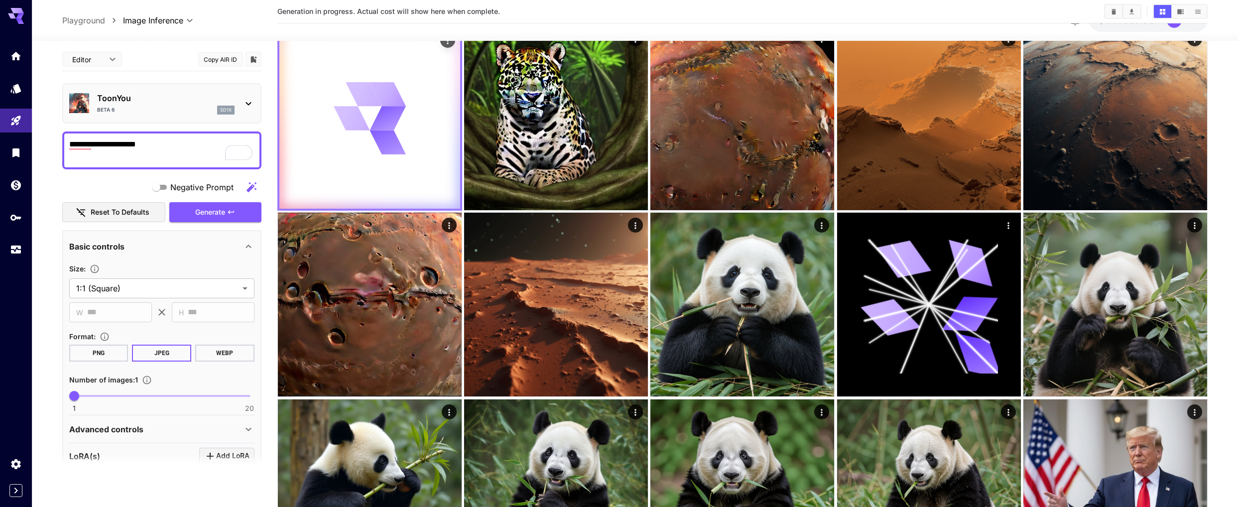
scroll to position [0, 0]
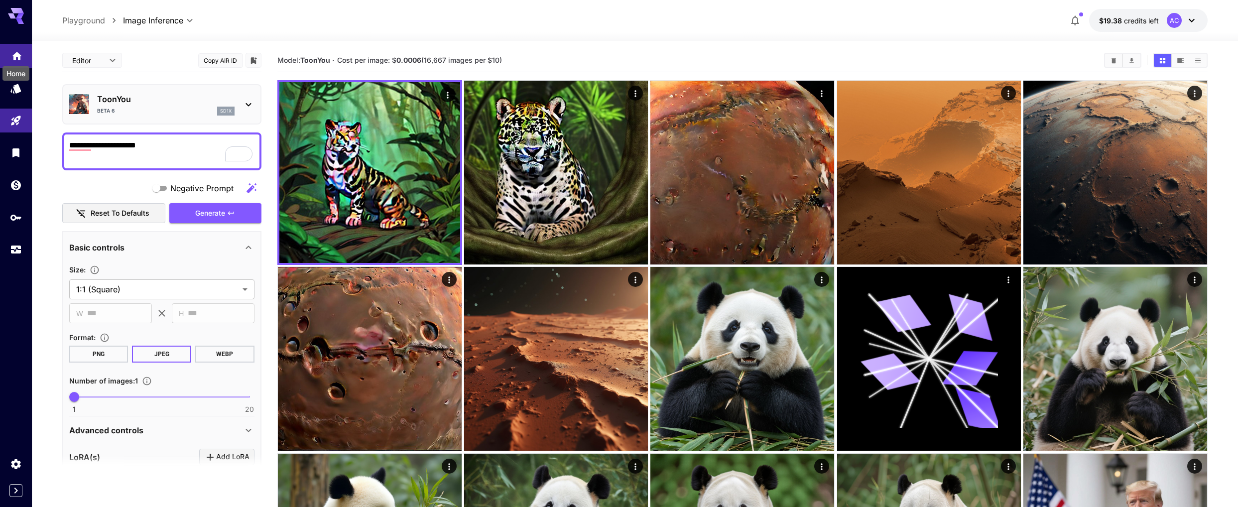
click at [17, 51] on icon "Home" at bounding box center [17, 53] width 10 height 8
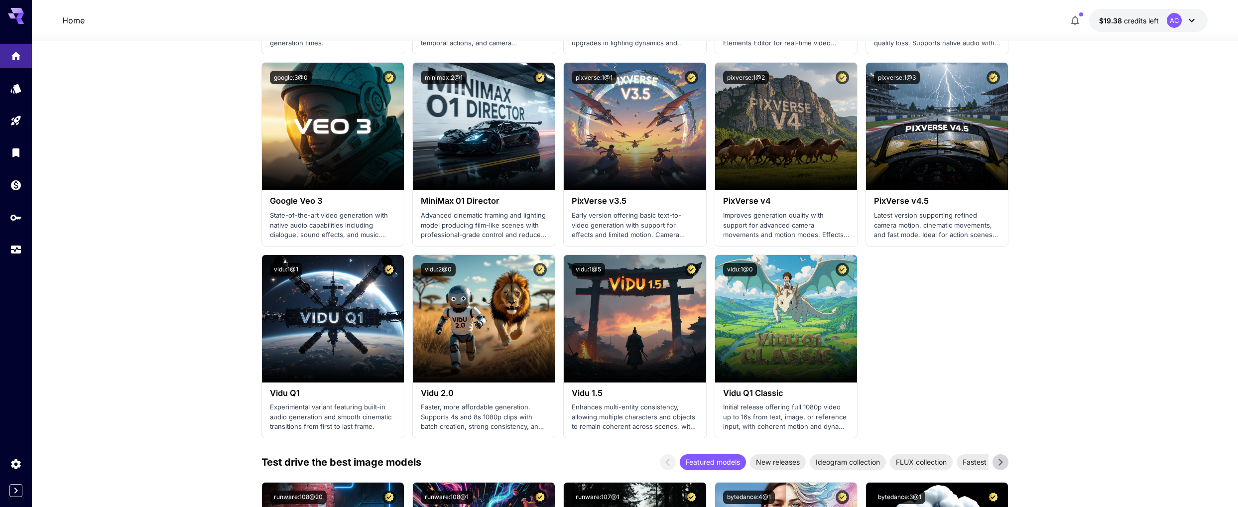
scroll to position [854, 0]
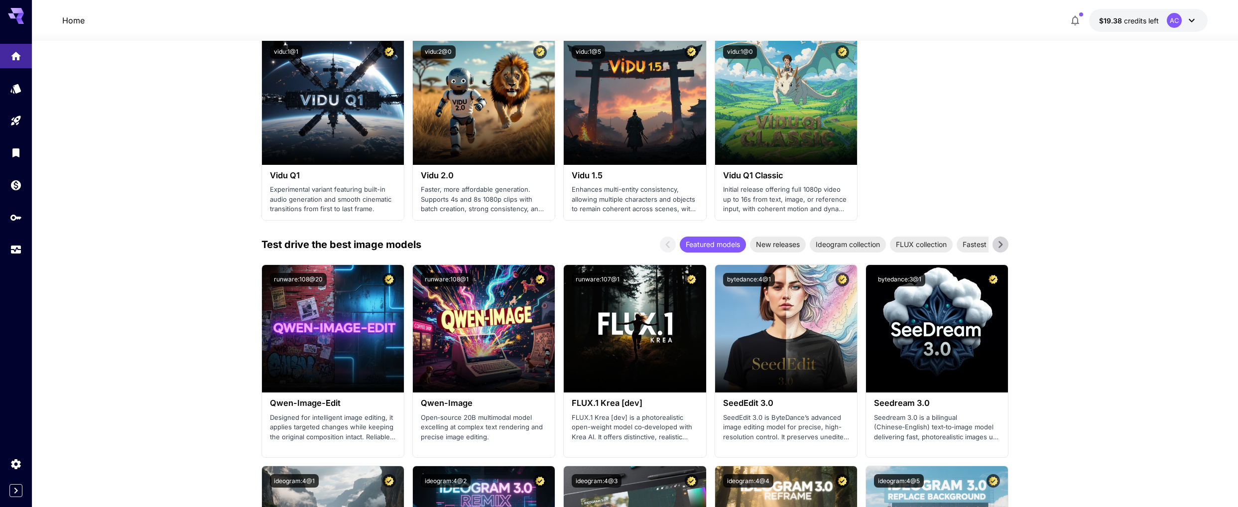
click at [1004, 247] on icon at bounding box center [1000, 244] width 15 height 15
click at [1000, 249] on icon at bounding box center [1000, 244] width 15 height 15
click at [934, 240] on span "Realism masters" at bounding box center [922, 244] width 65 height 10
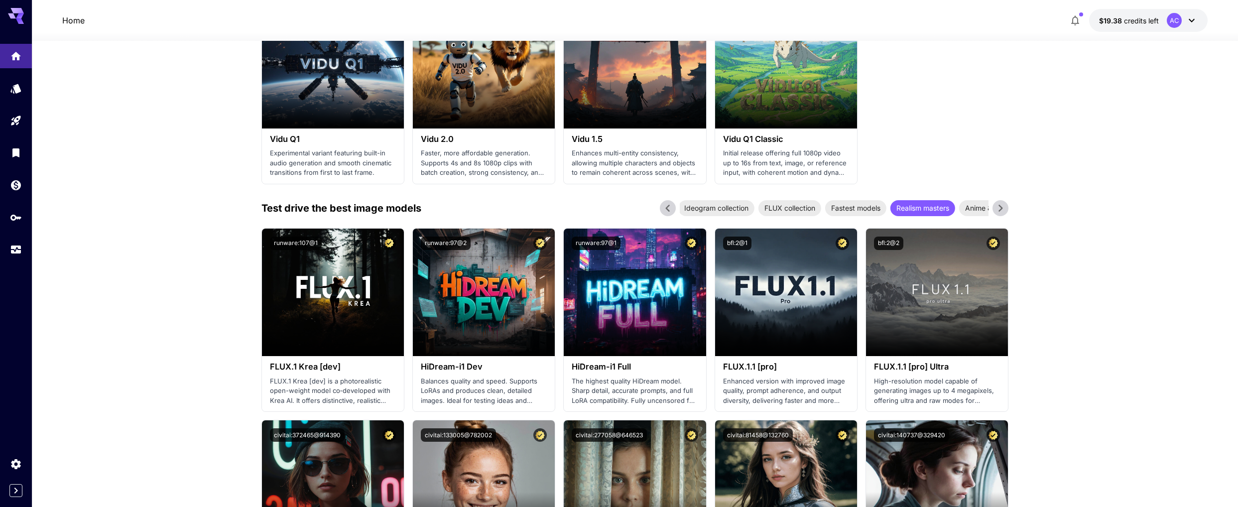
scroll to position [839, 0]
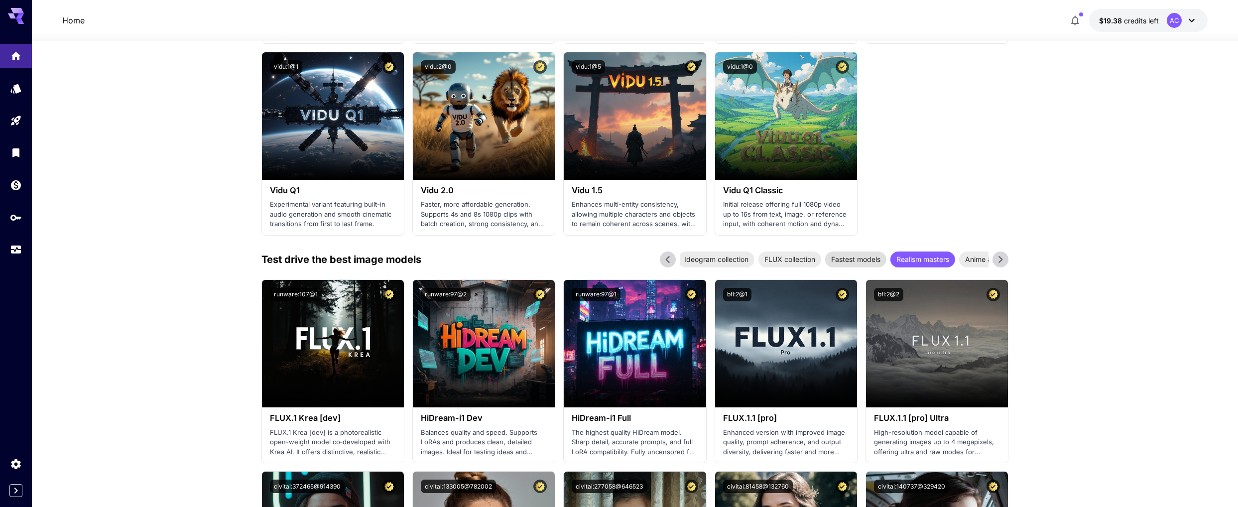
click at [874, 260] on span "Fastest models" at bounding box center [855, 259] width 61 height 10
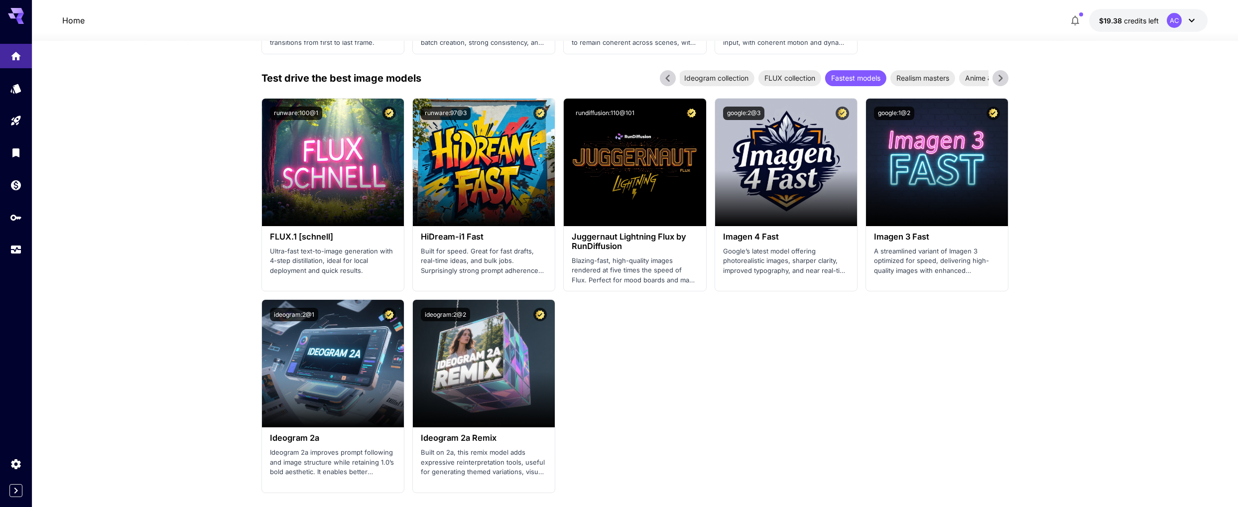
scroll to position [1027, 0]
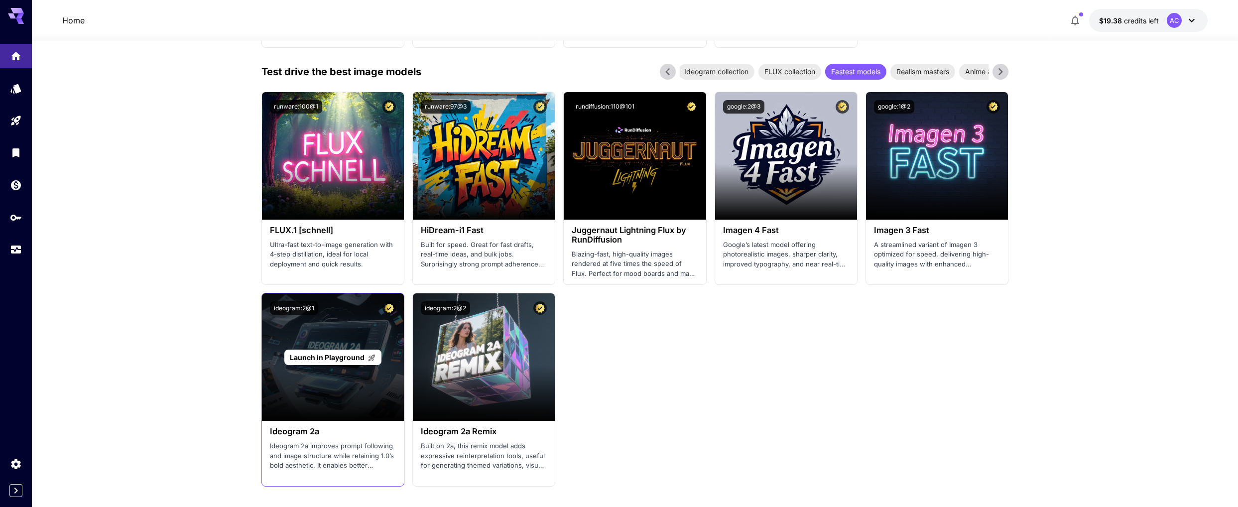
click at [350, 363] on div "Launch in Playground" at bounding box center [332, 356] width 97 height 15
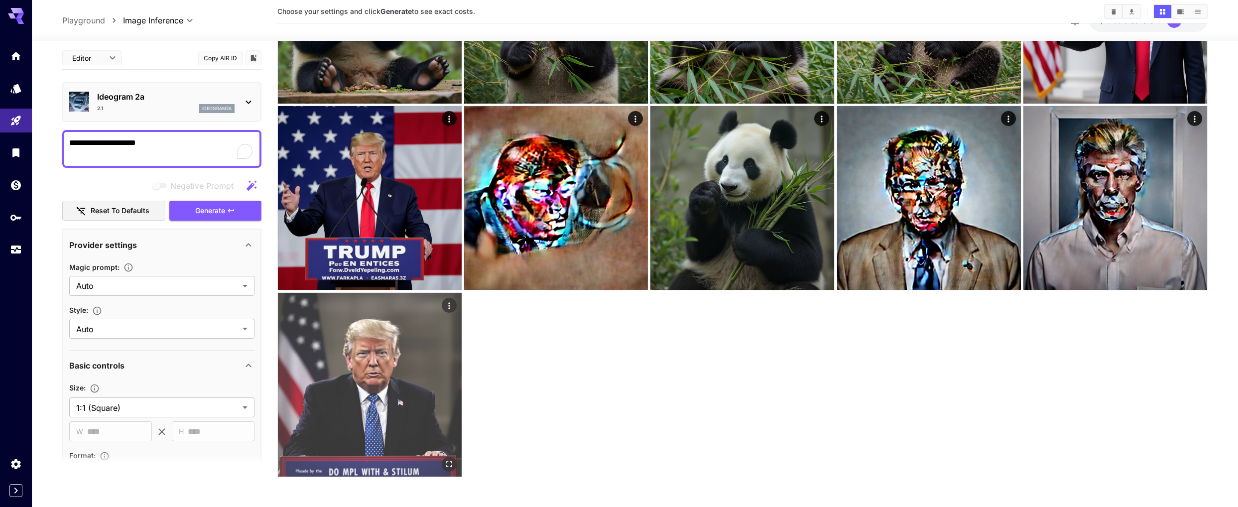
type input "****"
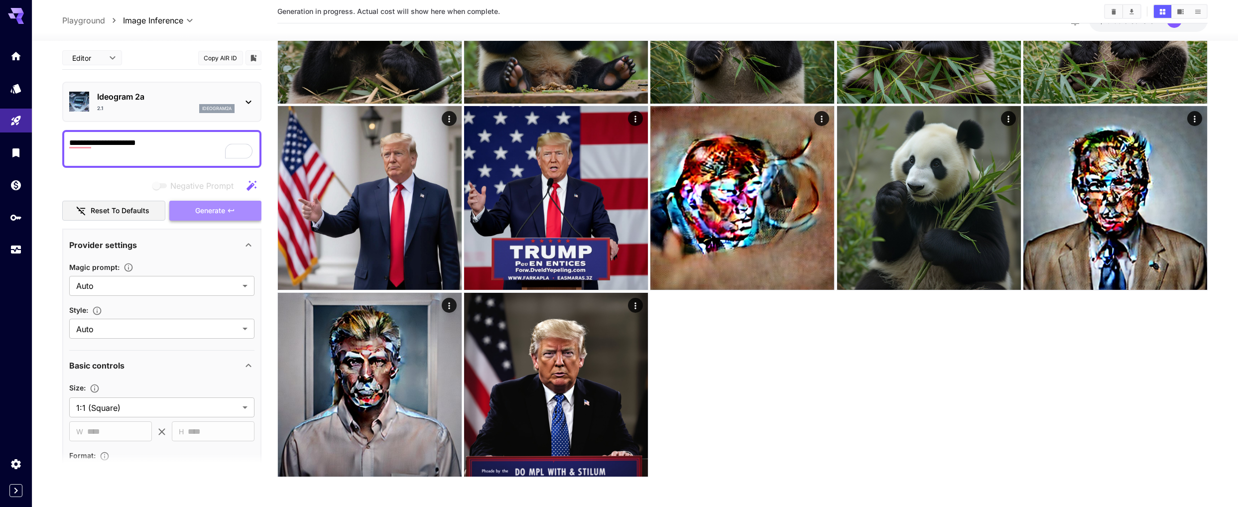
click at [221, 215] on span "Generate" at bounding box center [210, 210] width 30 height 12
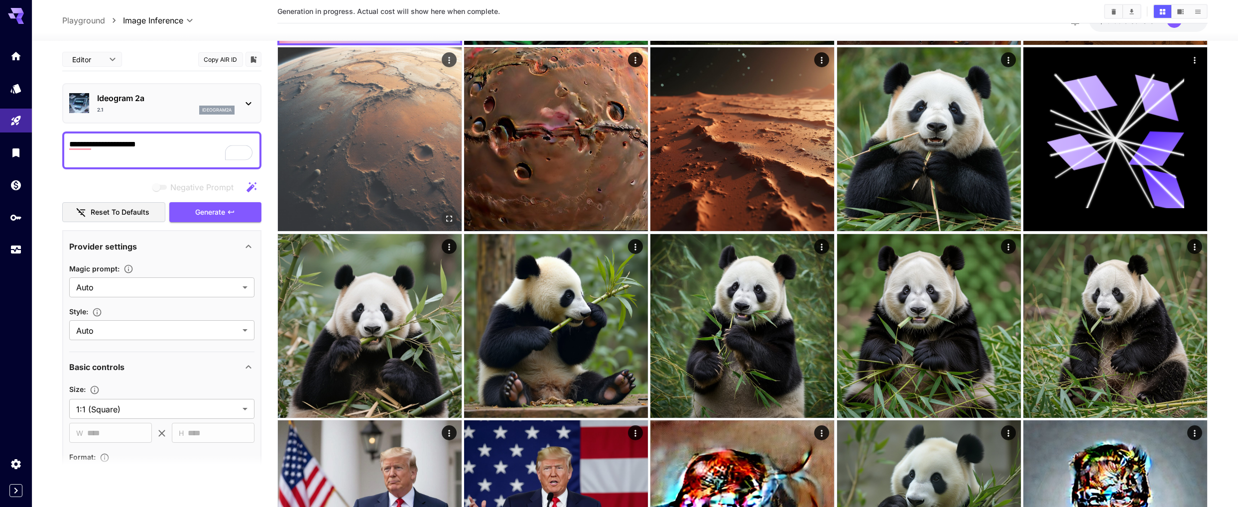
scroll to position [0, 0]
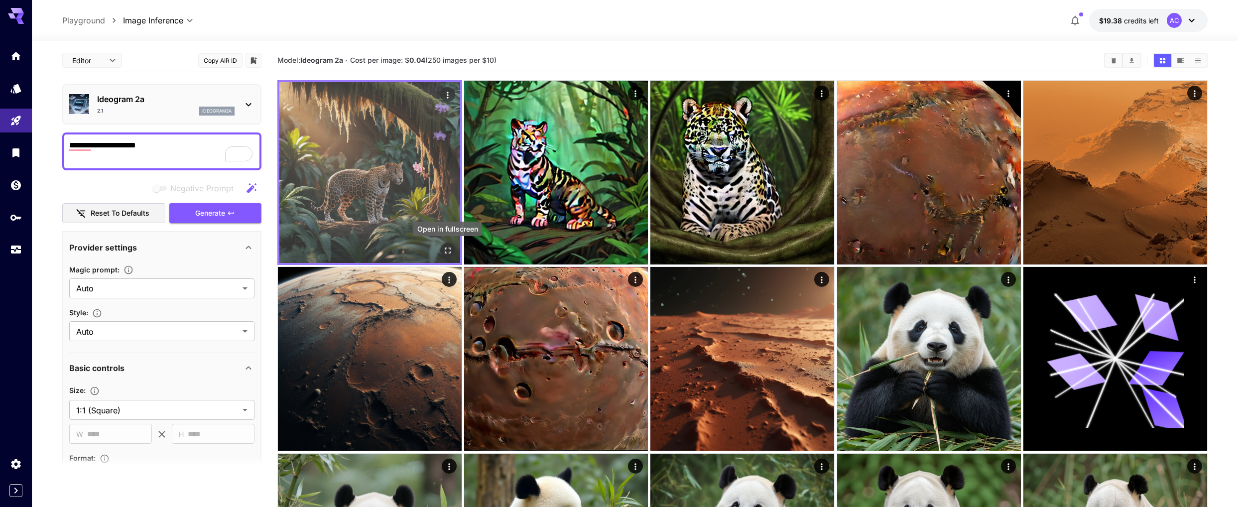
click at [447, 247] on icon "Open in fullscreen" at bounding box center [448, 250] width 10 height 10
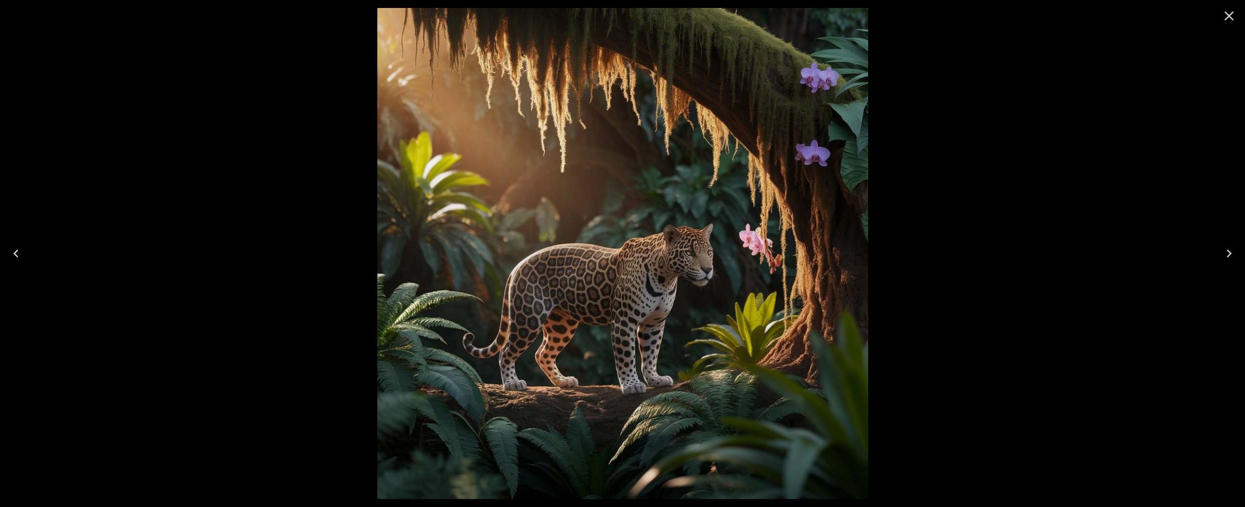
click at [1230, 18] on icon "Close" at bounding box center [1229, 16] width 16 height 16
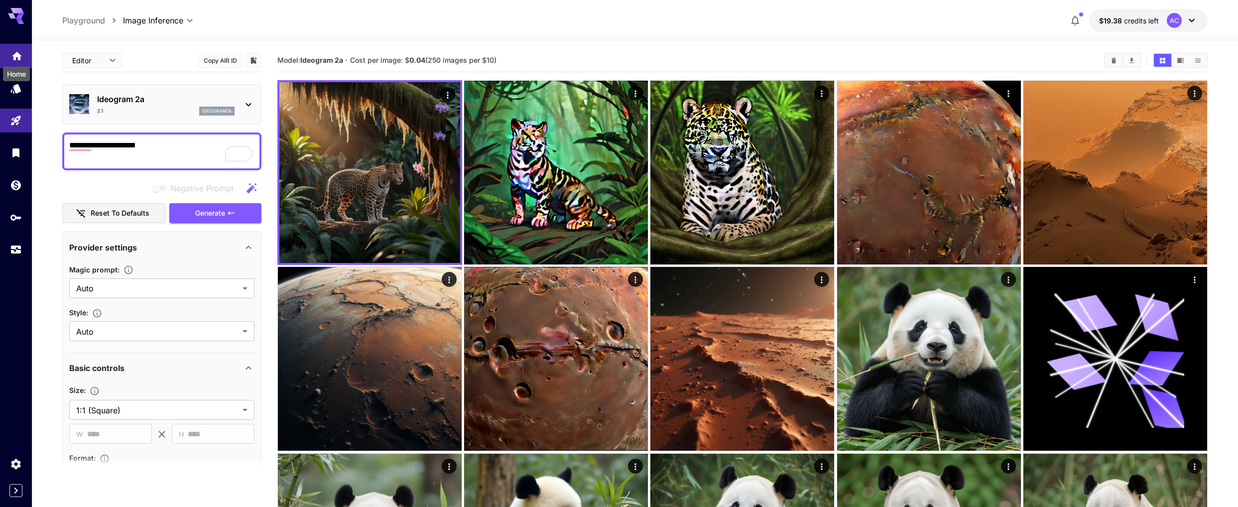
click at [15, 56] on icon "Home" at bounding box center [17, 53] width 10 height 8
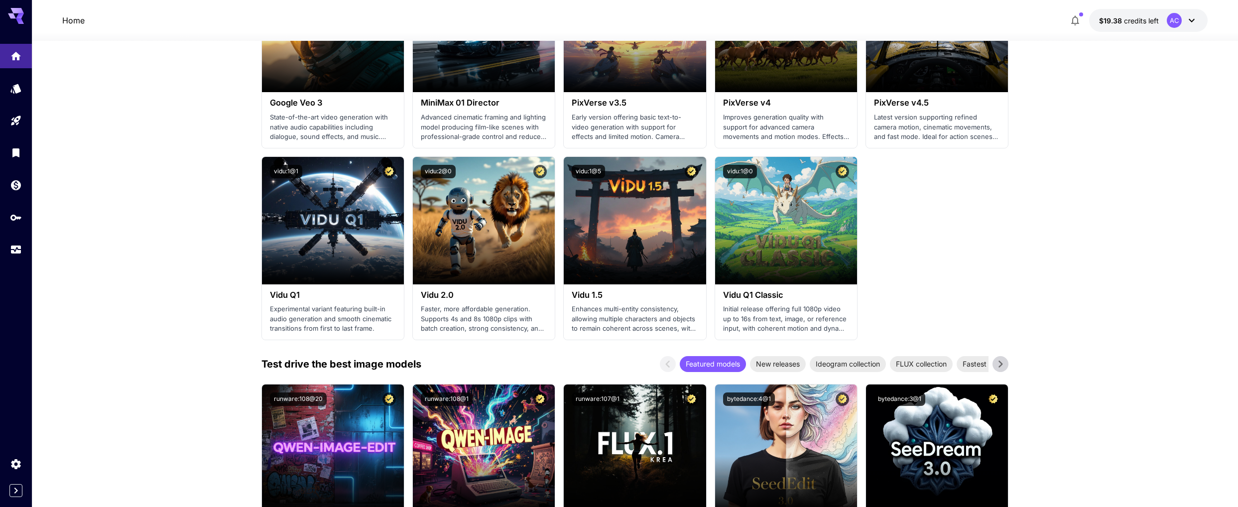
scroll to position [939, 0]
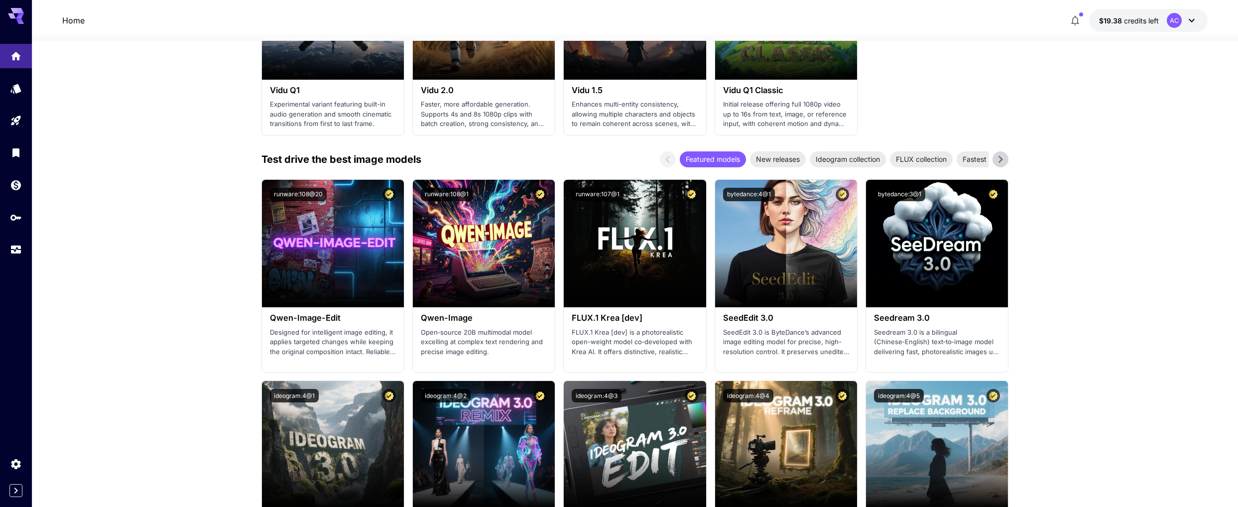
click at [1002, 164] on icon at bounding box center [1000, 159] width 15 height 15
click at [976, 162] on span "Realism masters" at bounding box center [982, 159] width 65 height 10
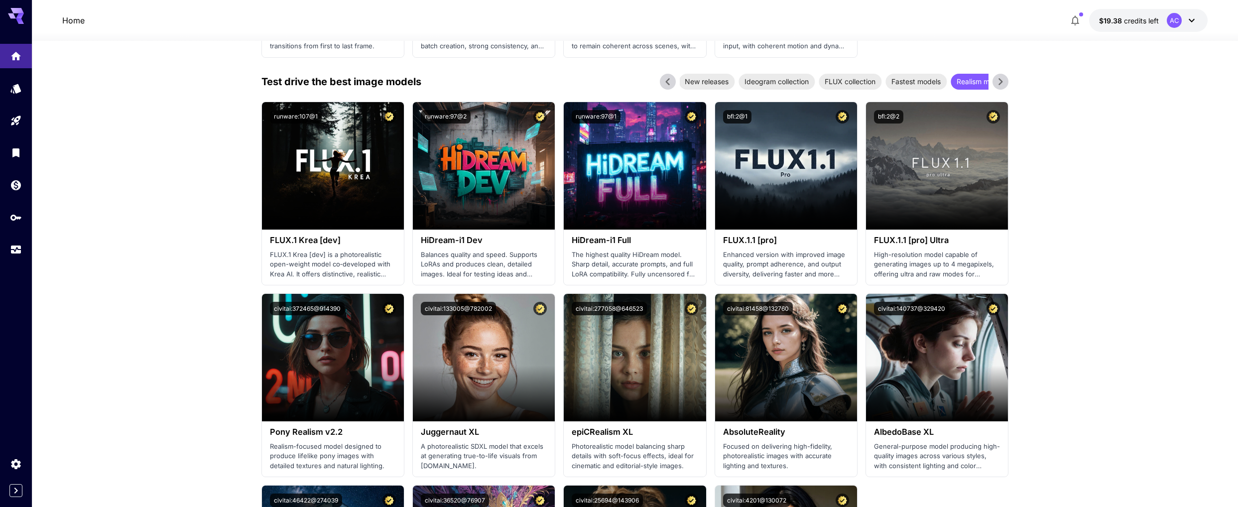
scroll to position [914, 0]
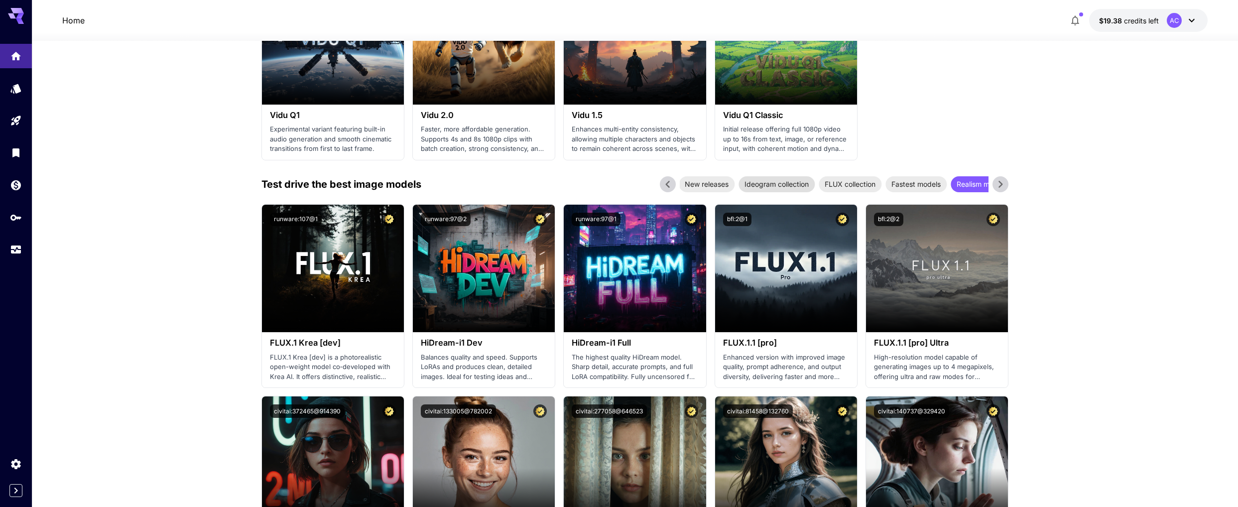
click at [784, 185] on span "Ideogram collection" at bounding box center [776, 184] width 76 height 10
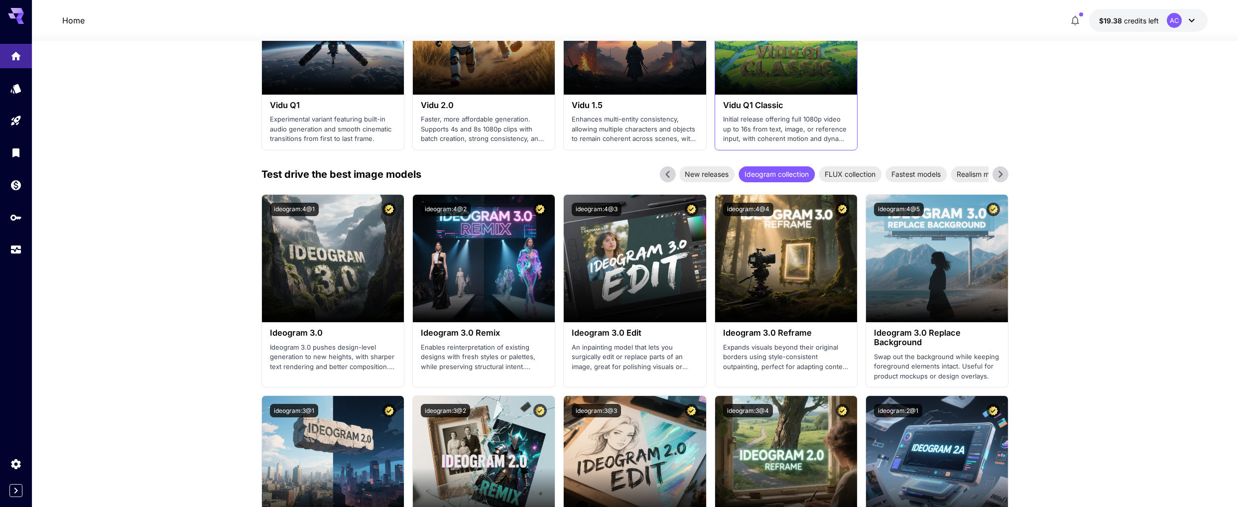
scroll to position [822, 0]
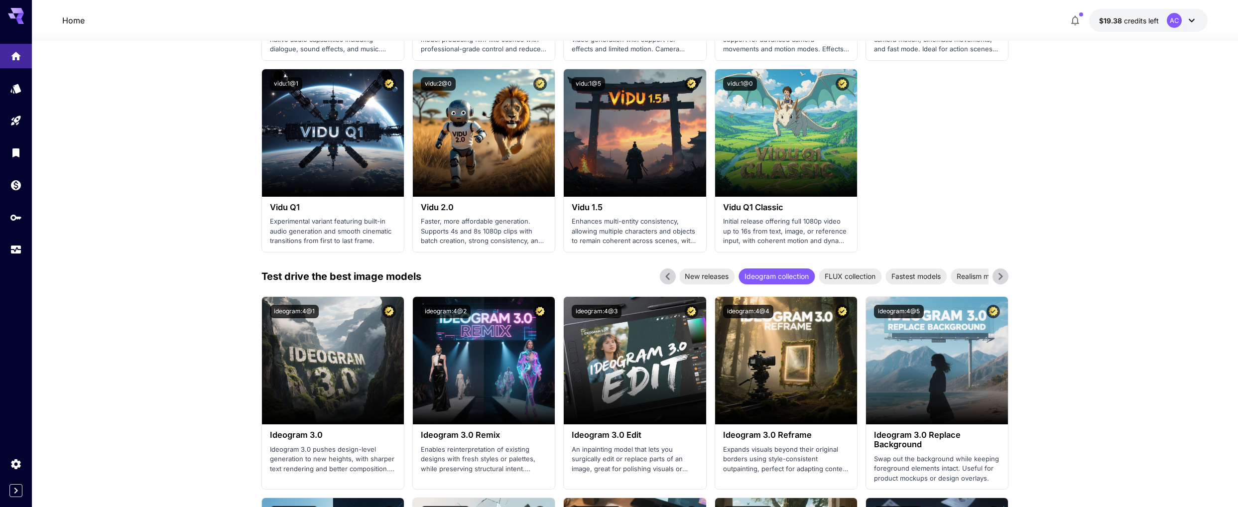
click at [1003, 275] on icon at bounding box center [1000, 276] width 15 height 15
click at [1002, 280] on icon at bounding box center [1000, 276] width 15 height 15
click at [998, 277] on icon at bounding box center [1000, 276] width 15 height 15
click at [963, 283] on div "Older gems" at bounding box center [958, 276] width 50 height 16
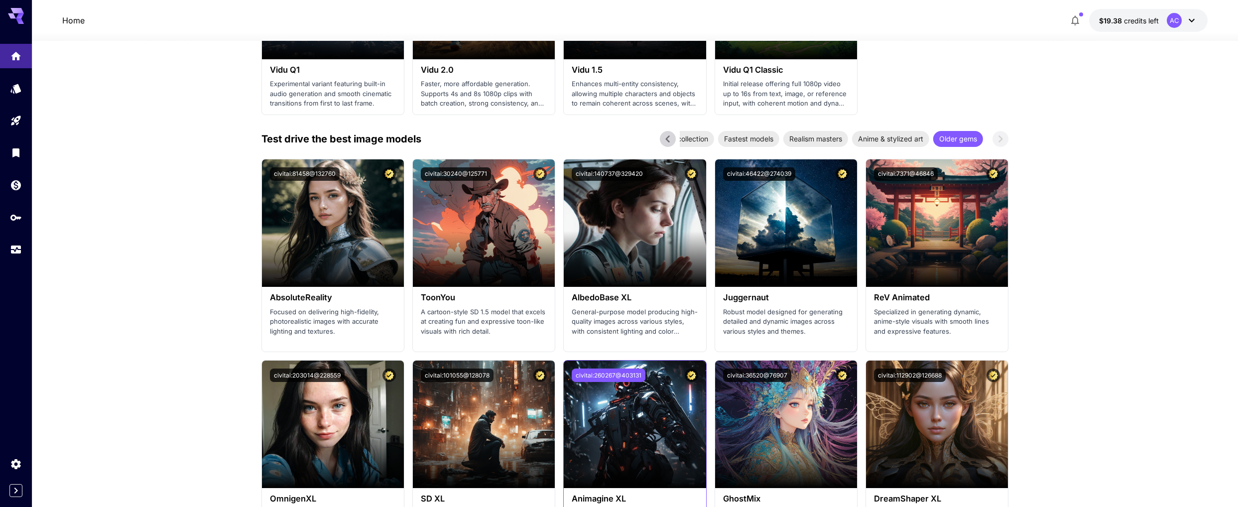
scroll to position [1116, 0]
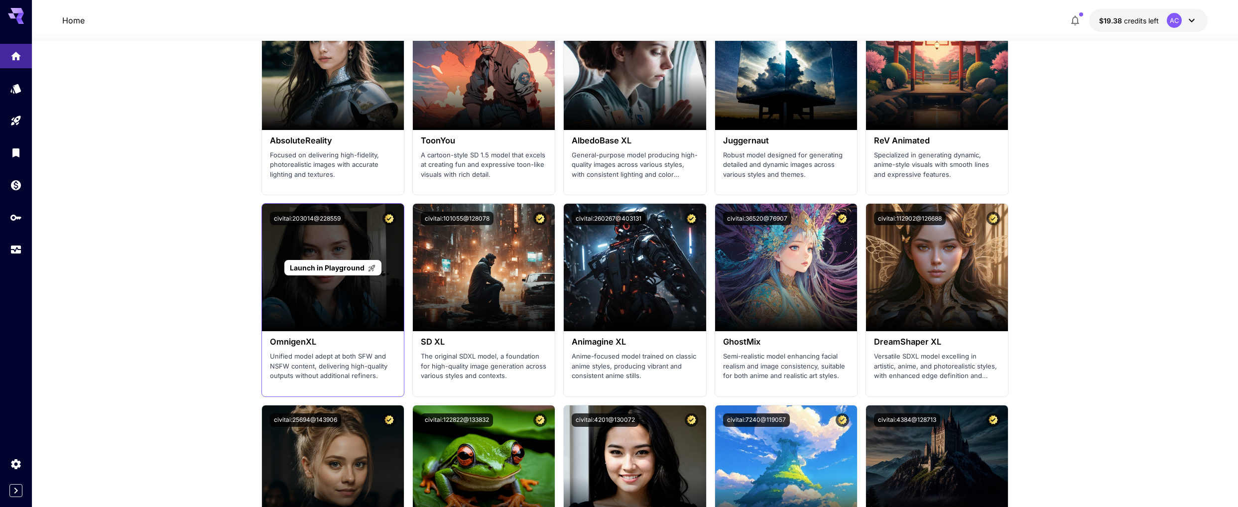
click at [357, 263] on span "Launch in Playground" at bounding box center [327, 267] width 75 height 8
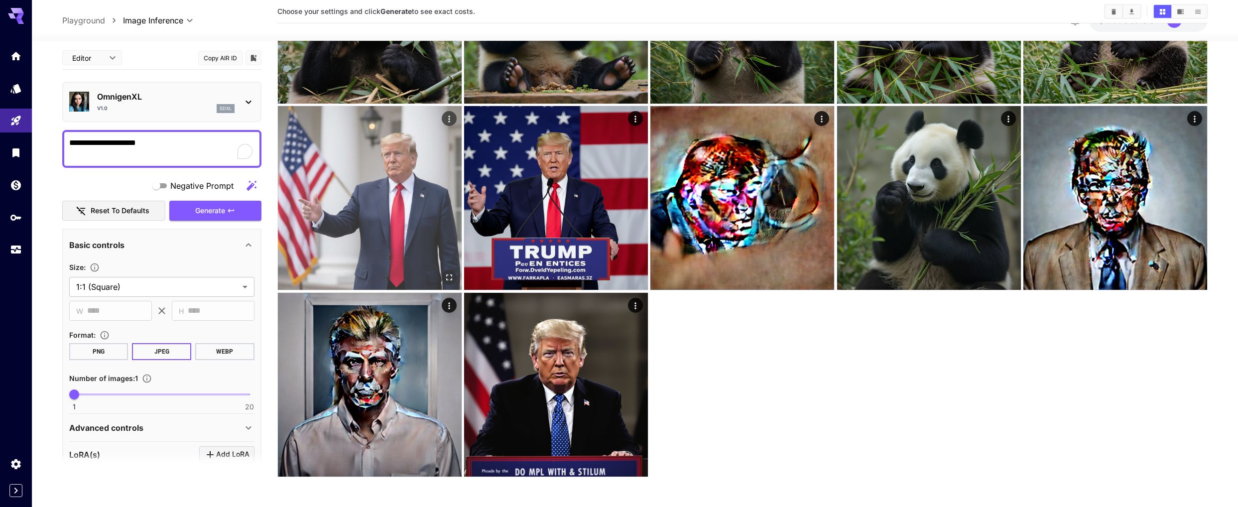
type input "*******"
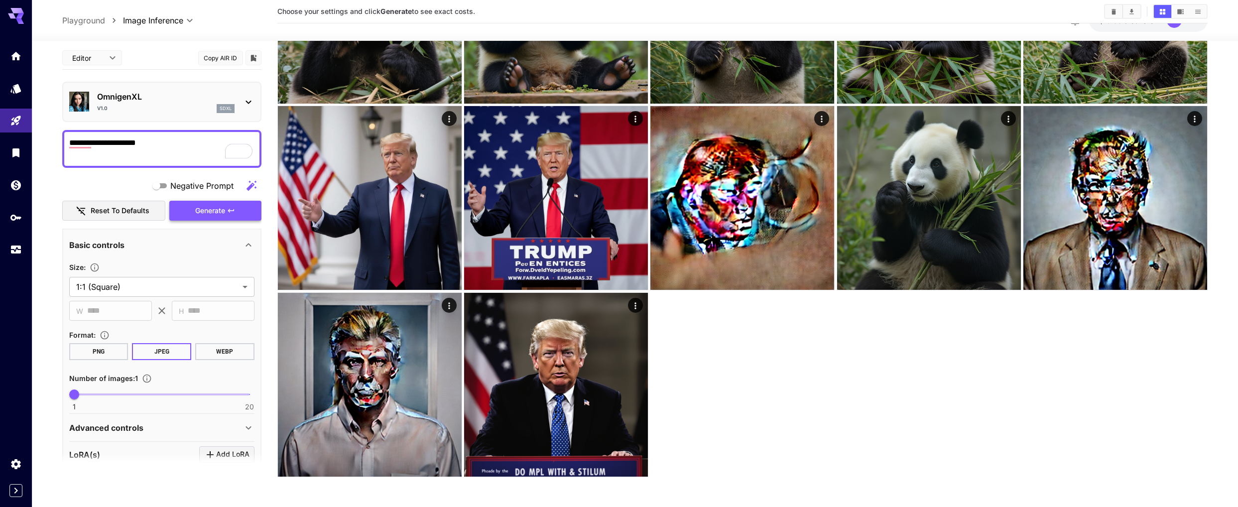
click at [238, 215] on button "Generate" at bounding box center [215, 210] width 92 height 20
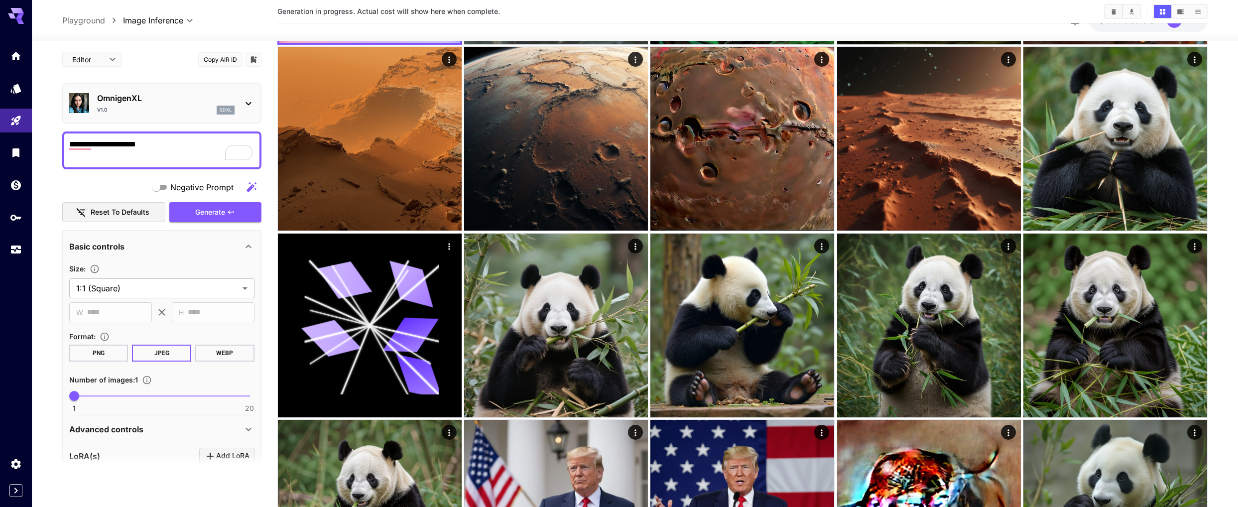
scroll to position [0, 0]
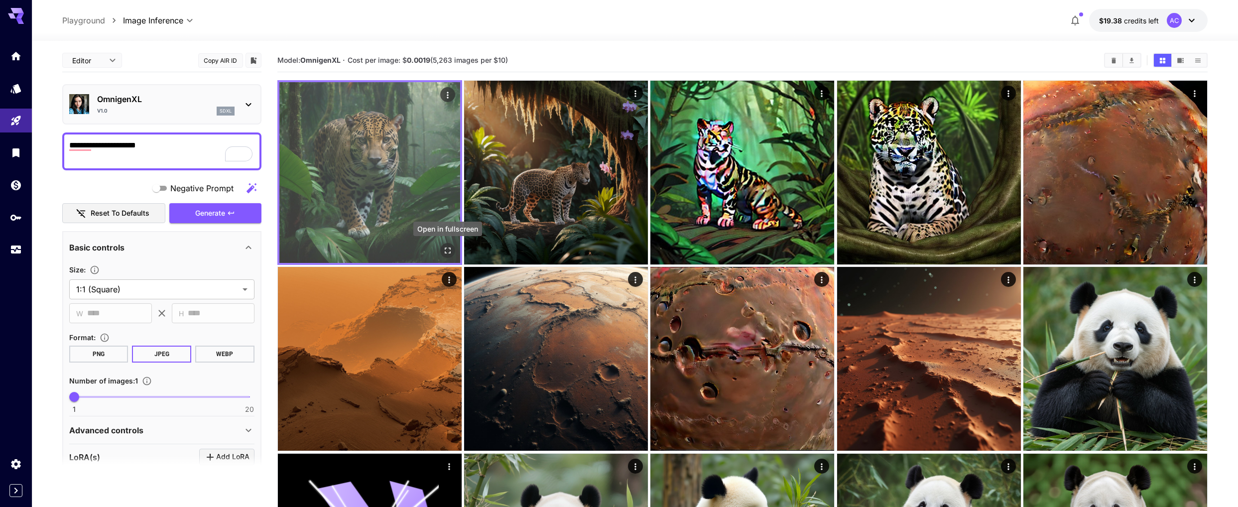
click at [449, 251] on icon "Open in fullscreen" at bounding box center [448, 250] width 10 height 10
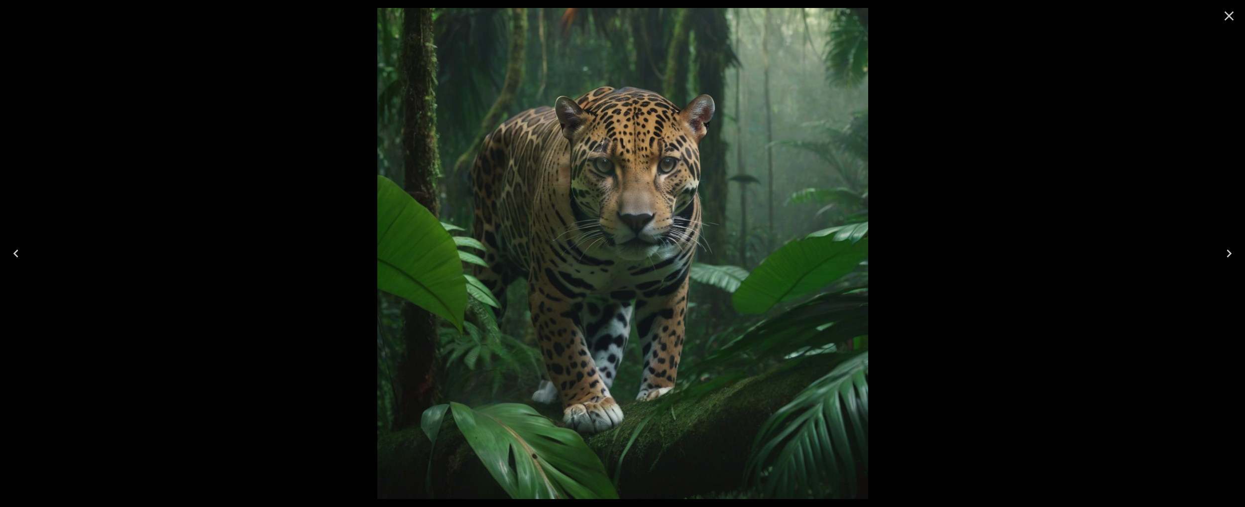
click at [1229, 18] on icon "Close" at bounding box center [1229, 16] width 16 height 16
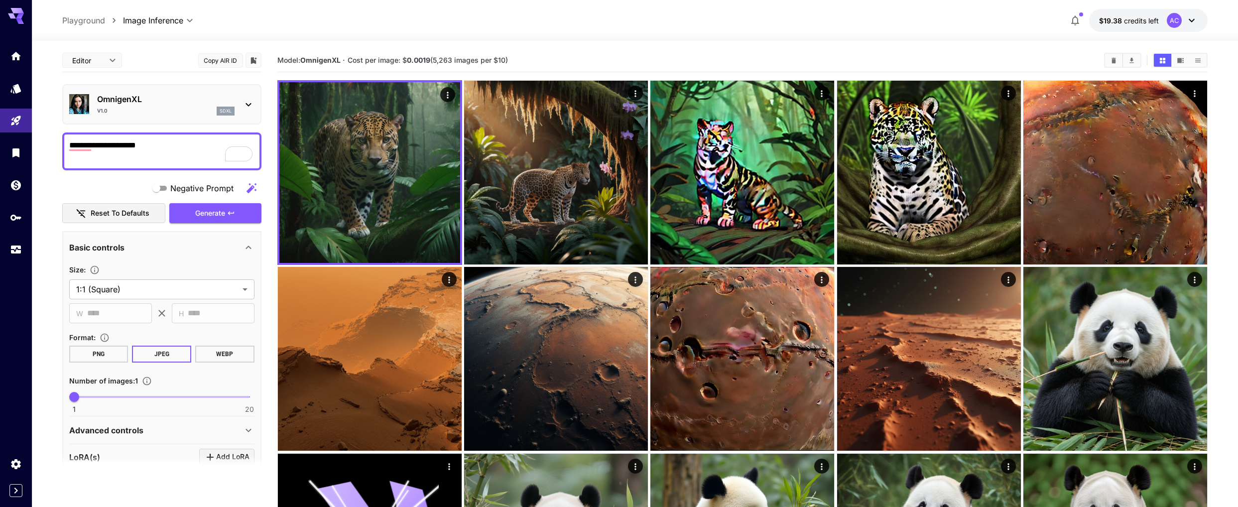
click at [203, 149] on textarea "**********" at bounding box center [161, 151] width 185 height 24
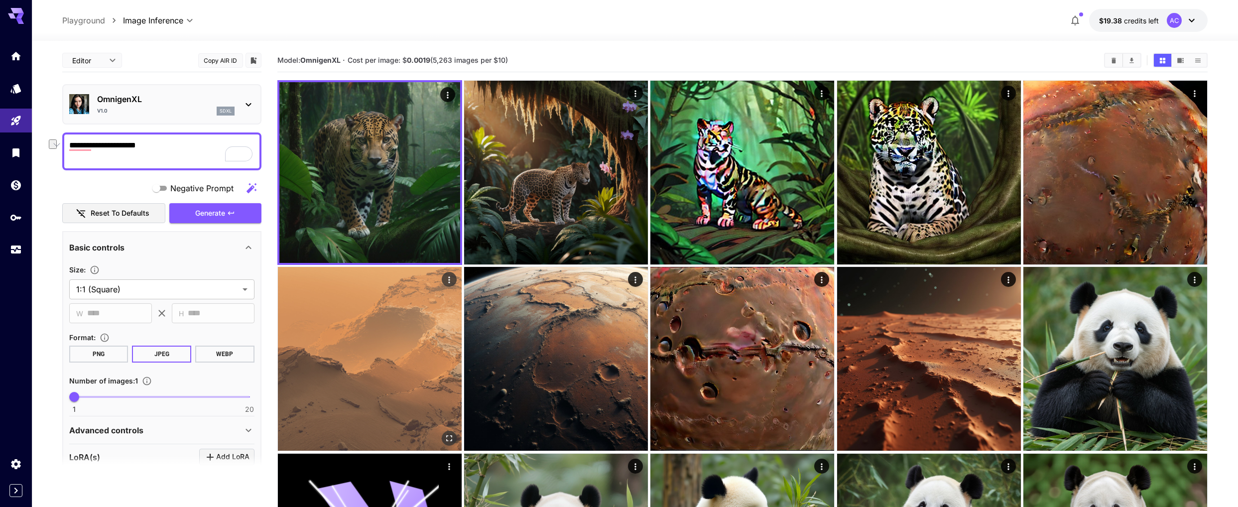
click at [439, 358] on img at bounding box center [370, 359] width 184 height 184
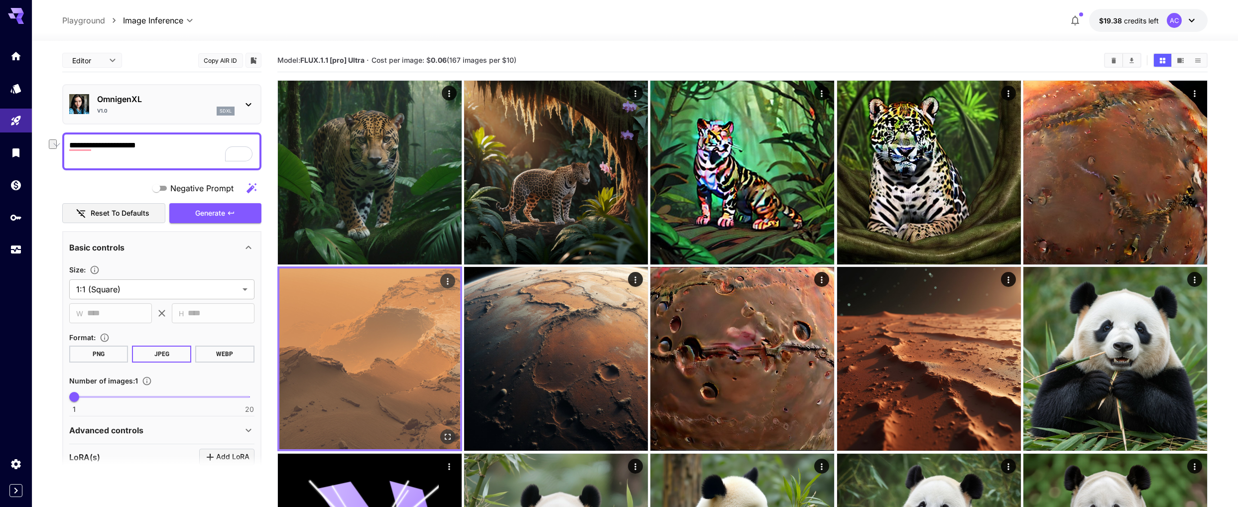
click at [385, 314] on img at bounding box center [369, 358] width 181 height 181
click at [449, 279] on icon "Actions" at bounding box center [448, 281] width 10 height 10
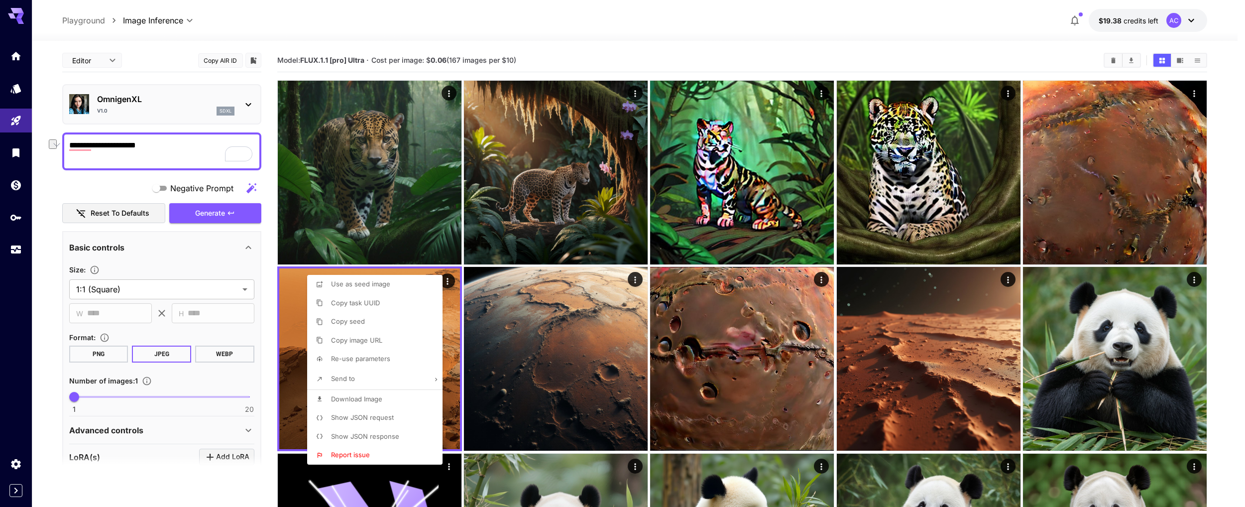
drag, startPoint x: 137, startPoint y: 156, endPoint x: 144, endPoint y: 152, distance: 7.8
click at [137, 156] on div at bounding box center [622, 253] width 1245 height 507
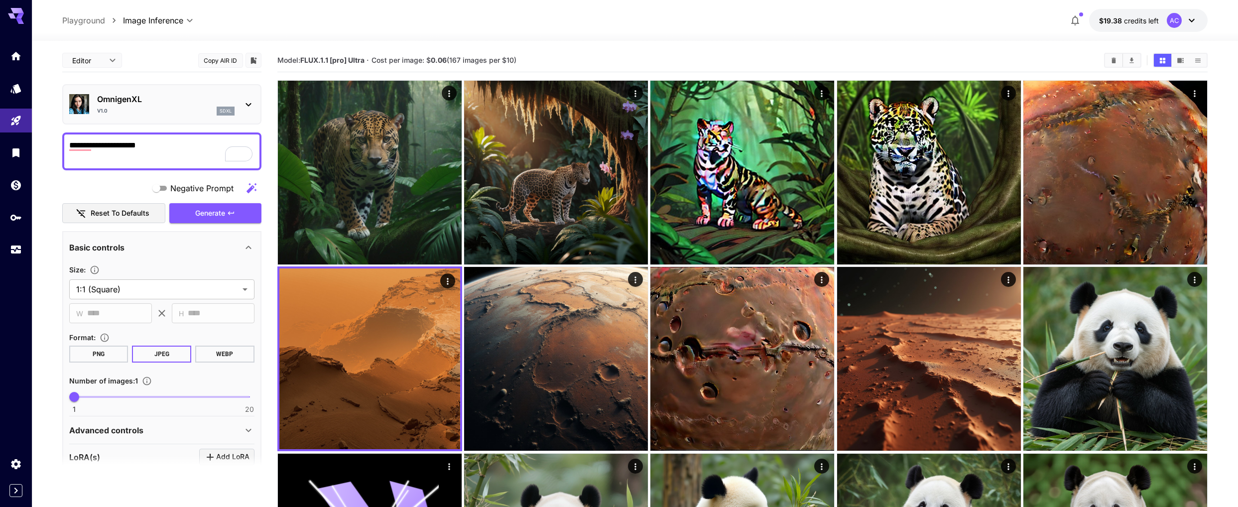
click at [163, 151] on textarea "**********" at bounding box center [161, 151] width 185 height 24
drag, startPoint x: 165, startPoint y: 147, endPoint x: 67, endPoint y: 142, distance: 98.7
click at [67, 142] on div "**********" at bounding box center [161, 151] width 199 height 38
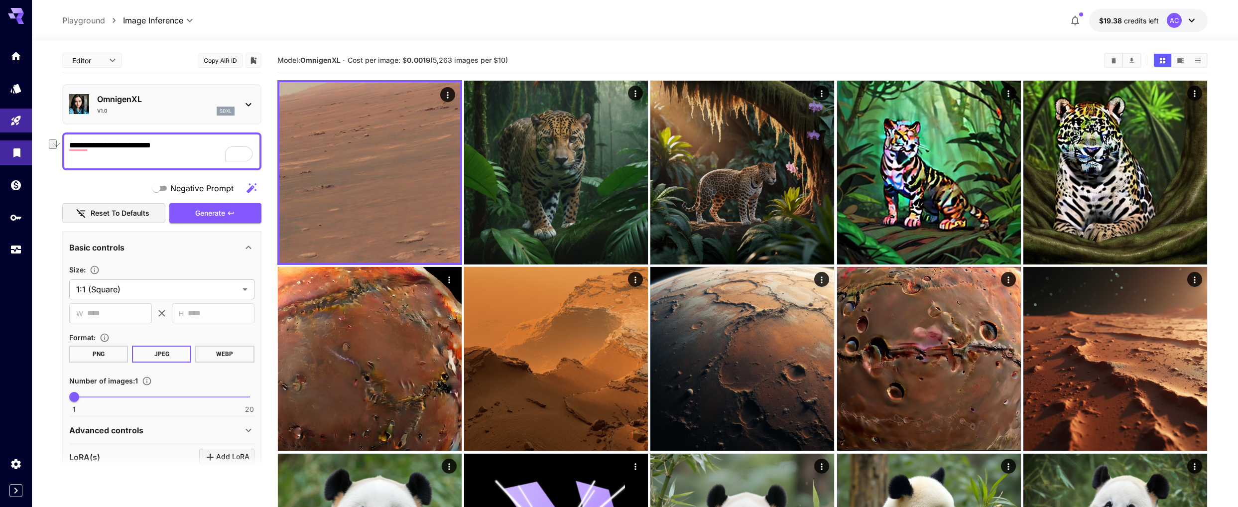
drag, startPoint x: 181, startPoint y: 143, endPoint x: 28, endPoint y: 153, distance: 153.2
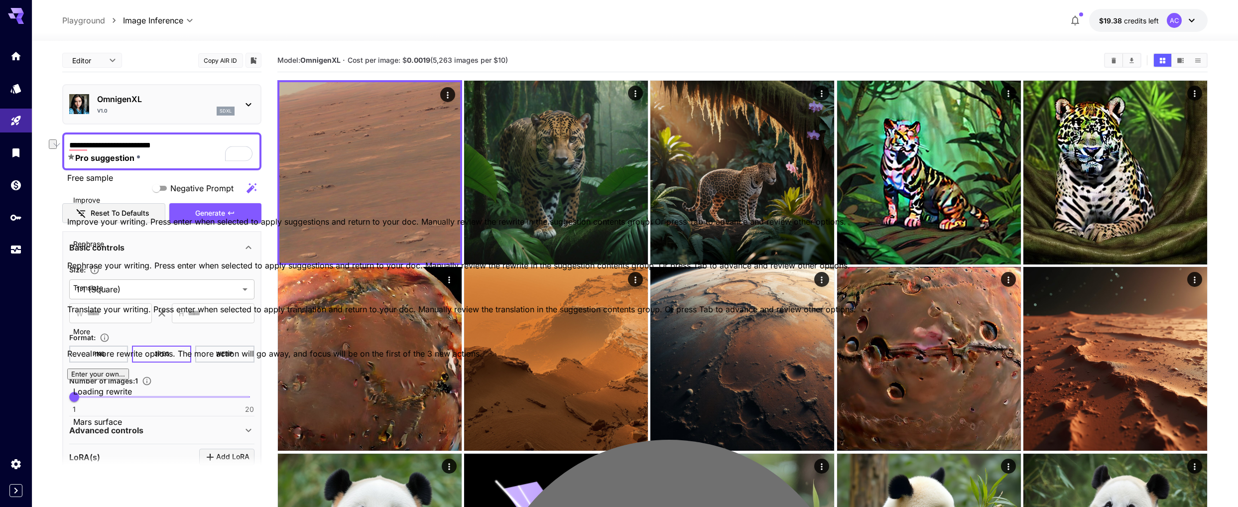
type textarea "**********"
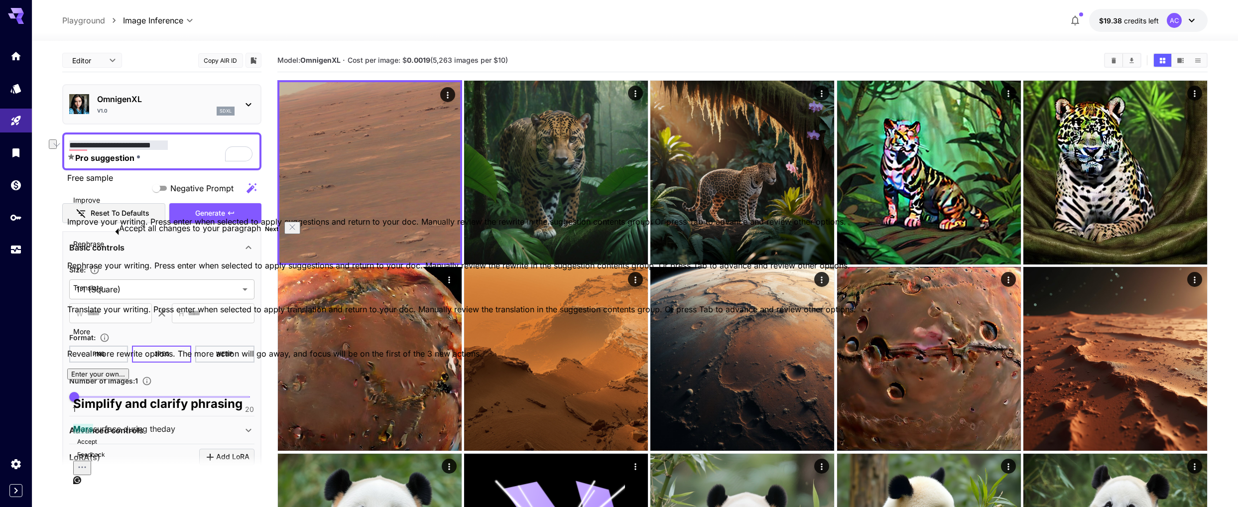
click button "Next" at bounding box center [271, 229] width 21 height 12
click at [105, 145] on textarea "**********" at bounding box center [161, 151] width 185 height 24
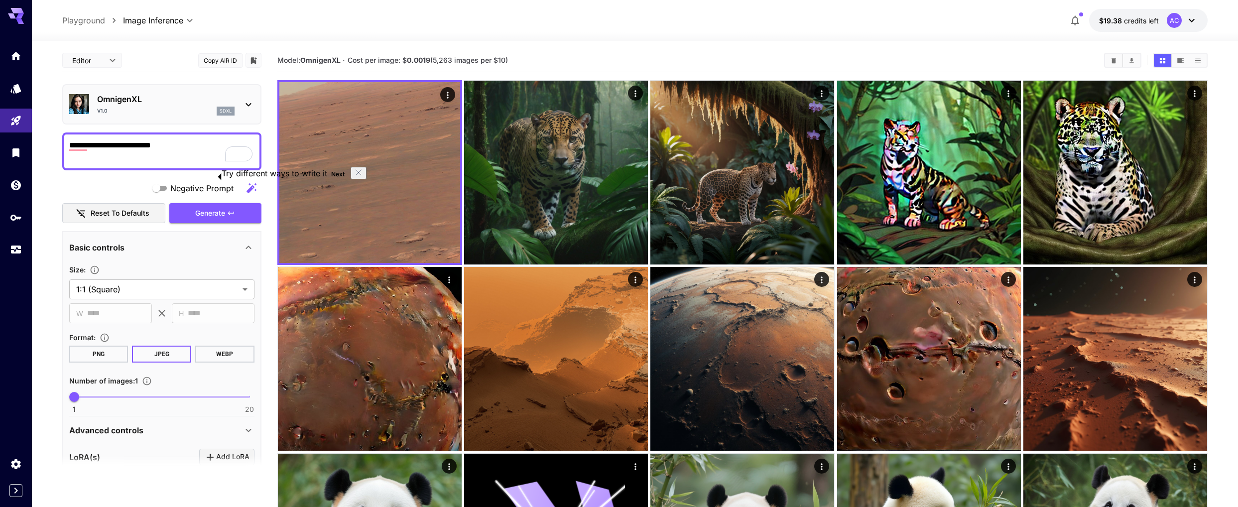
click at [105, 145] on textarea "**********" at bounding box center [161, 151] width 185 height 24
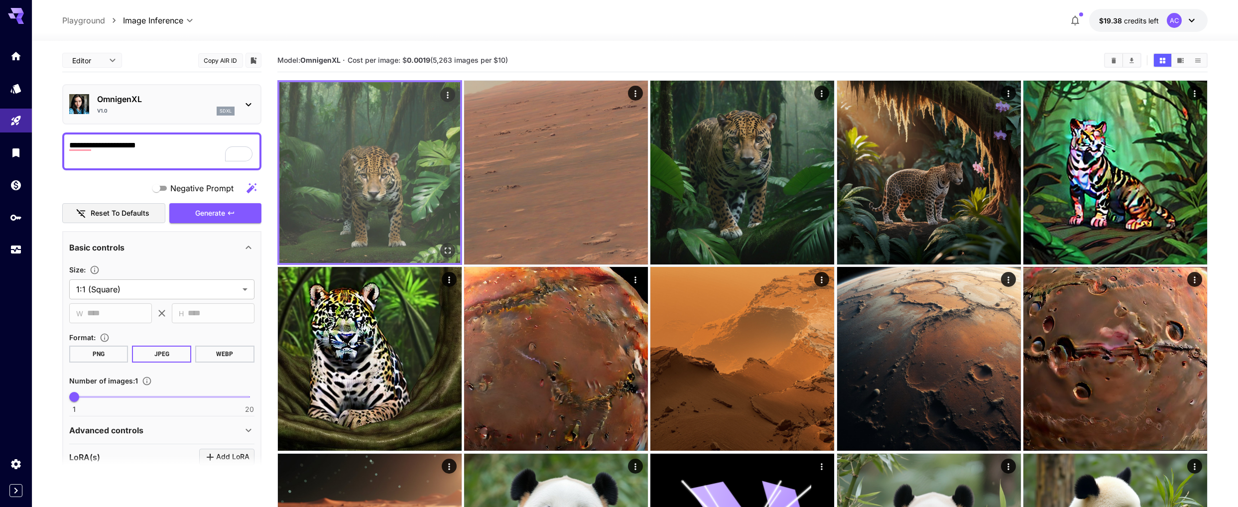
click at [381, 191] on img at bounding box center [369, 172] width 181 height 181
click at [449, 252] on icon "Open in fullscreen" at bounding box center [448, 250] width 10 height 10
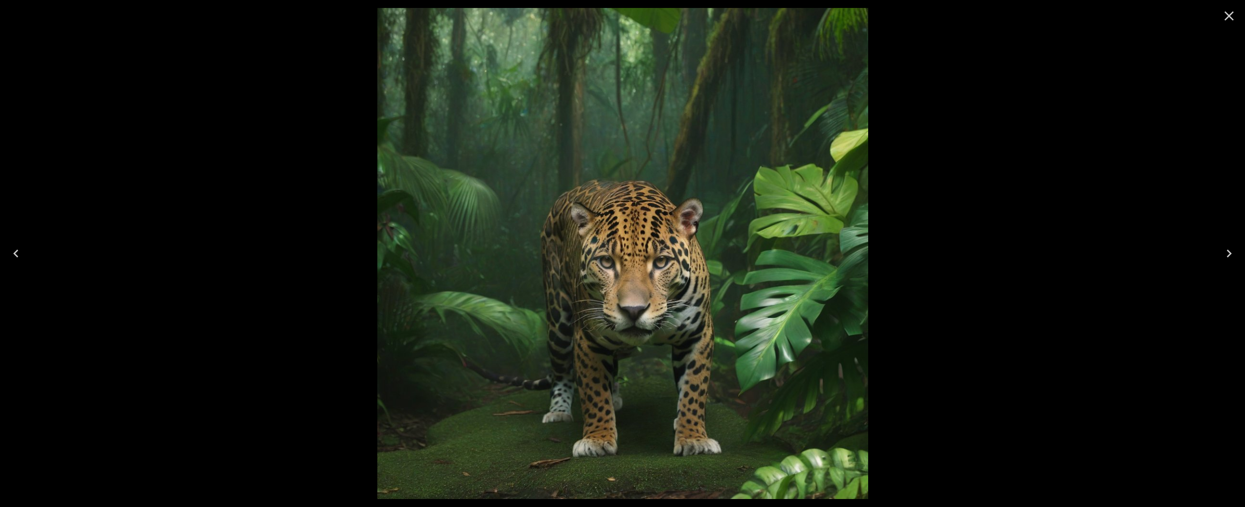
click at [354, 187] on div at bounding box center [622, 253] width 1245 height 507
click at [1226, 19] on icon "Close" at bounding box center [1229, 15] width 9 height 9
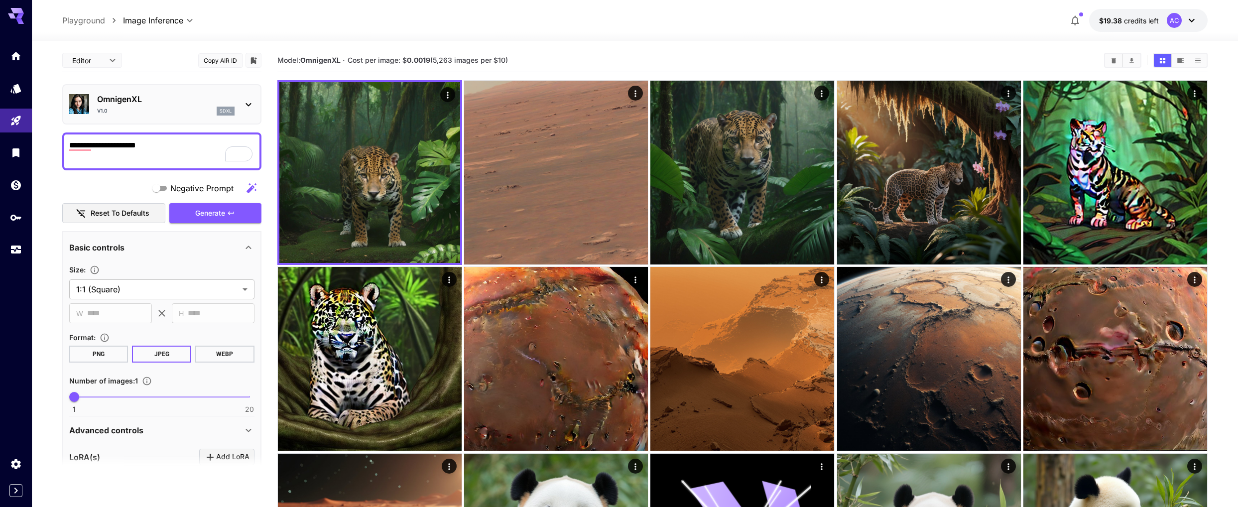
click at [150, 151] on textarea "**********" at bounding box center [161, 151] width 185 height 24
drag, startPoint x: 150, startPoint y: 145, endPoint x: 11, endPoint y: 142, distance: 138.9
type textarea "**********"
click at [10, 141] on link at bounding box center [16, 152] width 32 height 24
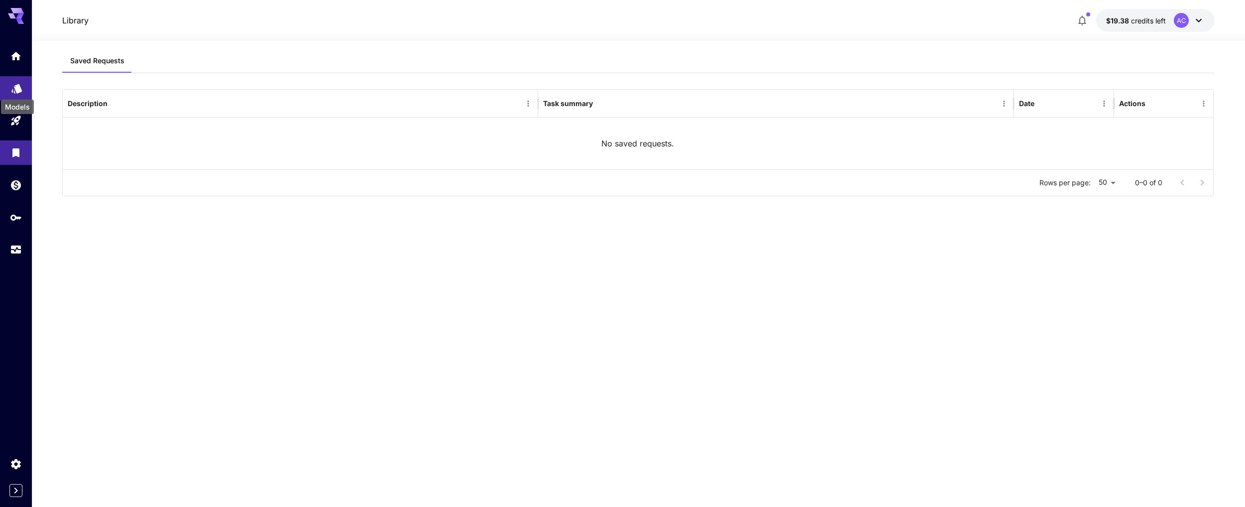
click at [17, 85] on icon "Models" at bounding box center [16, 85] width 10 height 9
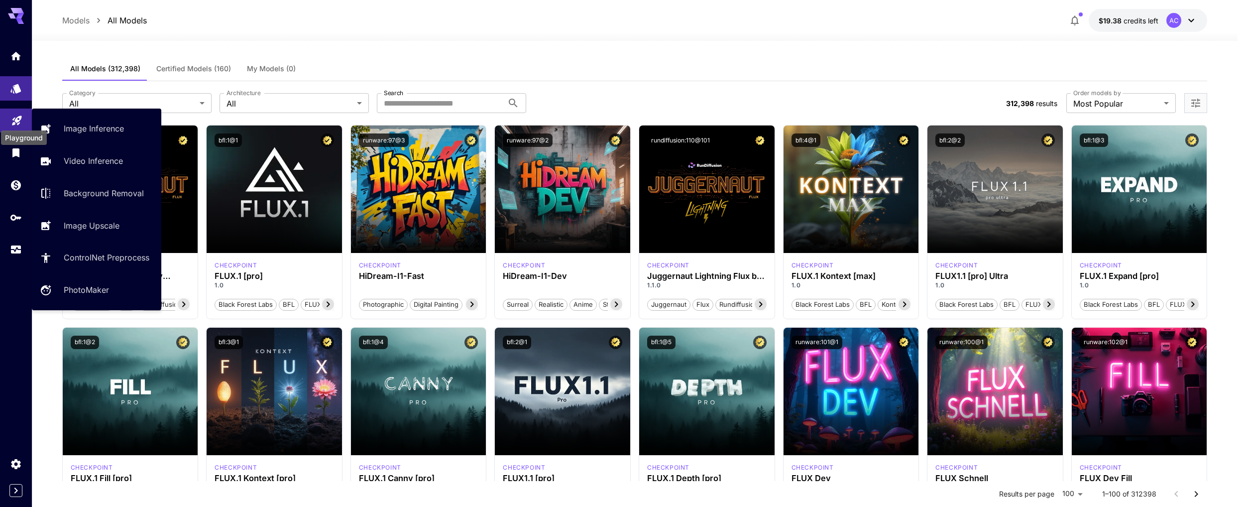
click at [21, 117] on icon "Playground" at bounding box center [17, 118] width 12 height 12
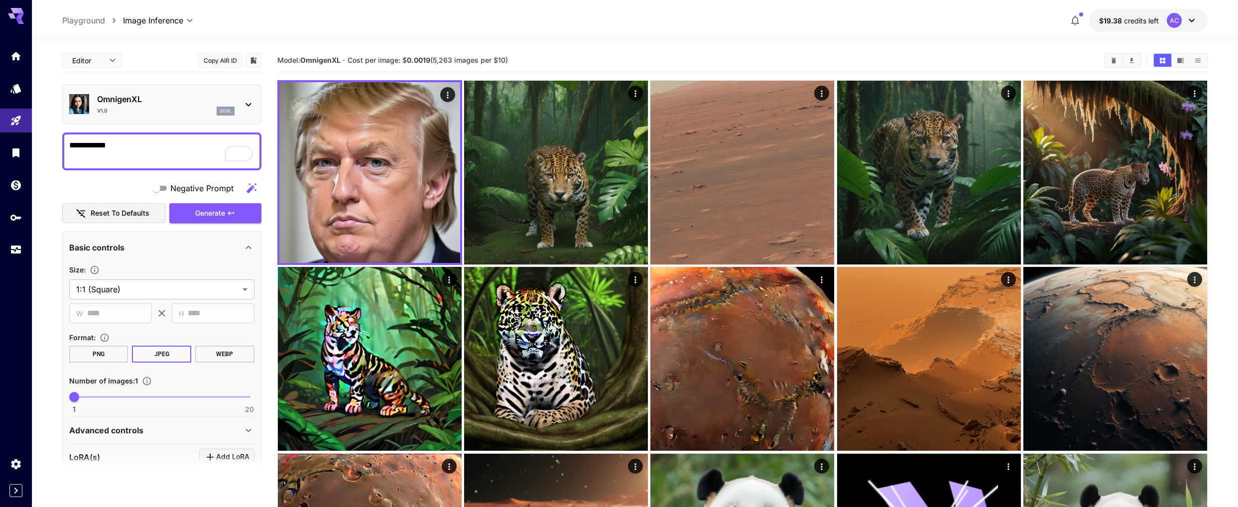
drag, startPoint x: 163, startPoint y: 147, endPoint x: 62, endPoint y: 140, distance: 101.8
click at [62, 140] on div "**********" at bounding box center [161, 151] width 199 height 38
click at [213, 211] on span "Generate" at bounding box center [210, 213] width 30 height 12
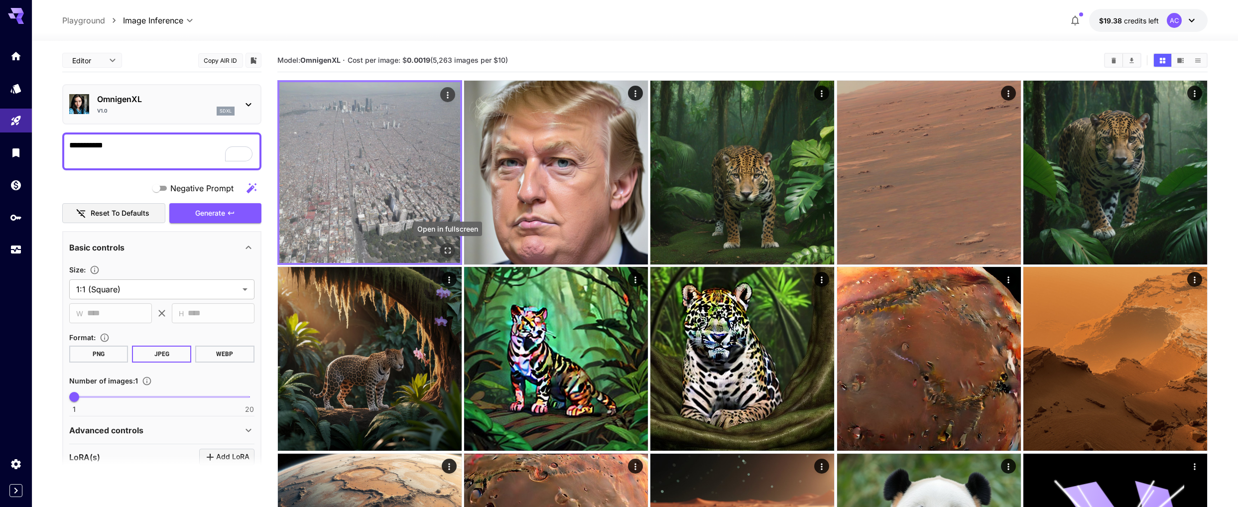
click at [451, 253] on icon "Open in fullscreen" at bounding box center [448, 250] width 10 height 10
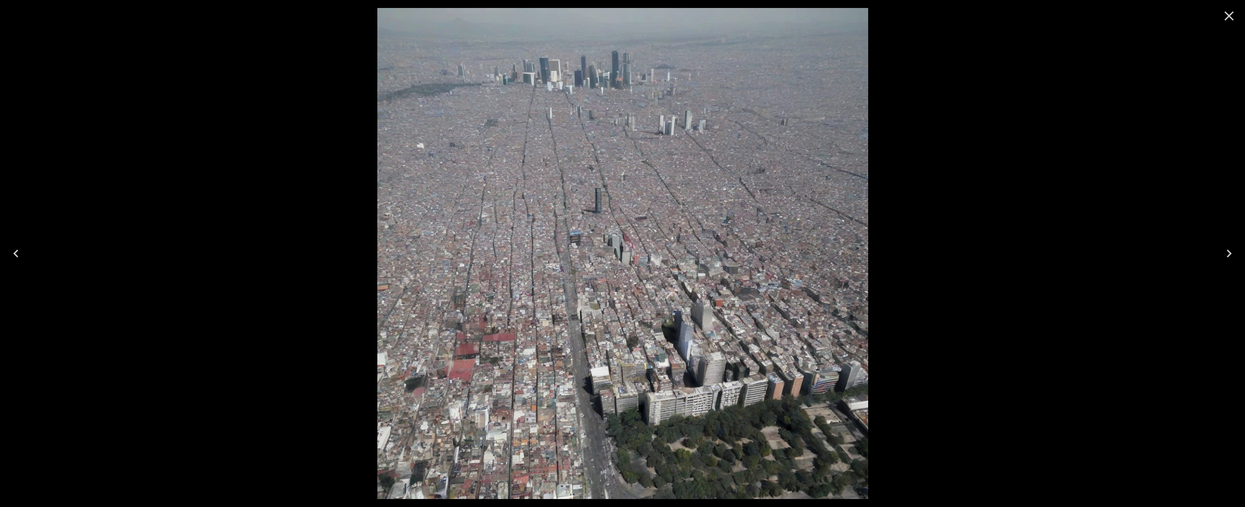
click at [1230, 17] on icon "Close" at bounding box center [1229, 15] width 9 height 9
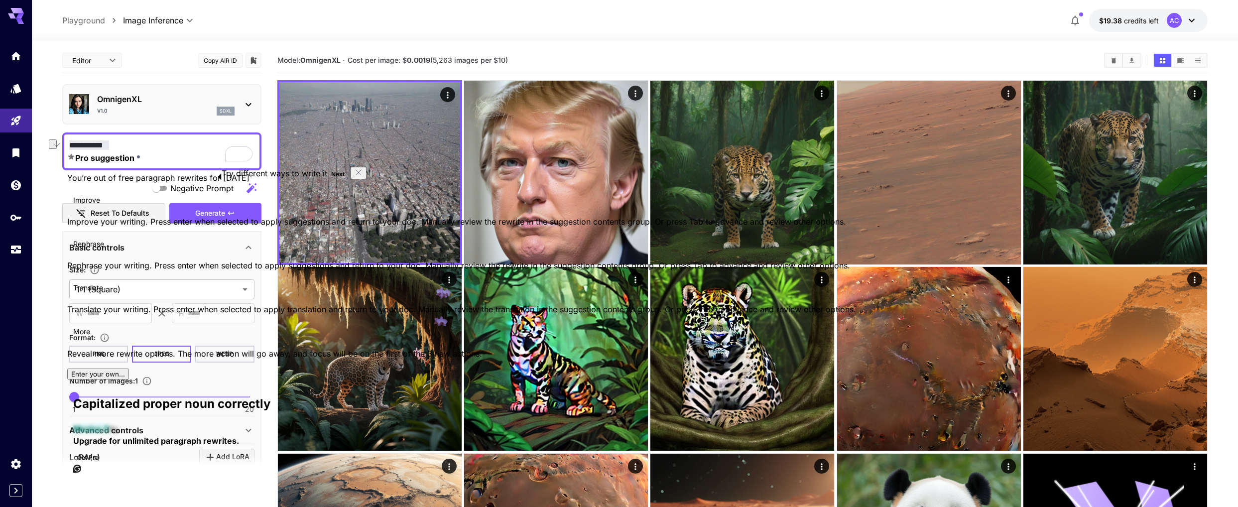
click at [154, 144] on textarea "**********" at bounding box center [161, 151] width 185 height 24
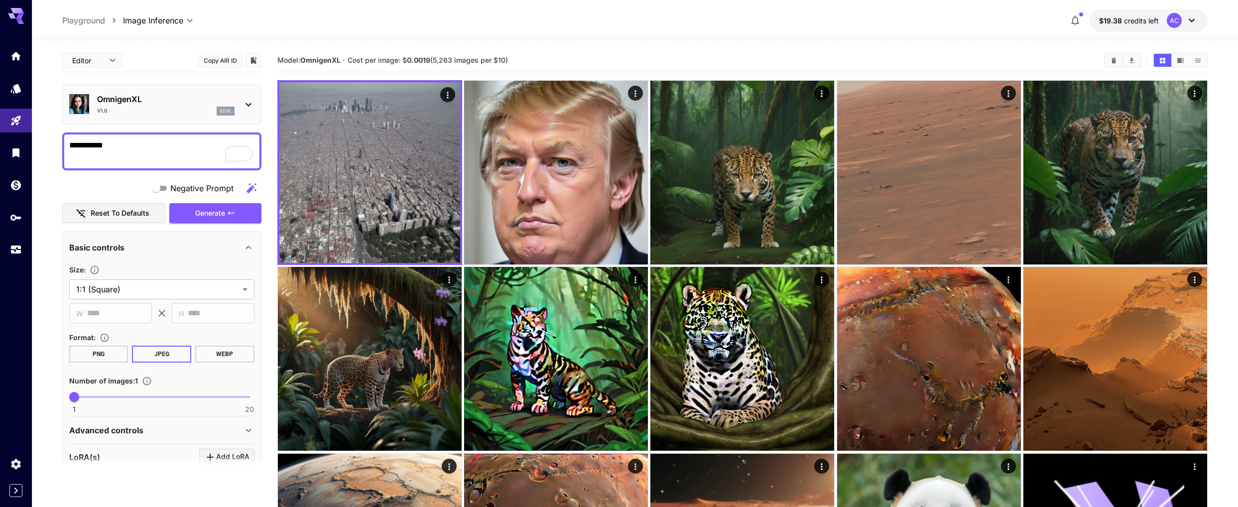
click at [154, 144] on textarea "**********" at bounding box center [161, 151] width 185 height 24
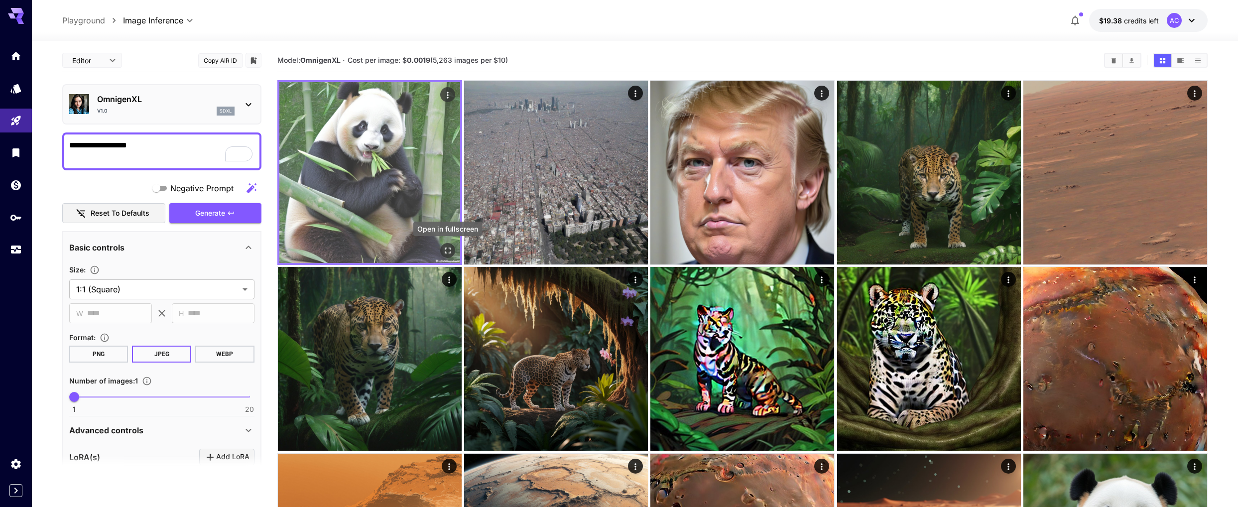
click at [447, 249] on icon "Open in fullscreen" at bounding box center [448, 250] width 10 height 10
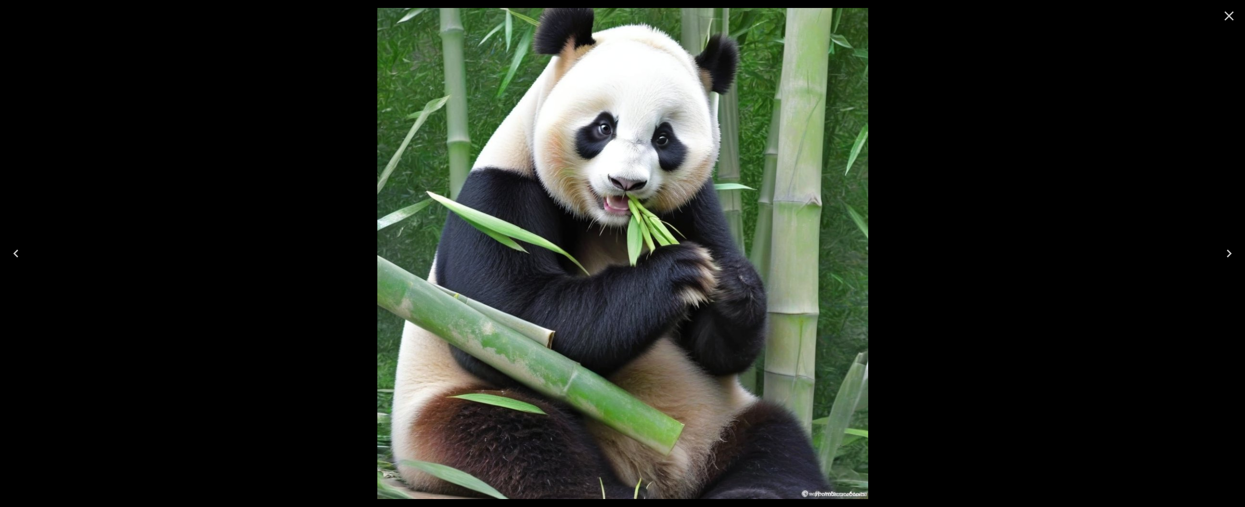
click at [305, 185] on div at bounding box center [622, 253] width 1245 height 507
click at [1233, 16] on icon "Close" at bounding box center [1229, 16] width 16 height 16
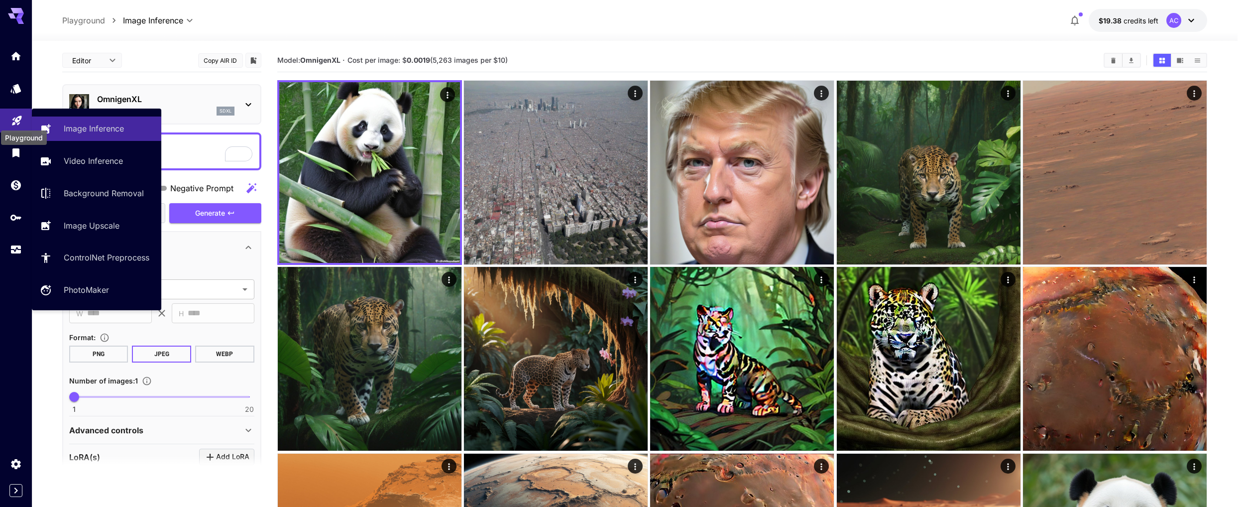
drag, startPoint x: 167, startPoint y: 144, endPoint x: 17, endPoint y: 121, distance: 151.6
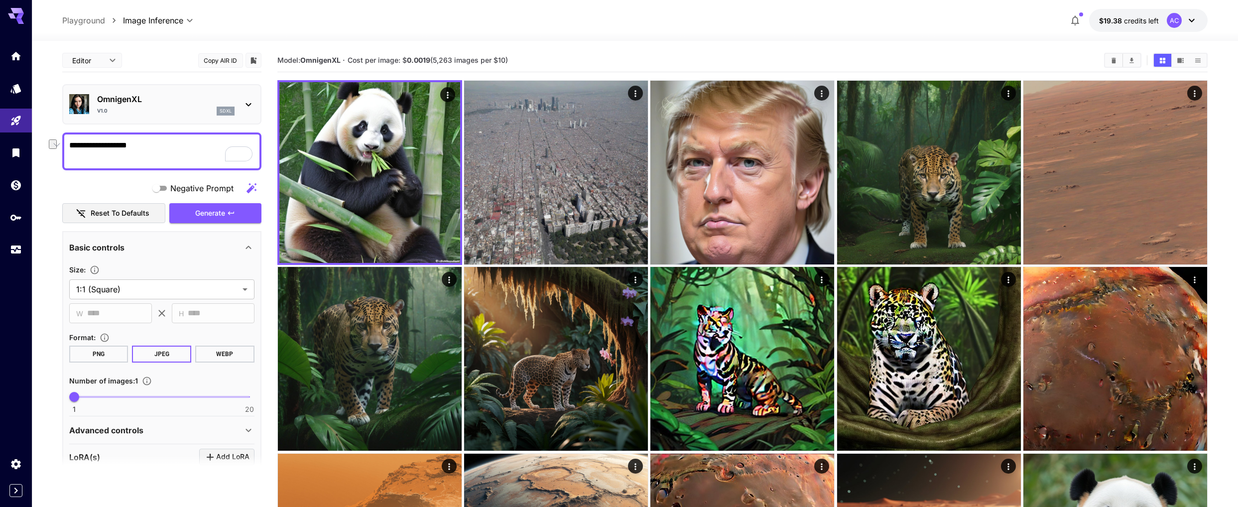
click at [178, 147] on textarea "**********" at bounding box center [161, 151] width 185 height 24
click at [183, 148] on textarea "**********" at bounding box center [161, 151] width 185 height 24
type textarea "*********"
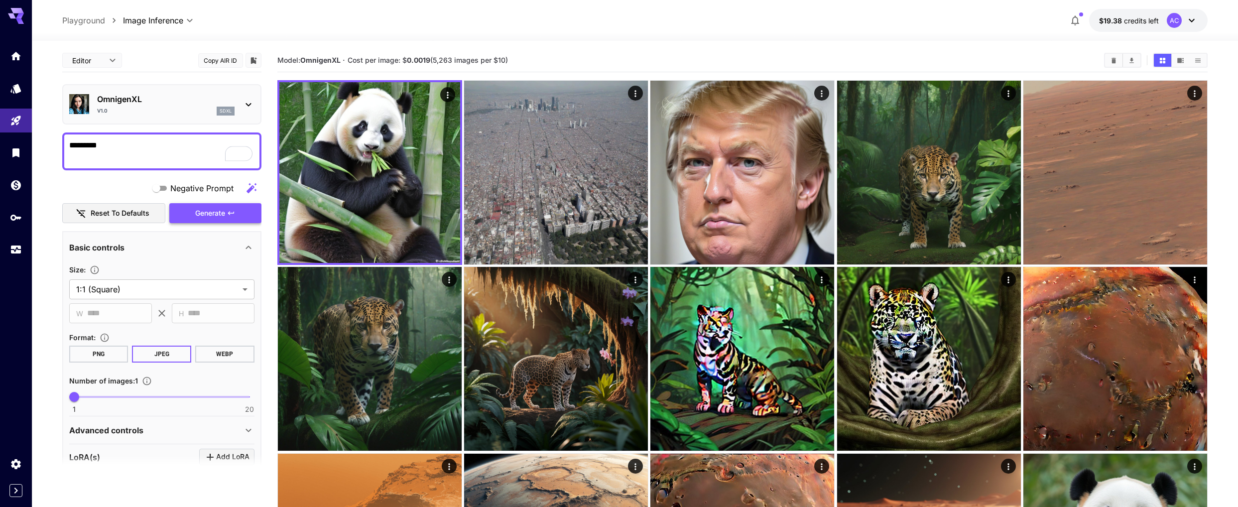
click at [224, 213] on span "Generate" at bounding box center [210, 213] width 30 height 12
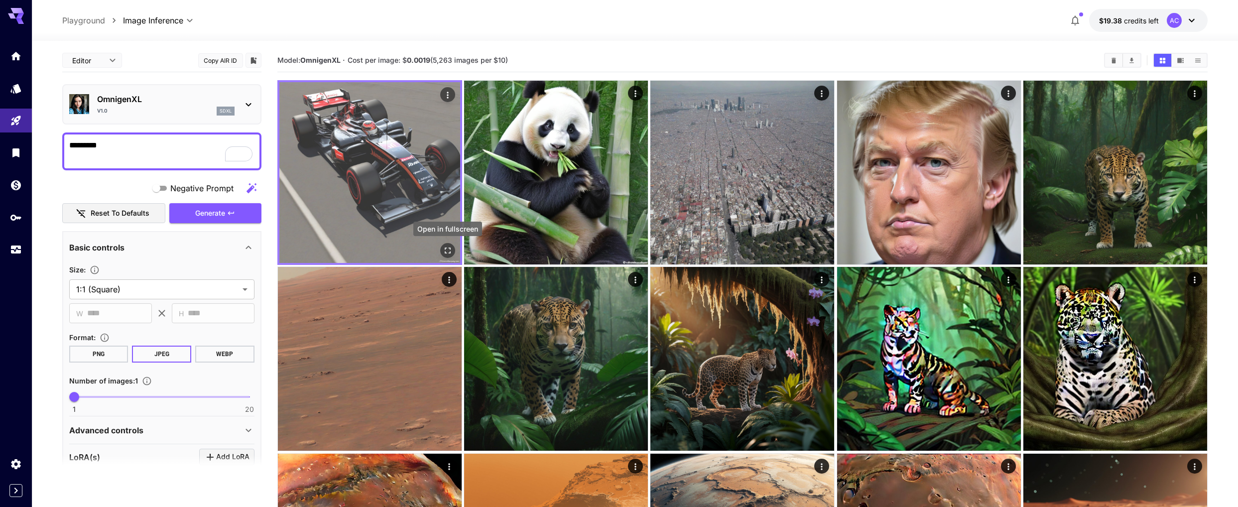
click at [449, 249] on icon "Open in fullscreen" at bounding box center [448, 250] width 10 height 10
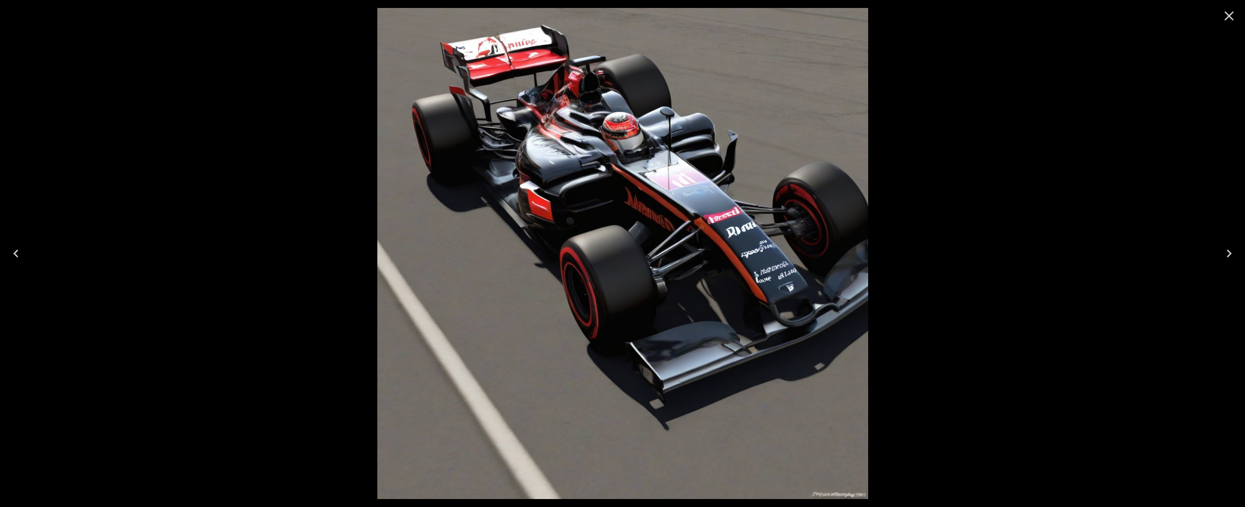
click at [433, 251] on img at bounding box center [622, 253] width 491 height 491
click at [1226, 19] on icon "Close" at bounding box center [1229, 15] width 9 height 9
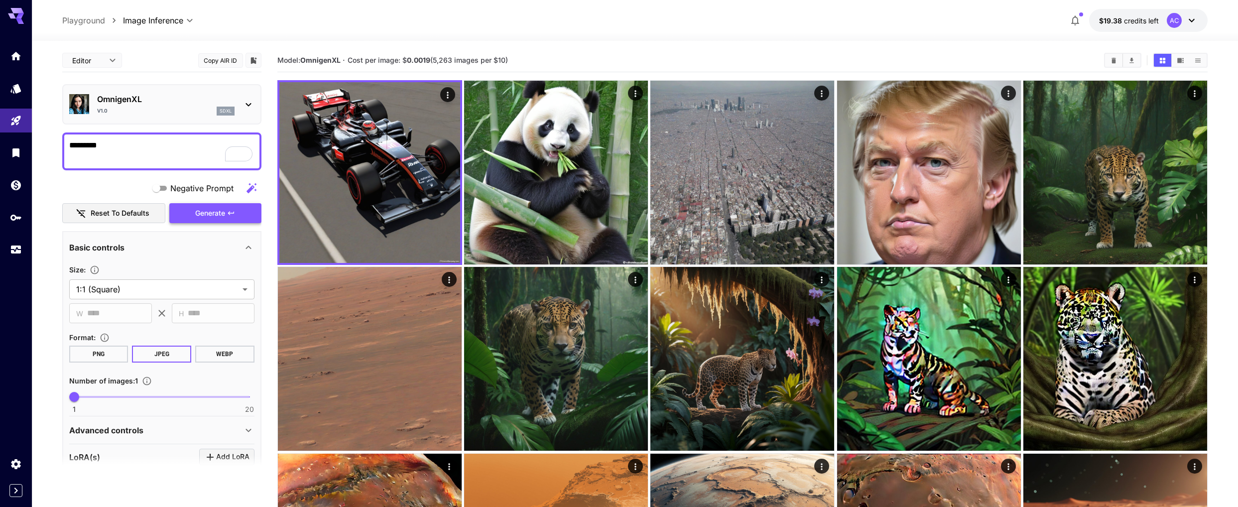
click at [210, 214] on span "Generate" at bounding box center [210, 213] width 30 height 12
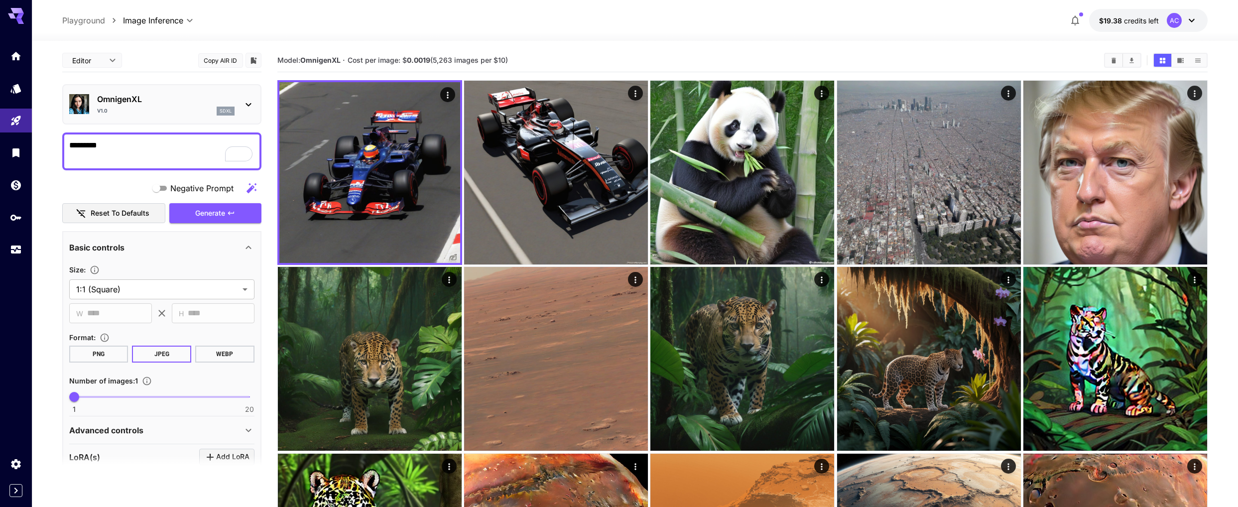
click at [182, 107] on div "v1.0 sdxl" at bounding box center [165, 111] width 137 height 9
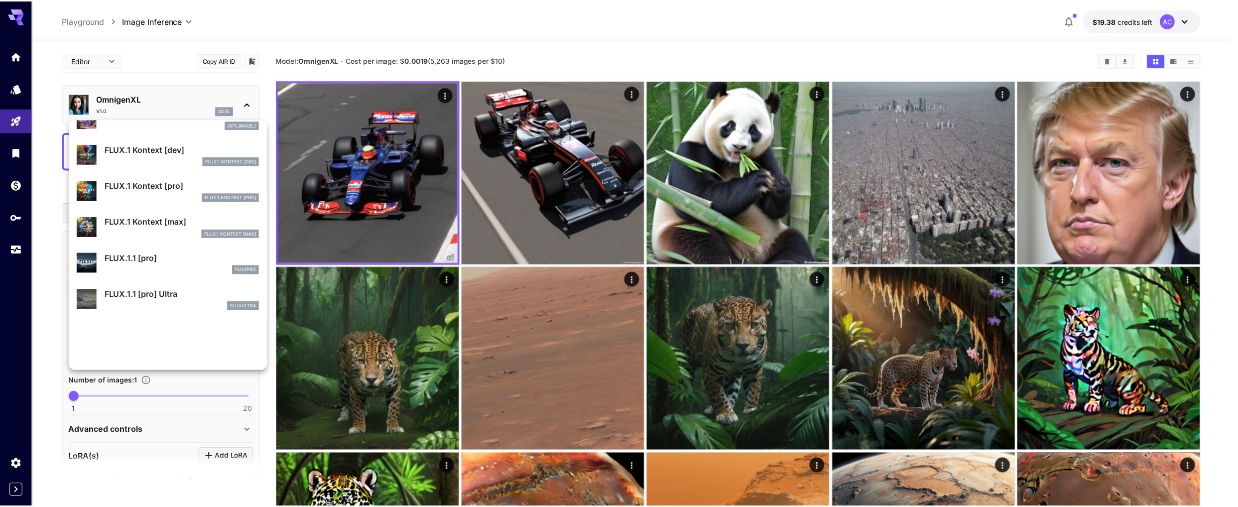
scroll to position [667, 0]
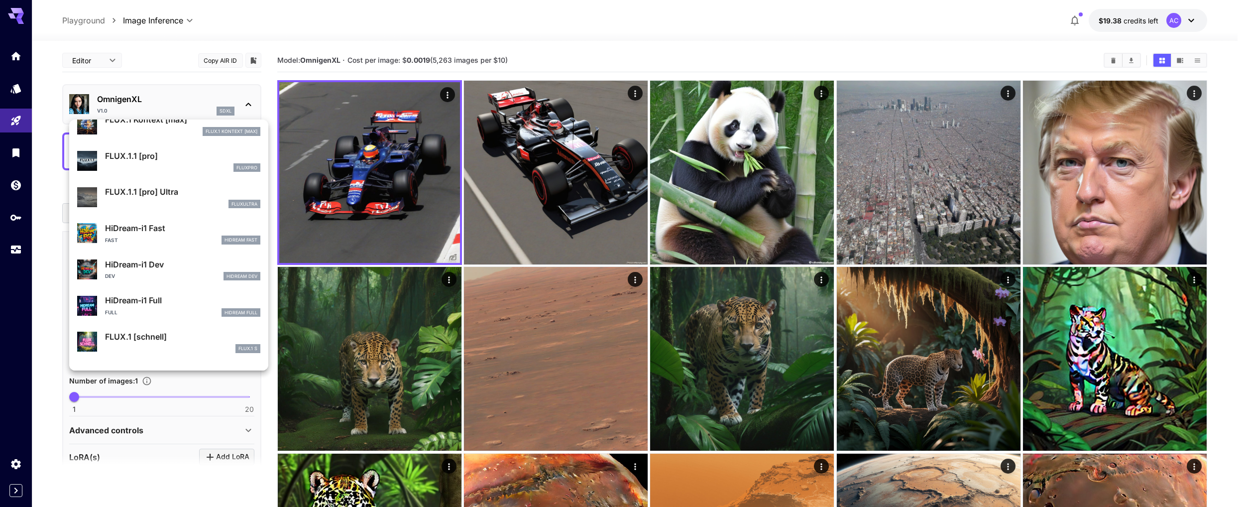
click at [12, 56] on div at bounding box center [622, 253] width 1245 height 507
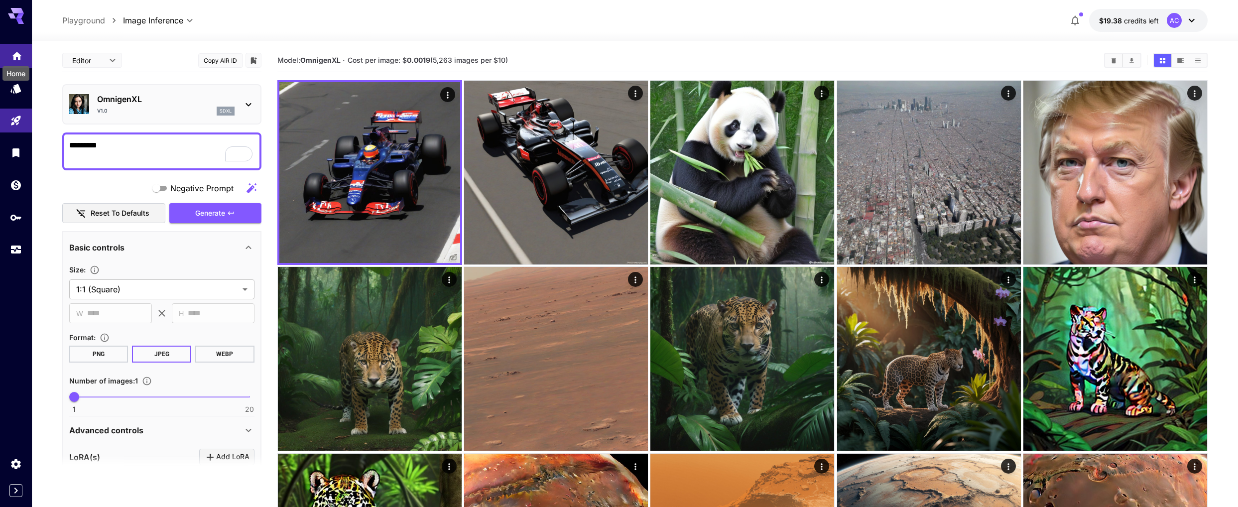
click at [16, 58] on icon "Home" at bounding box center [17, 54] width 12 height 12
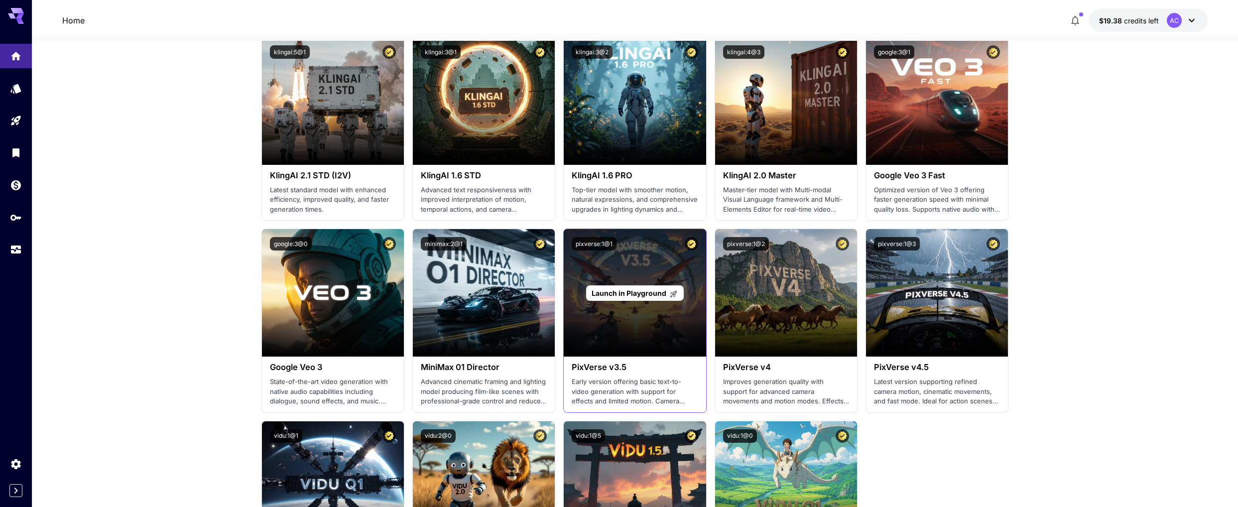
scroll to position [610, 0]
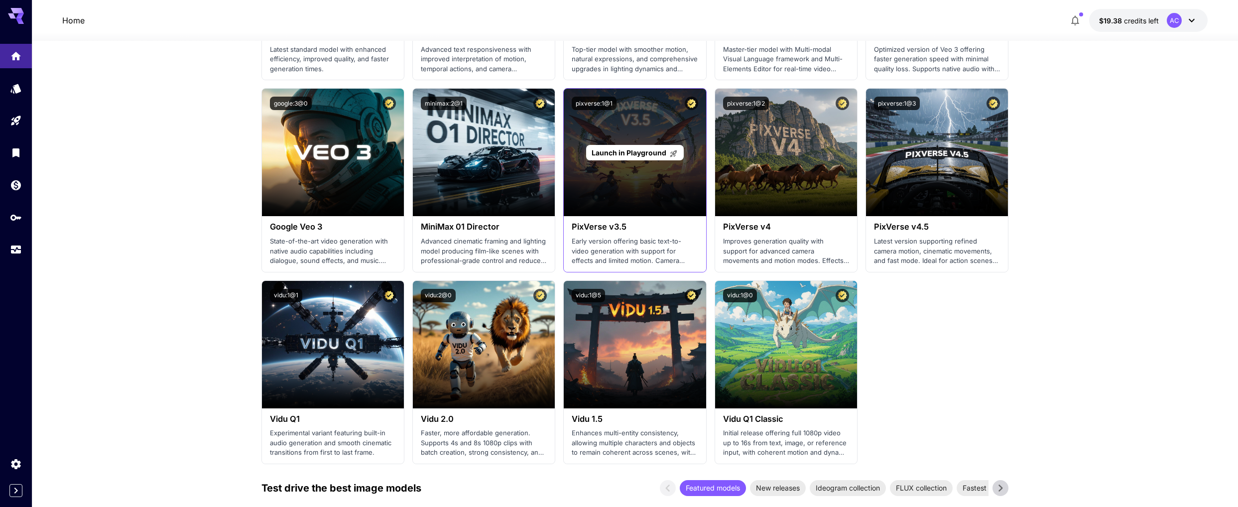
click at [635, 153] on span "Launch in Playground" at bounding box center [628, 152] width 75 height 8
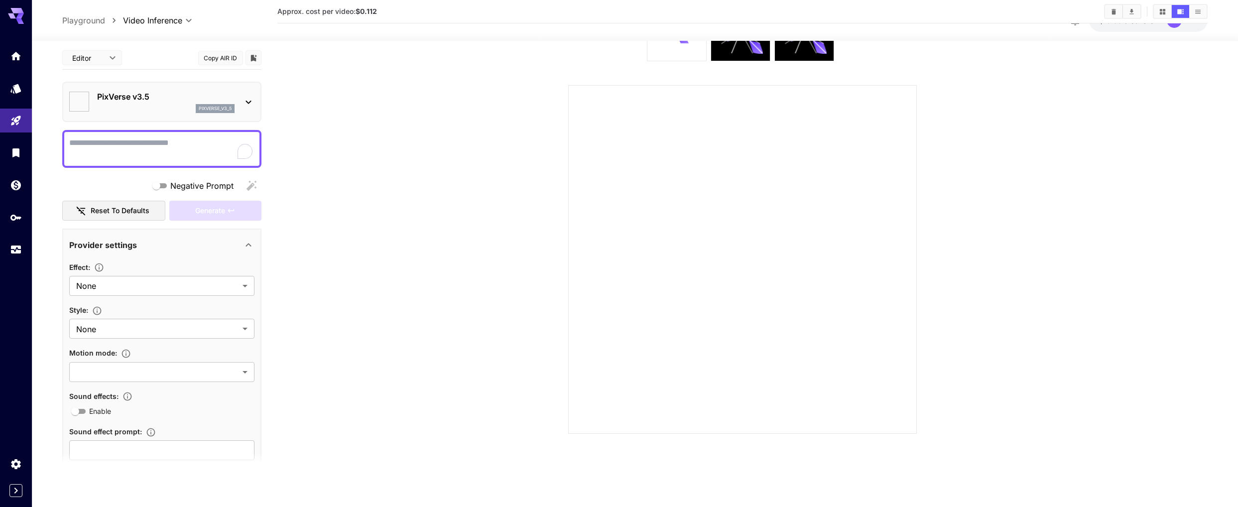
type input "******"
type input "**********"
type input "****"
type input "*"
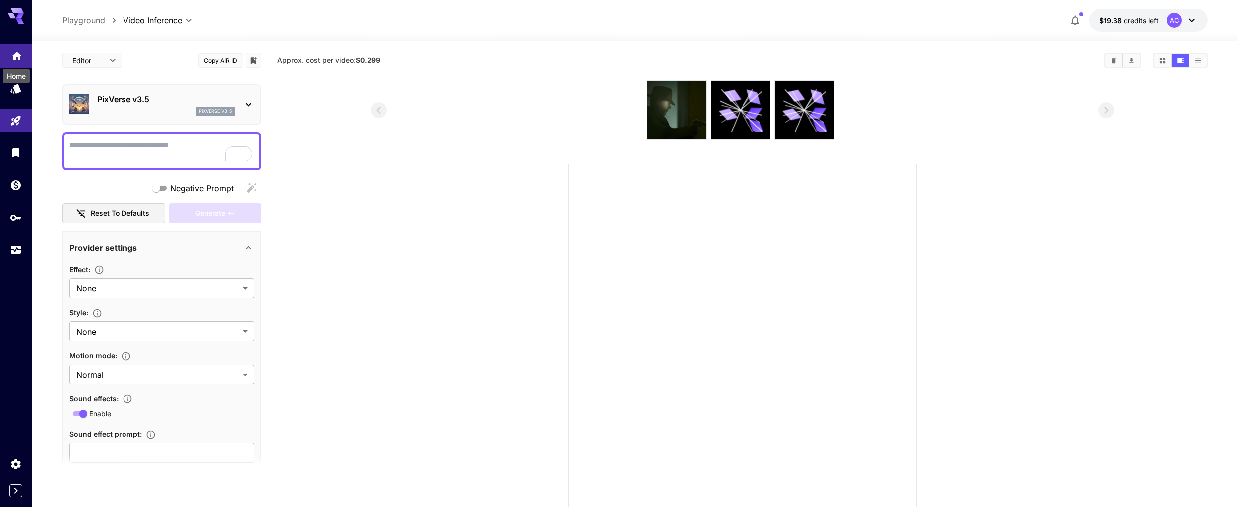
click at [21, 57] on icon "Home" at bounding box center [17, 53] width 12 height 12
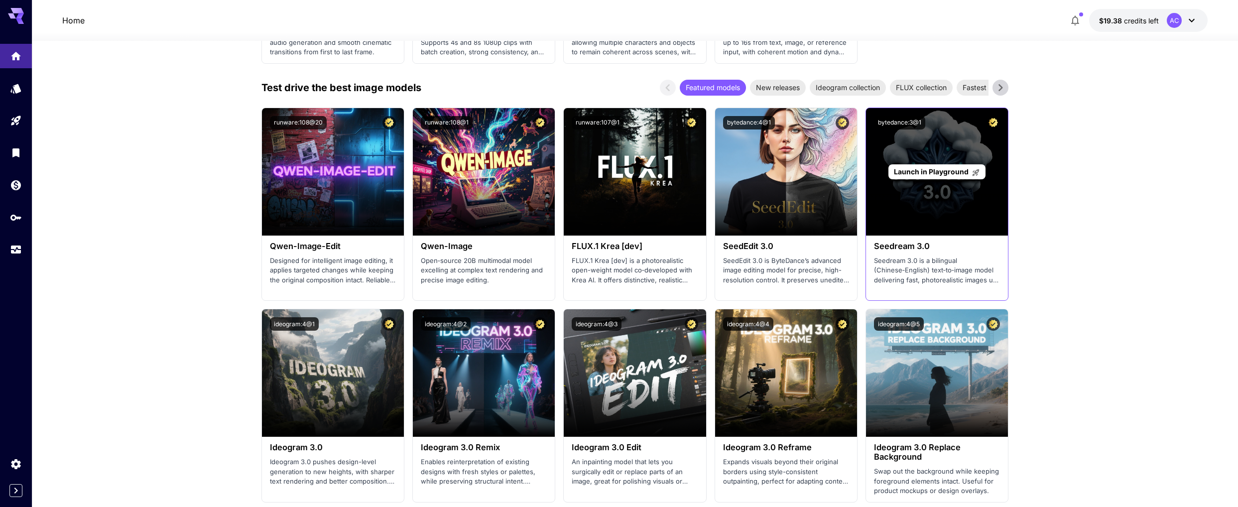
scroll to position [857, 0]
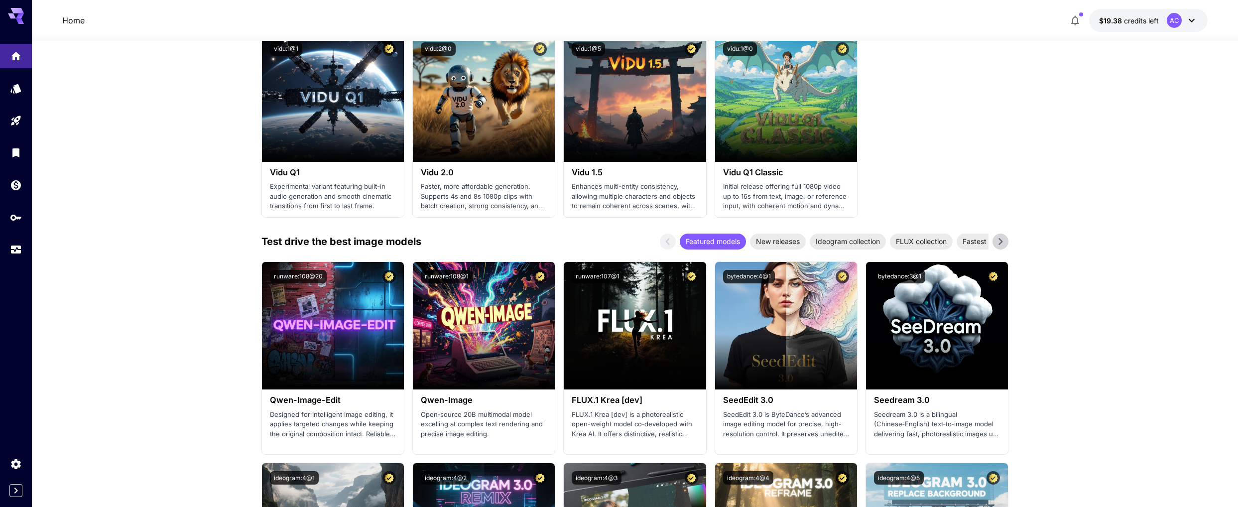
click at [998, 246] on icon at bounding box center [1000, 241] width 15 height 15
click at [930, 241] on span "Realism masters" at bounding box center [922, 241] width 65 height 10
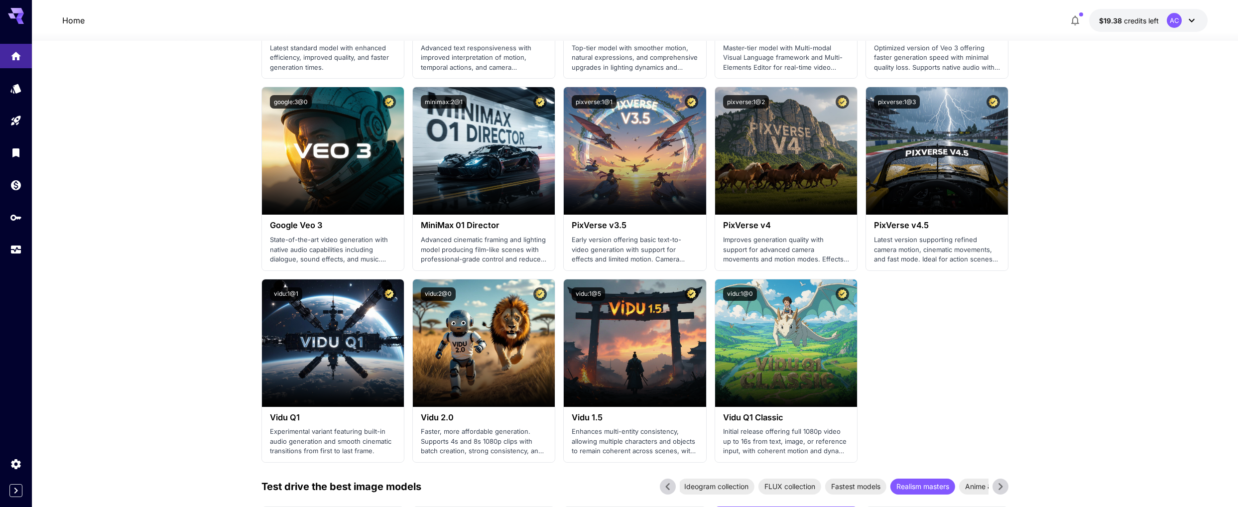
scroll to position [834, 0]
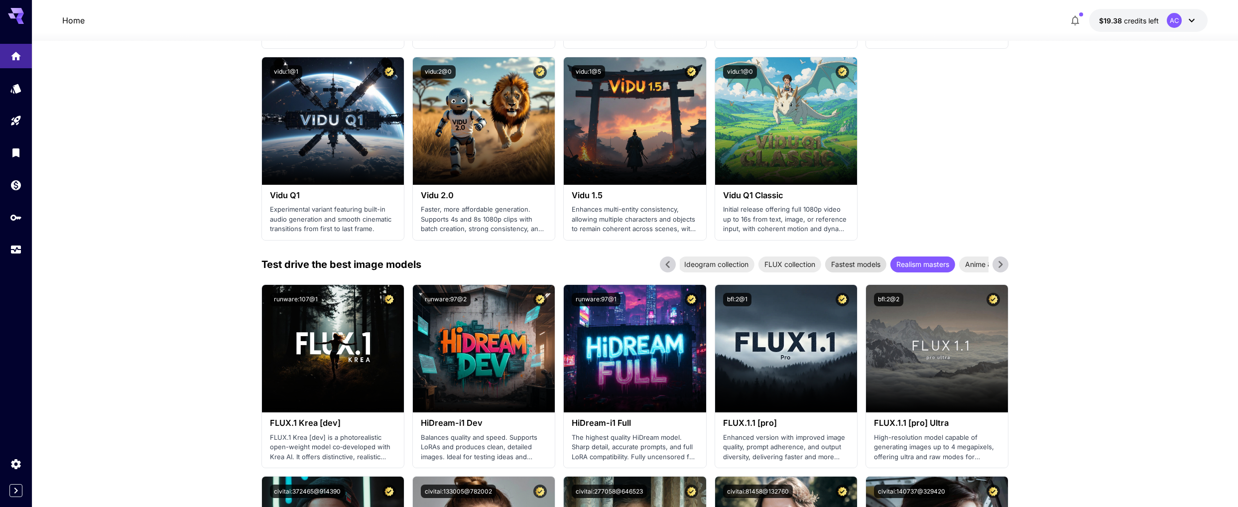
click at [869, 267] on span "Fastest models" at bounding box center [855, 264] width 61 height 10
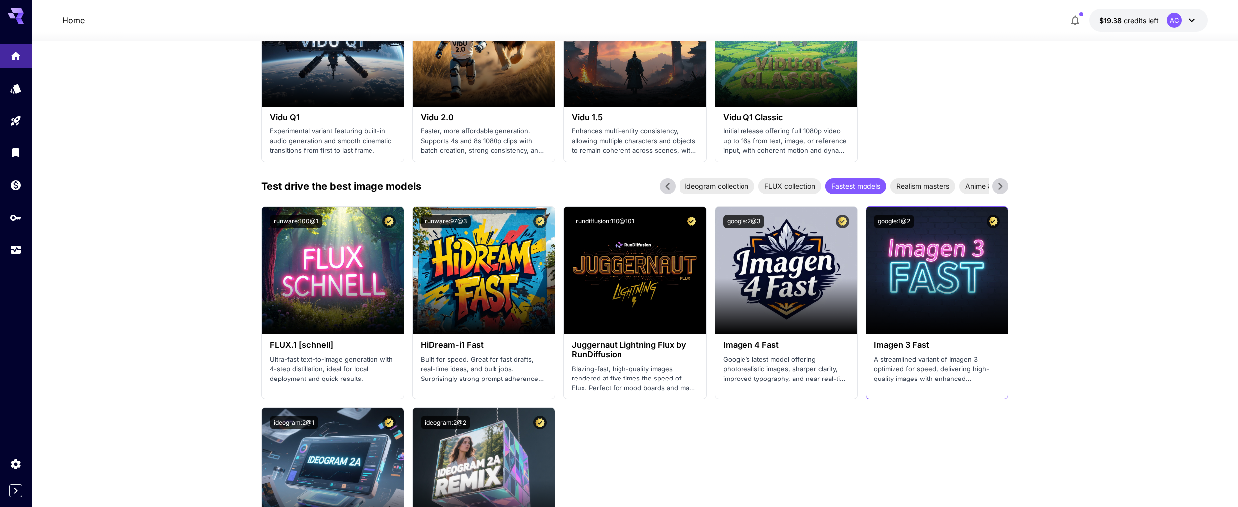
scroll to position [963, 0]
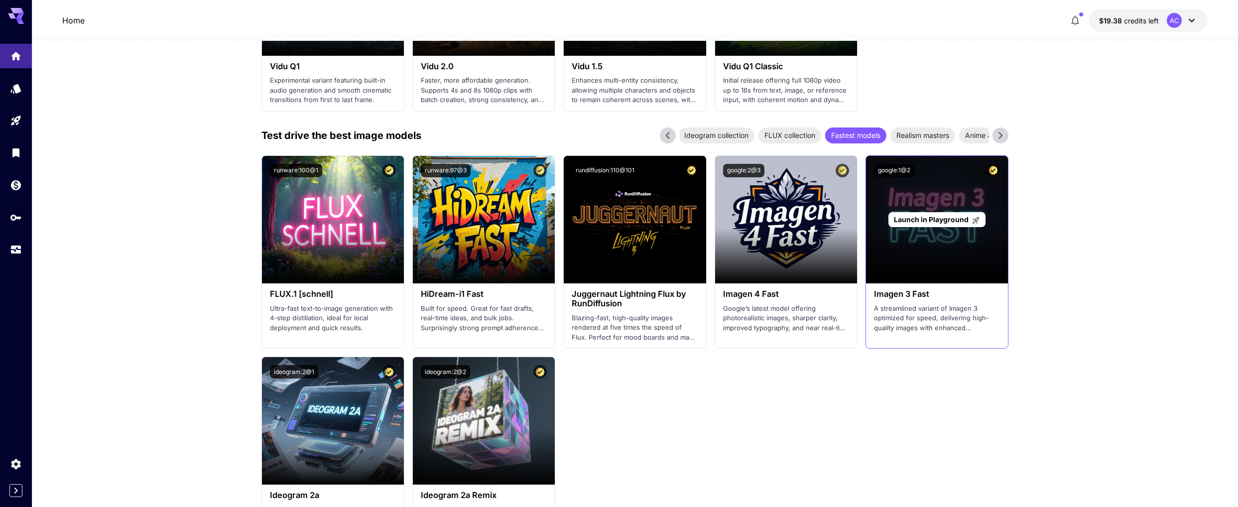
click at [934, 221] on span "Launch in Playground" at bounding box center [931, 219] width 75 height 8
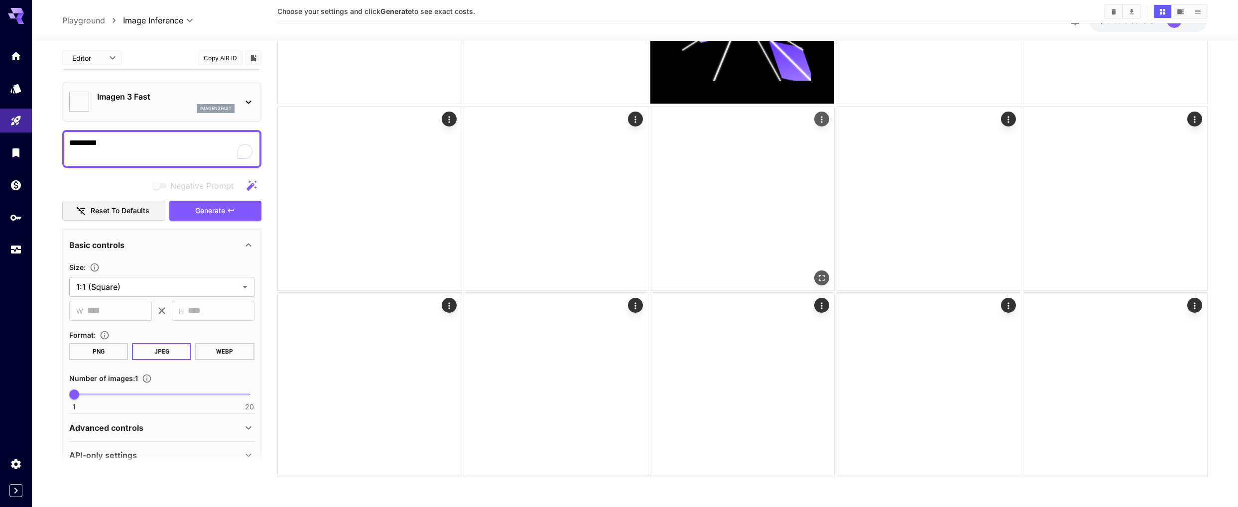
scroll to position [720, 0]
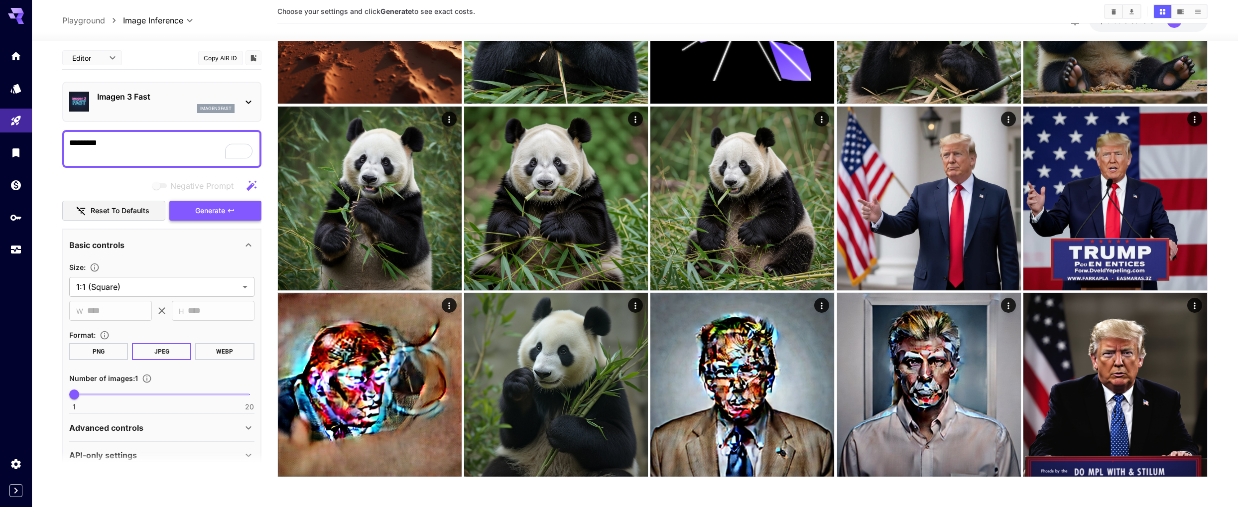
click at [219, 211] on span "Generate" at bounding box center [210, 211] width 30 height 12
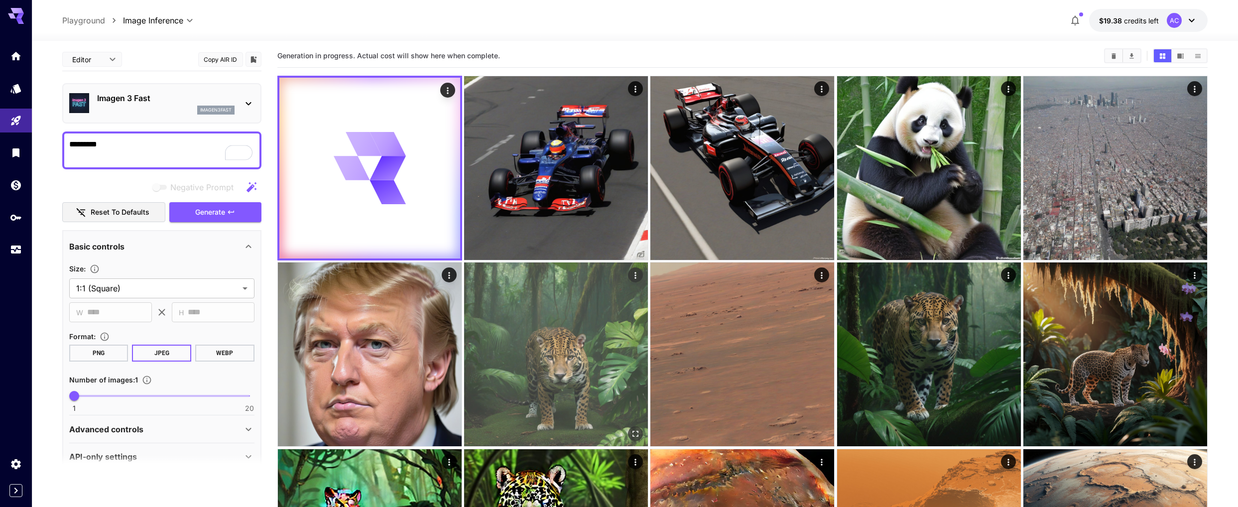
scroll to position [0, 0]
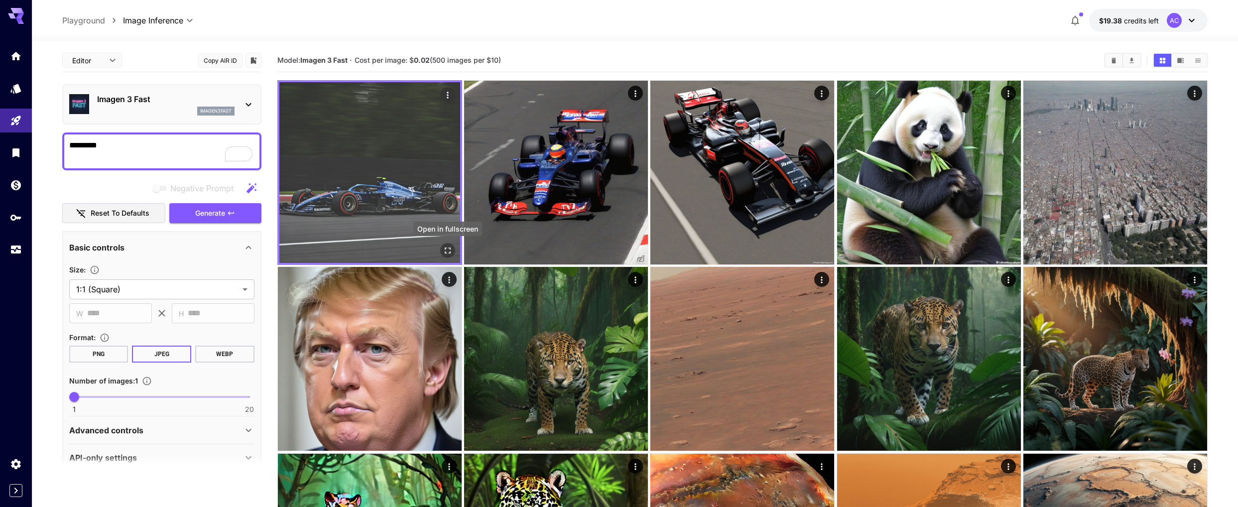
click at [451, 251] on icon "Open in fullscreen" at bounding box center [448, 250] width 10 height 10
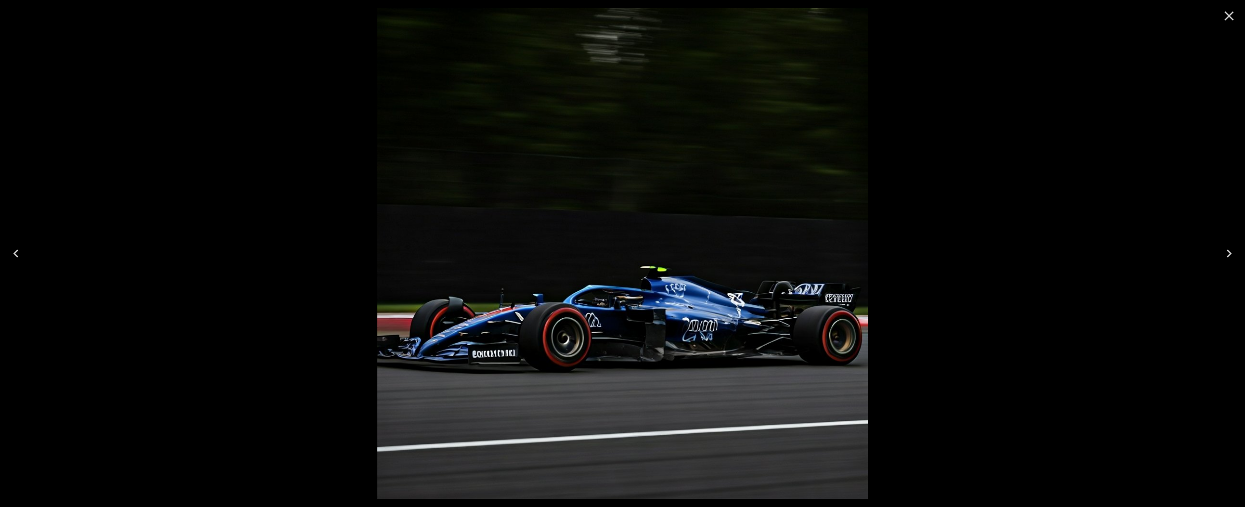
click at [303, 260] on div at bounding box center [622, 253] width 1245 height 507
click at [294, 258] on div at bounding box center [622, 253] width 1245 height 507
click at [1228, 14] on icon "Close" at bounding box center [1229, 15] width 9 height 9
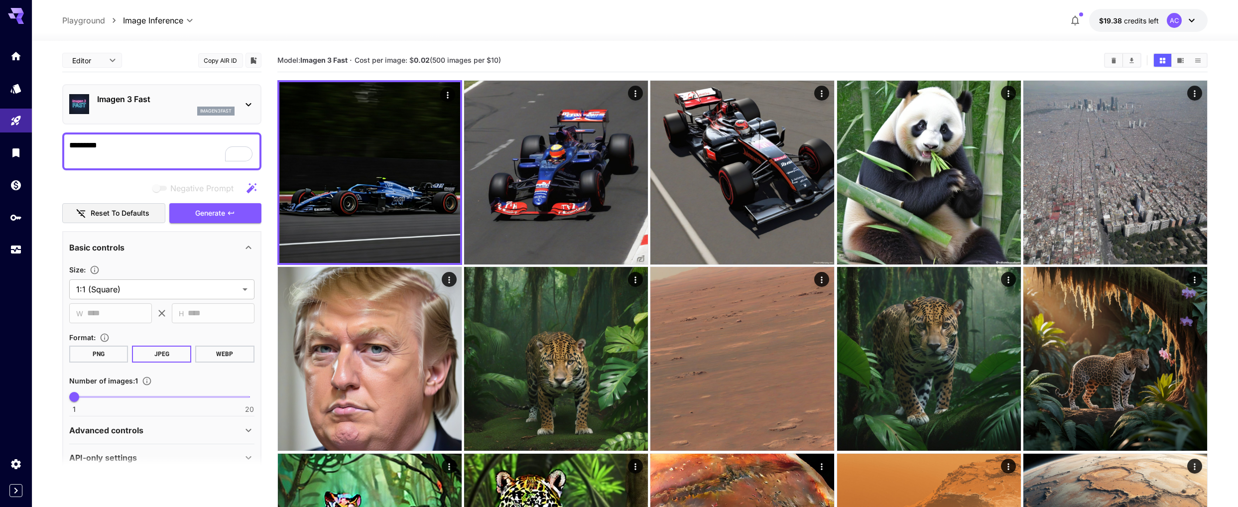
drag, startPoint x: 18, startPoint y: 63, endPoint x: 55, endPoint y: 78, distance: 39.3
click at [18, 63] on link at bounding box center [16, 56] width 32 height 24
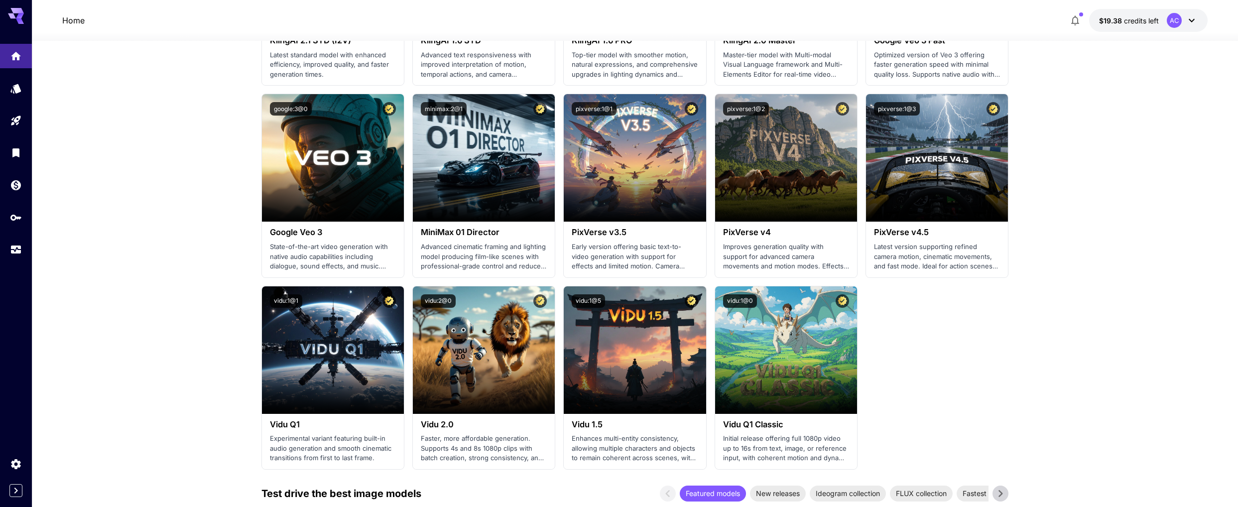
scroll to position [847, 0]
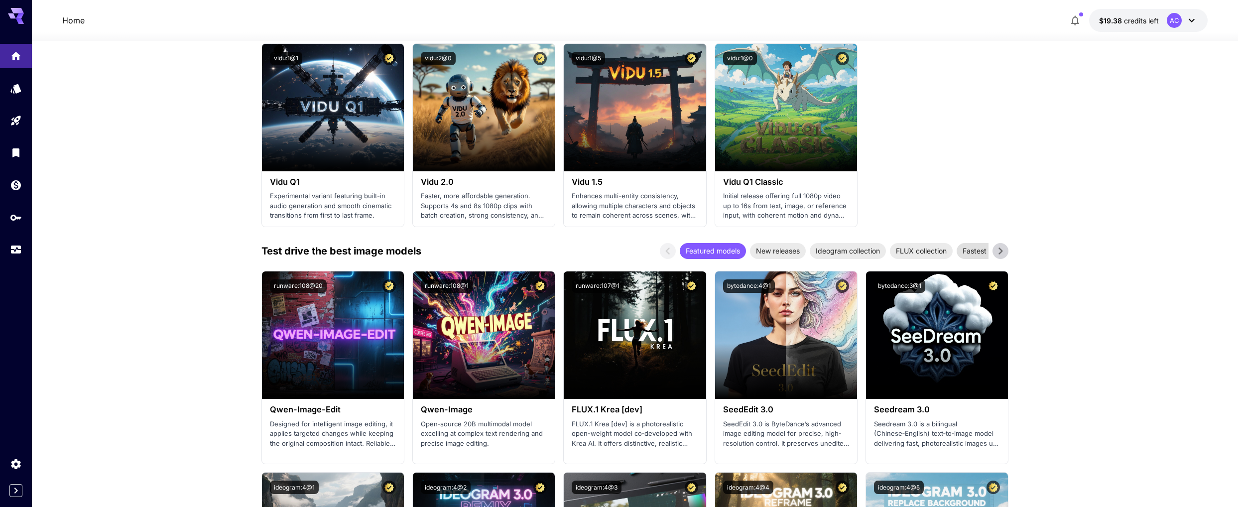
click at [983, 253] on span "Fastest models" at bounding box center [986, 250] width 61 height 10
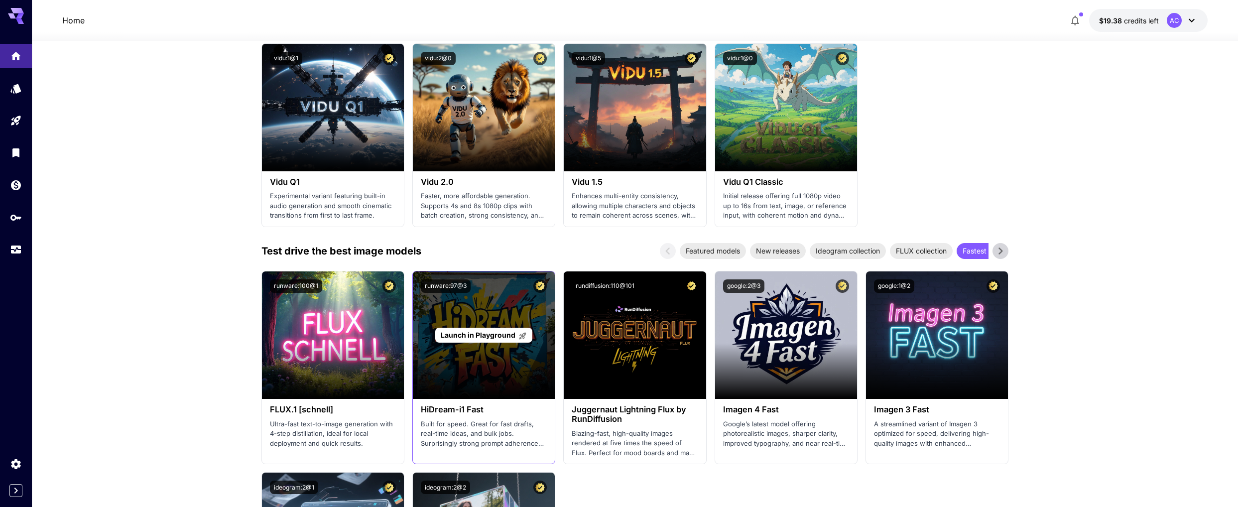
click at [470, 308] on div "Launch in Playground" at bounding box center [484, 334] width 142 height 127
click at [484, 334] on span "Launch in Playground" at bounding box center [478, 335] width 75 height 8
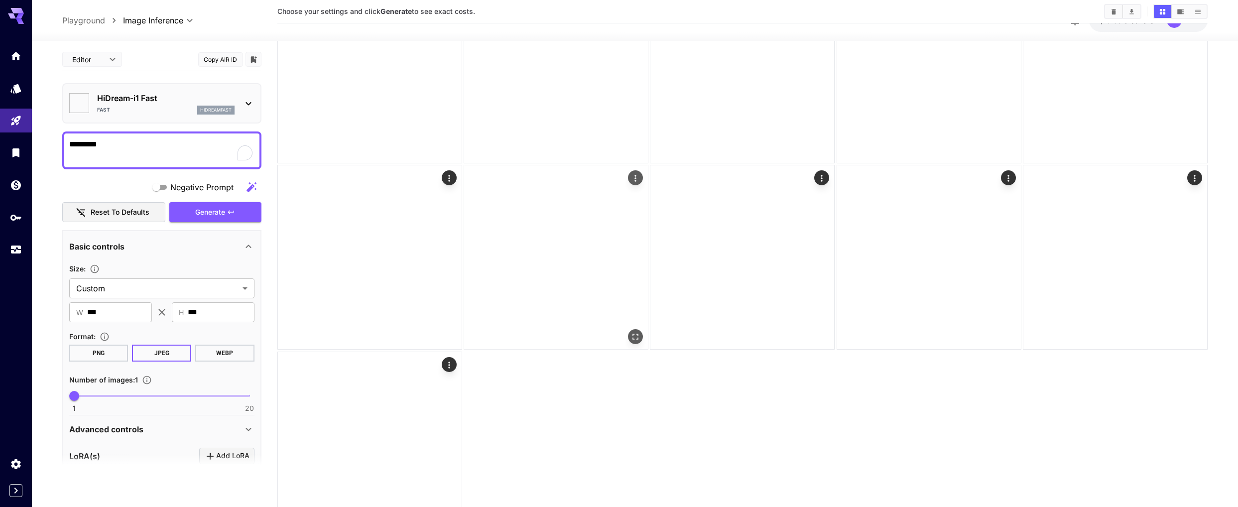
type input "*******"
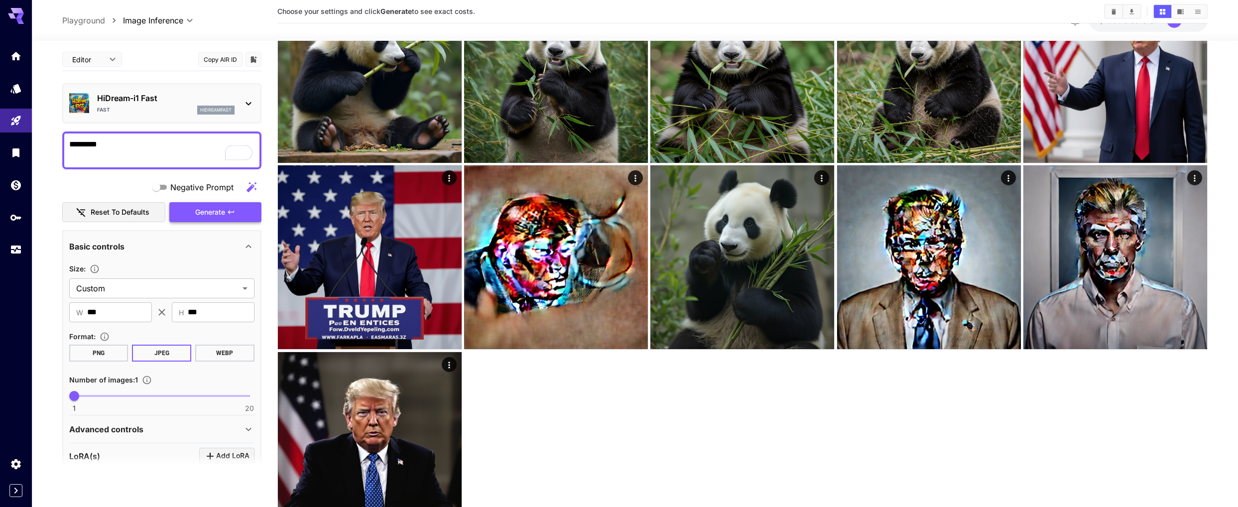
click at [221, 216] on span "Generate" at bounding box center [210, 212] width 30 height 12
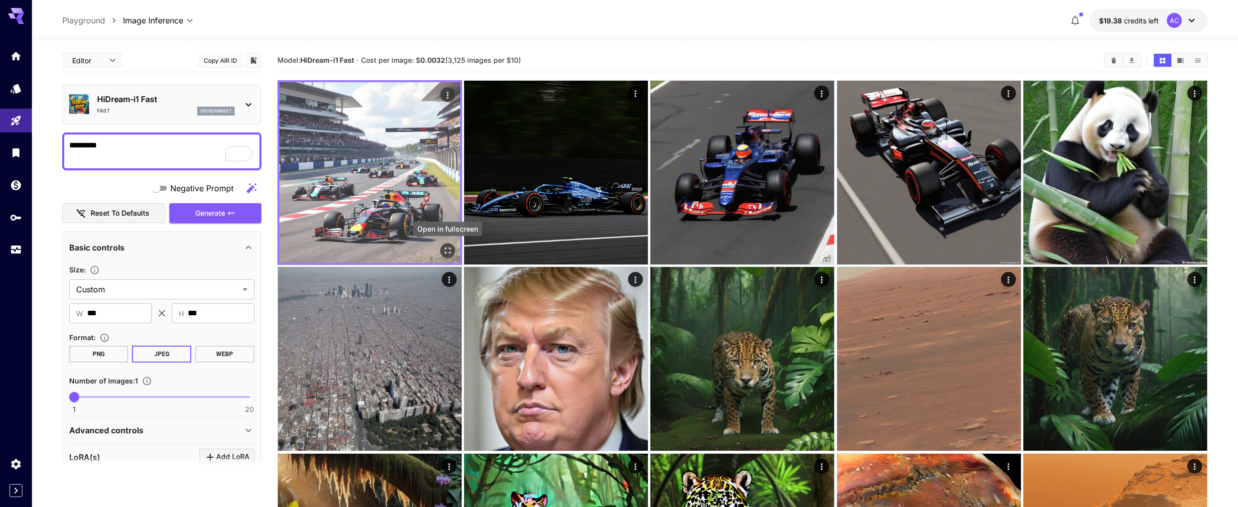
click at [449, 252] on icon "Open in fullscreen" at bounding box center [448, 250] width 10 height 10
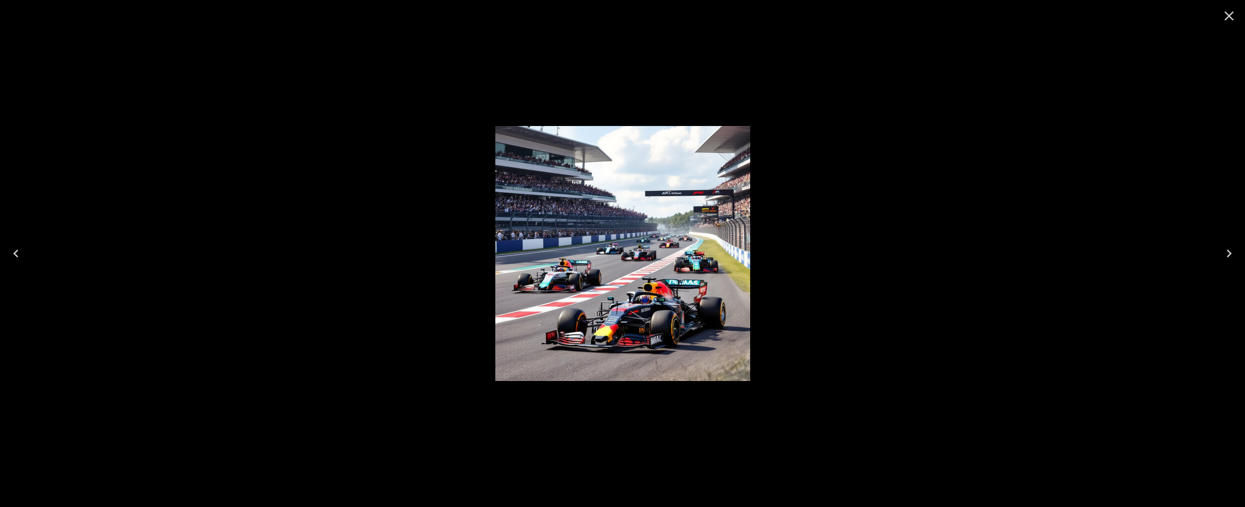
click at [1231, 17] on icon "Close" at bounding box center [1229, 15] width 9 height 9
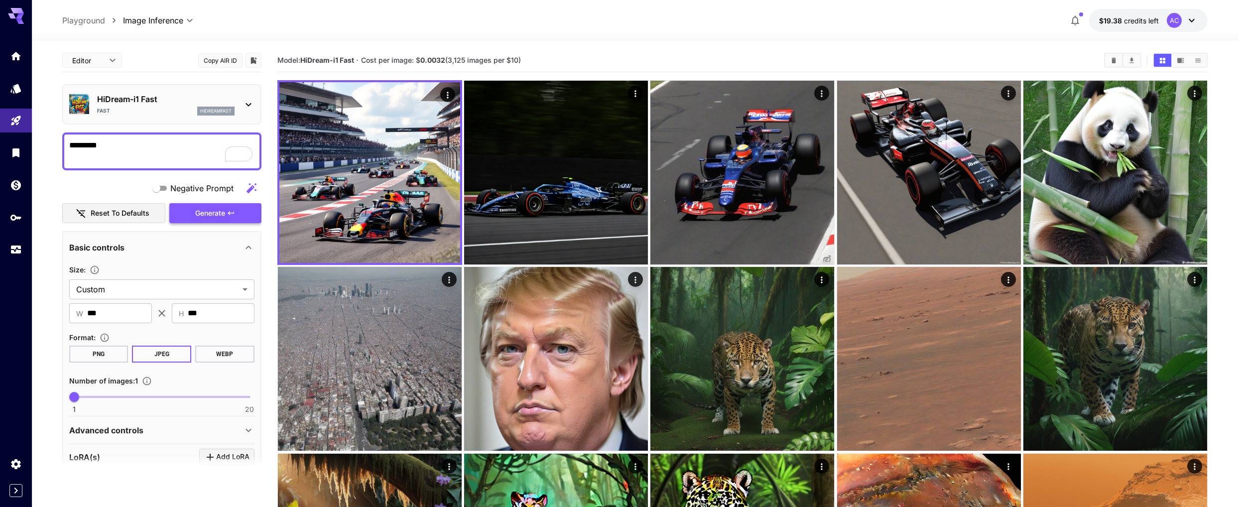
click at [214, 212] on span "Generate" at bounding box center [210, 213] width 30 height 12
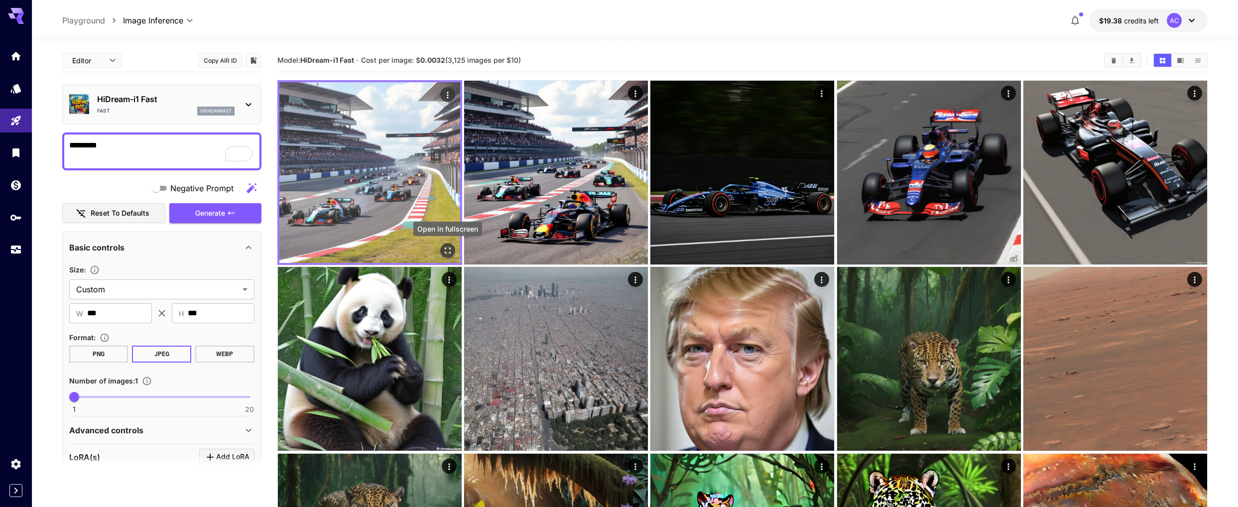
click at [447, 248] on icon "Open in fullscreen" at bounding box center [448, 250] width 10 height 10
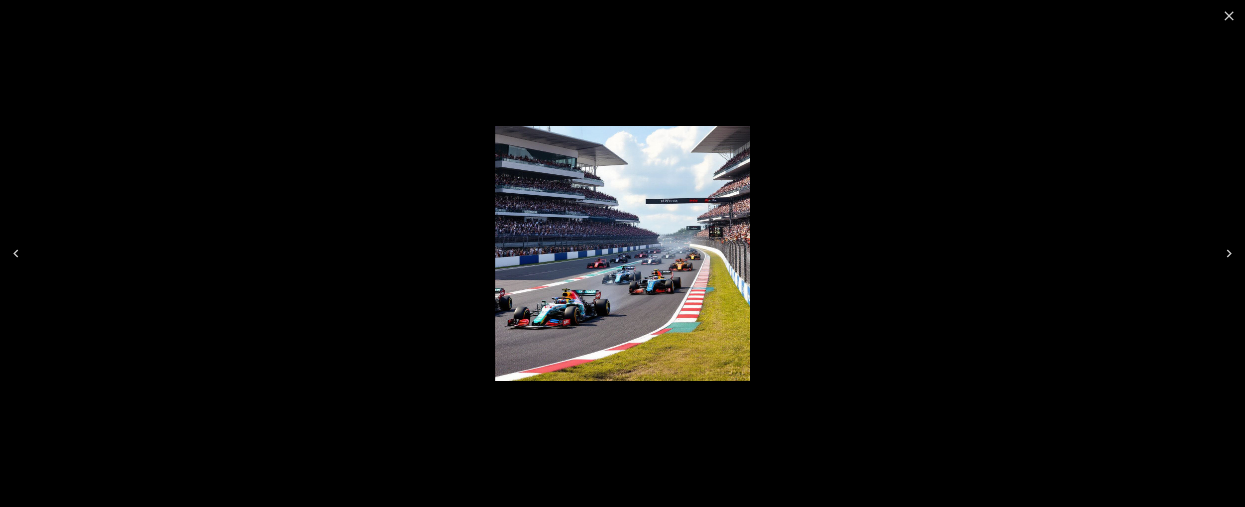
click at [1234, 19] on icon "Close" at bounding box center [1229, 16] width 16 height 16
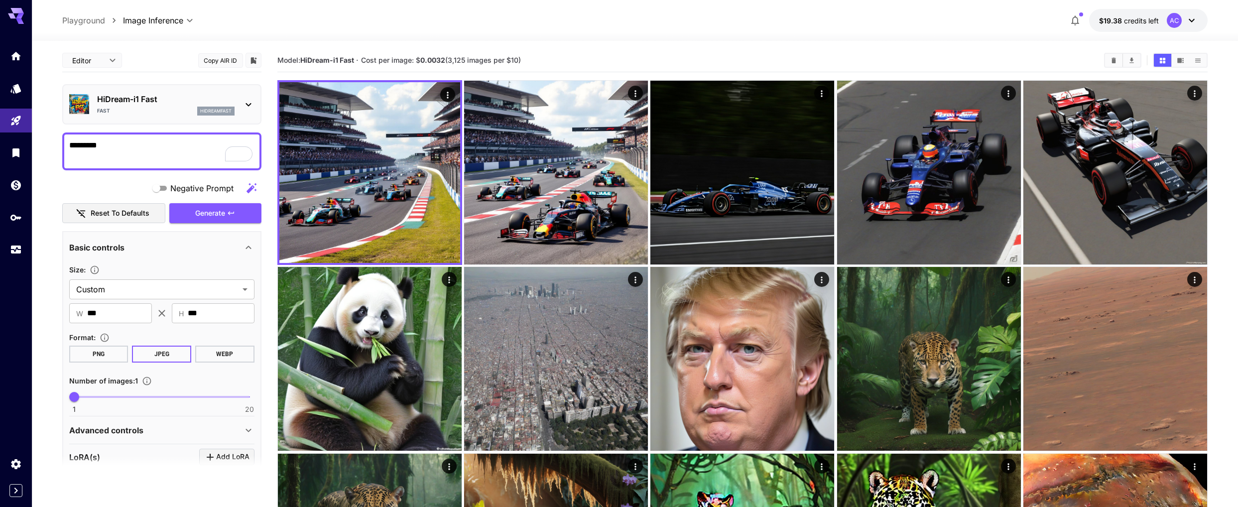
drag, startPoint x: 118, startPoint y: 133, endPoint x: 142, endPoint y: 148, distance: 27.5
click at [116, 133] on div "*********" at bounding box center [161, 151] width 199 height 38
click at [226, 222] on div "Editor **** ​ Copy AIR ID HiDream-i1 Fast Fast hidreamfast ********* Negative P…" at bounding box center [161, 314] width 199 height 530
click at [221, 215] on span "Generate" at bounding box center [210, 213] width 30 height 12
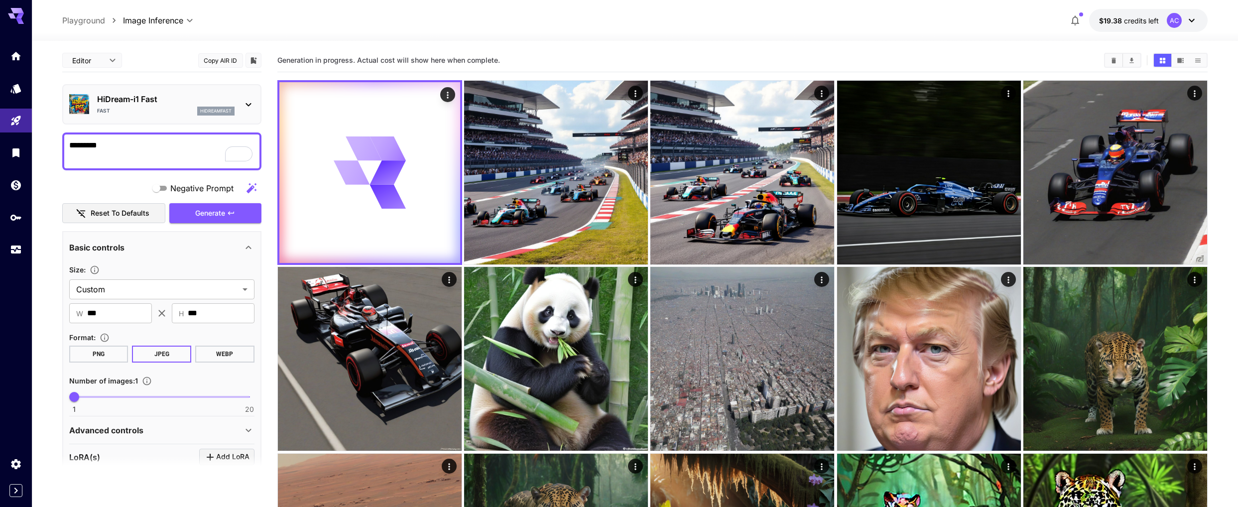
drag, startPoint x: 146, startPoint y: 142, endPoint x: 51, endPoint y: 147, distance: 94.7
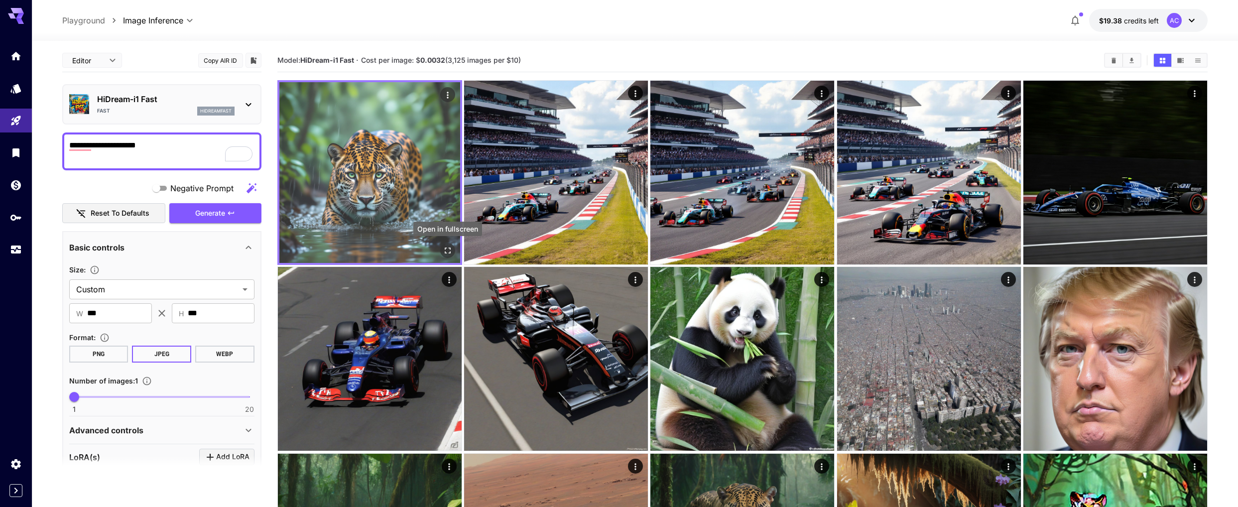
type textarea "**********"
click at [447, 250] on icon "Open in fullscreen" at bounding box center [448, 250] width 10 height 10
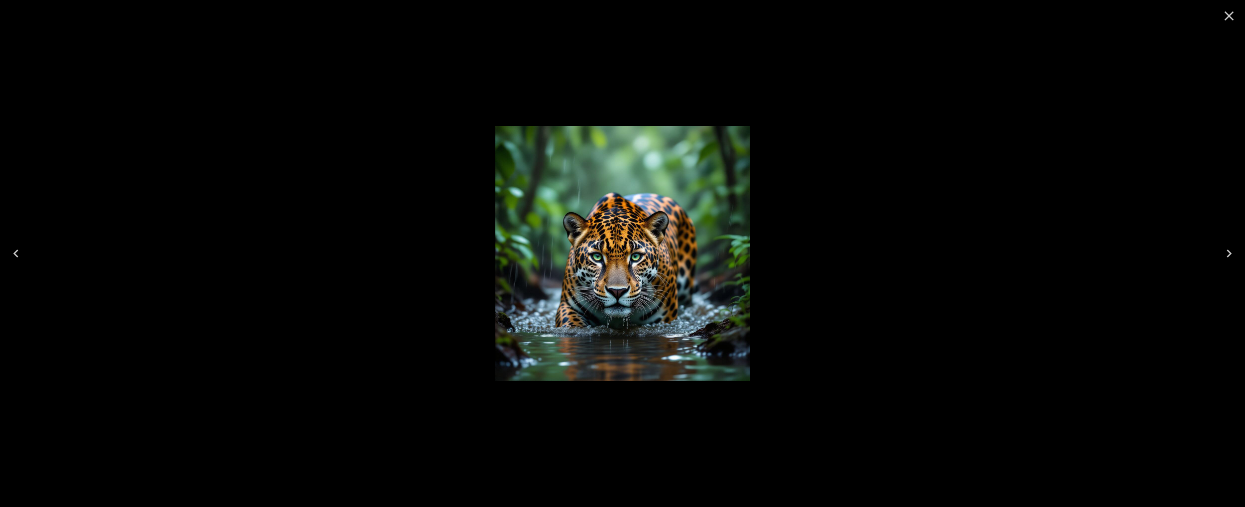
click at [440, 256] on div at bounding box center [622, 253] width 1245 height 507
click at [1232, 17] on icon "Close" at bounding box center [1229, 16] width 16 height 16
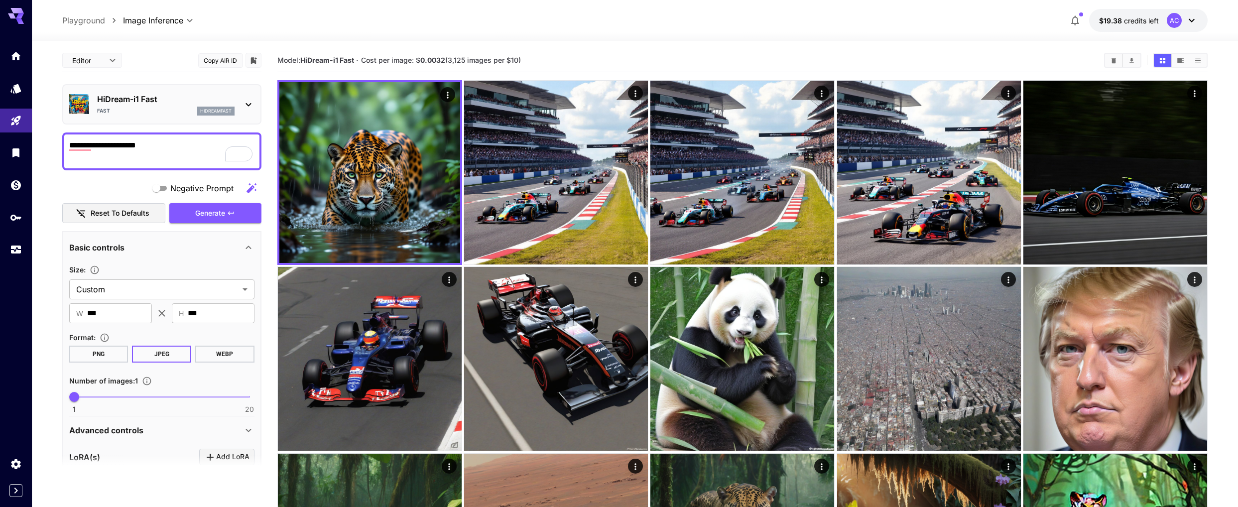
click at [216, 111] on p "hidreamfast" at bounding box center [215, 111] width 31 height 7
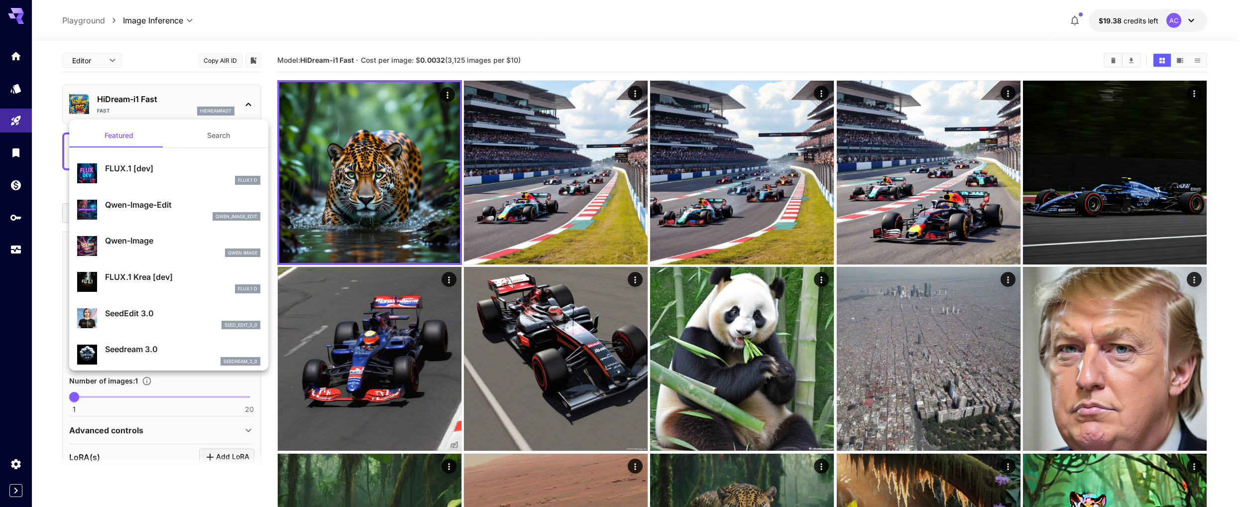
click at [232, 63] on div at bounding box center [622, 253] width 1245 height 507
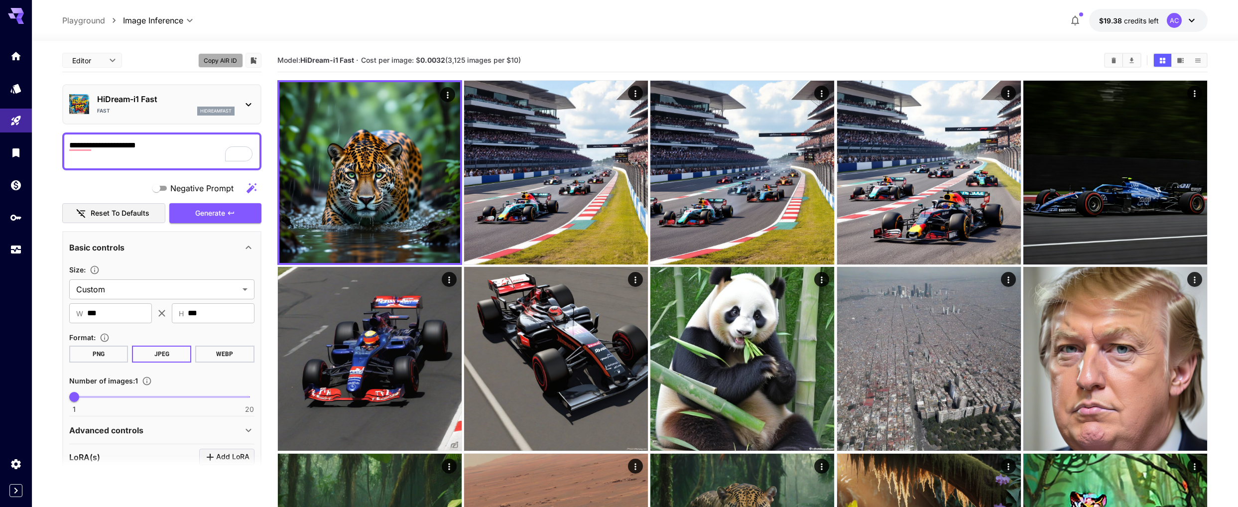
click at [224, 61] on button "Copy AIR ID" at bounding box center [220, 60] width 45 height 14
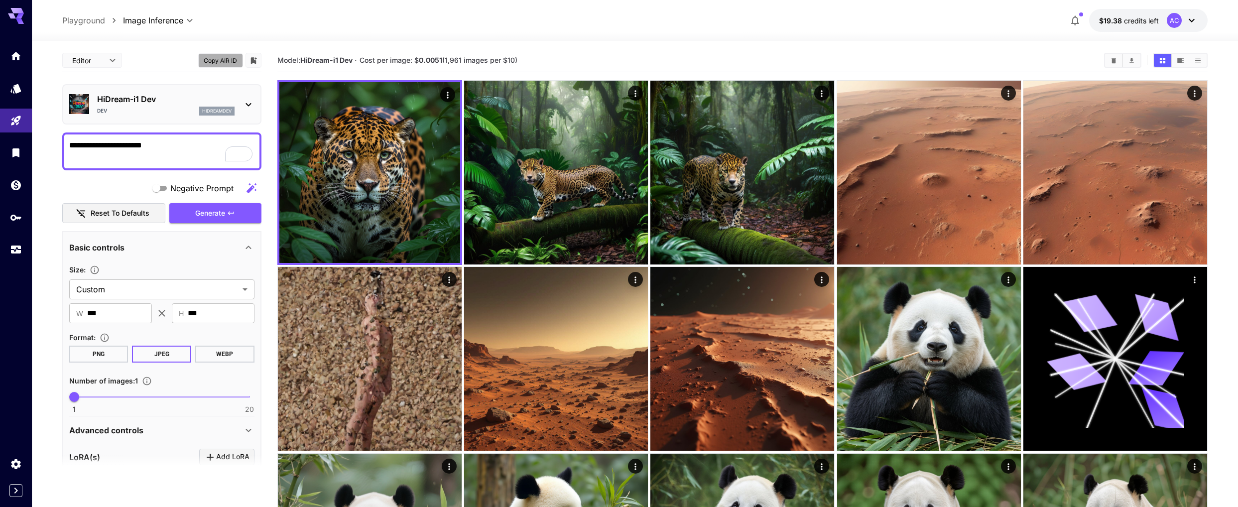
click at [214, 61] on button "Copy AIR ID" at bounding box center [220, 60] width 45 height 14
